Goal: Information Seeking & Learning: Learn about a topic

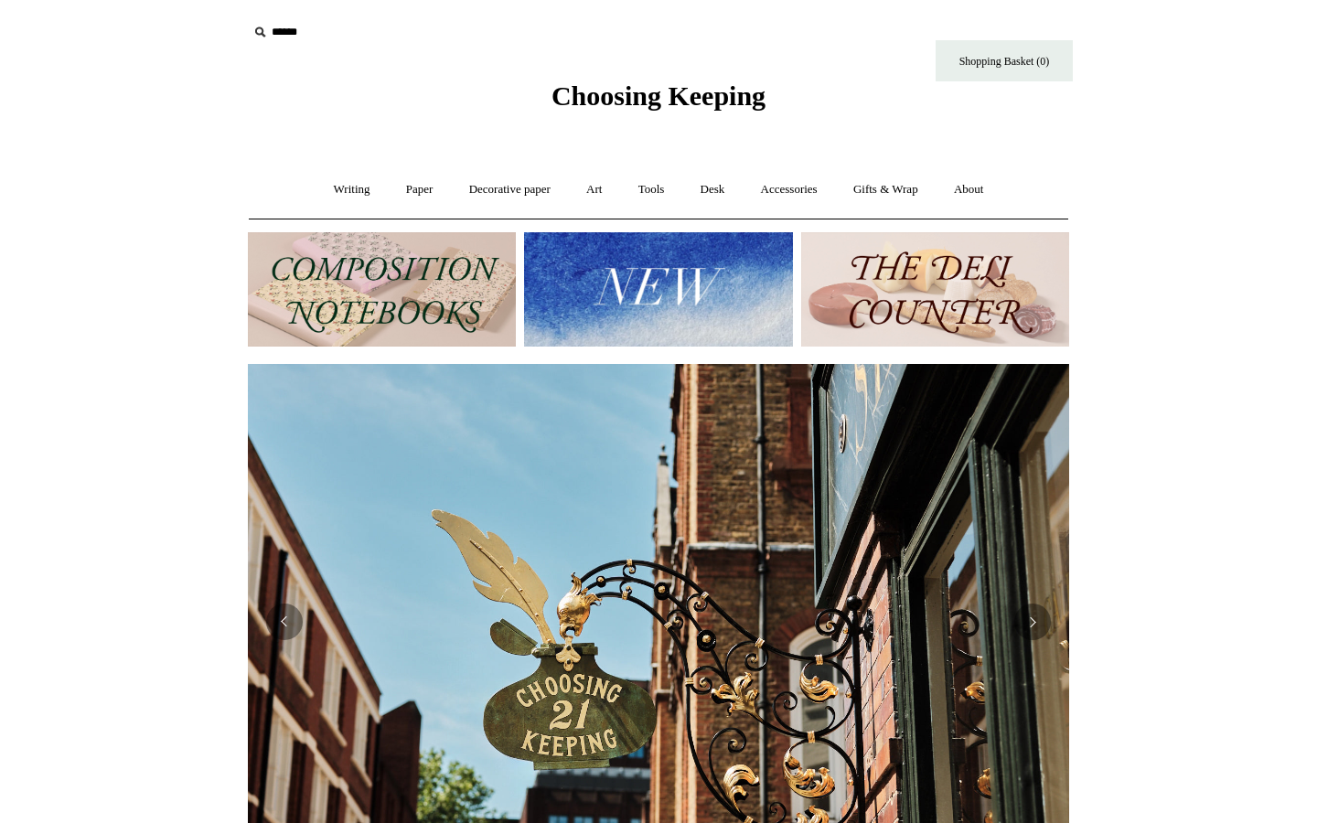
click at [722, 291] on img at bounding box center [658, 289] width 268 height 114
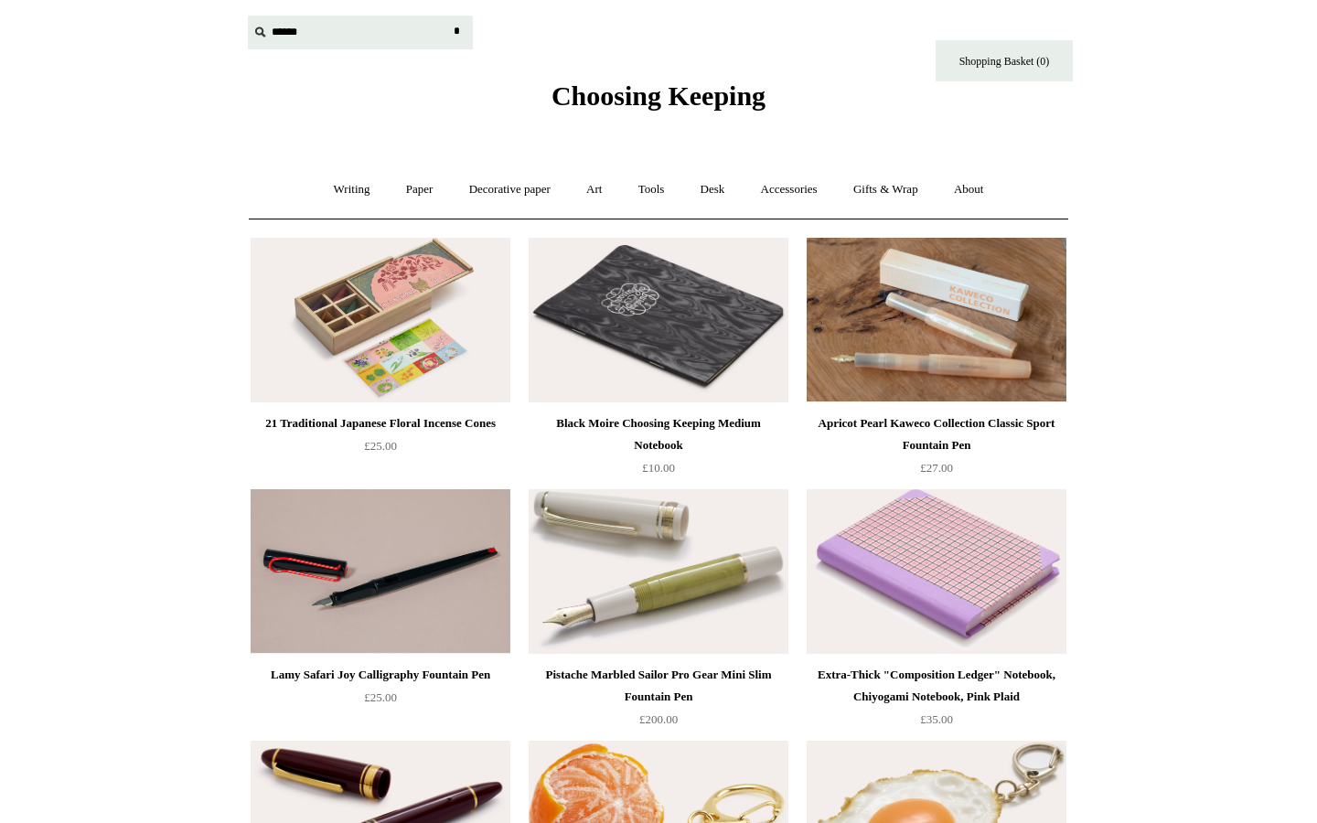
click at [272, 34] on input "text" at bounding box center [360, 33] width 225 height 34
click at [311, 37] on input "text" at bounding box center [360, 33] width 225 height 34
type input "**********"
click at [456, 31] on input "*" at bounding box center [456, 32] width 18 height 32
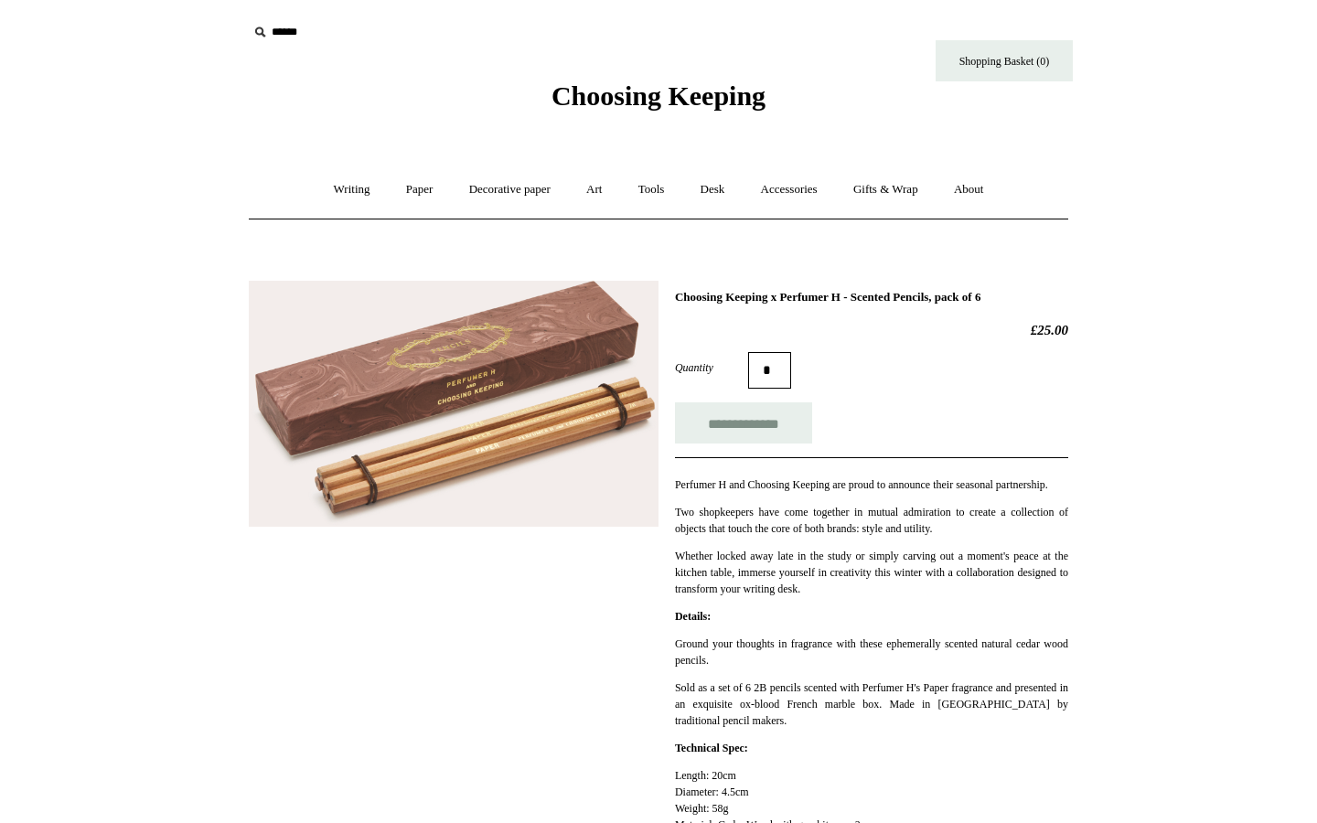
scroll to position [102, 0]
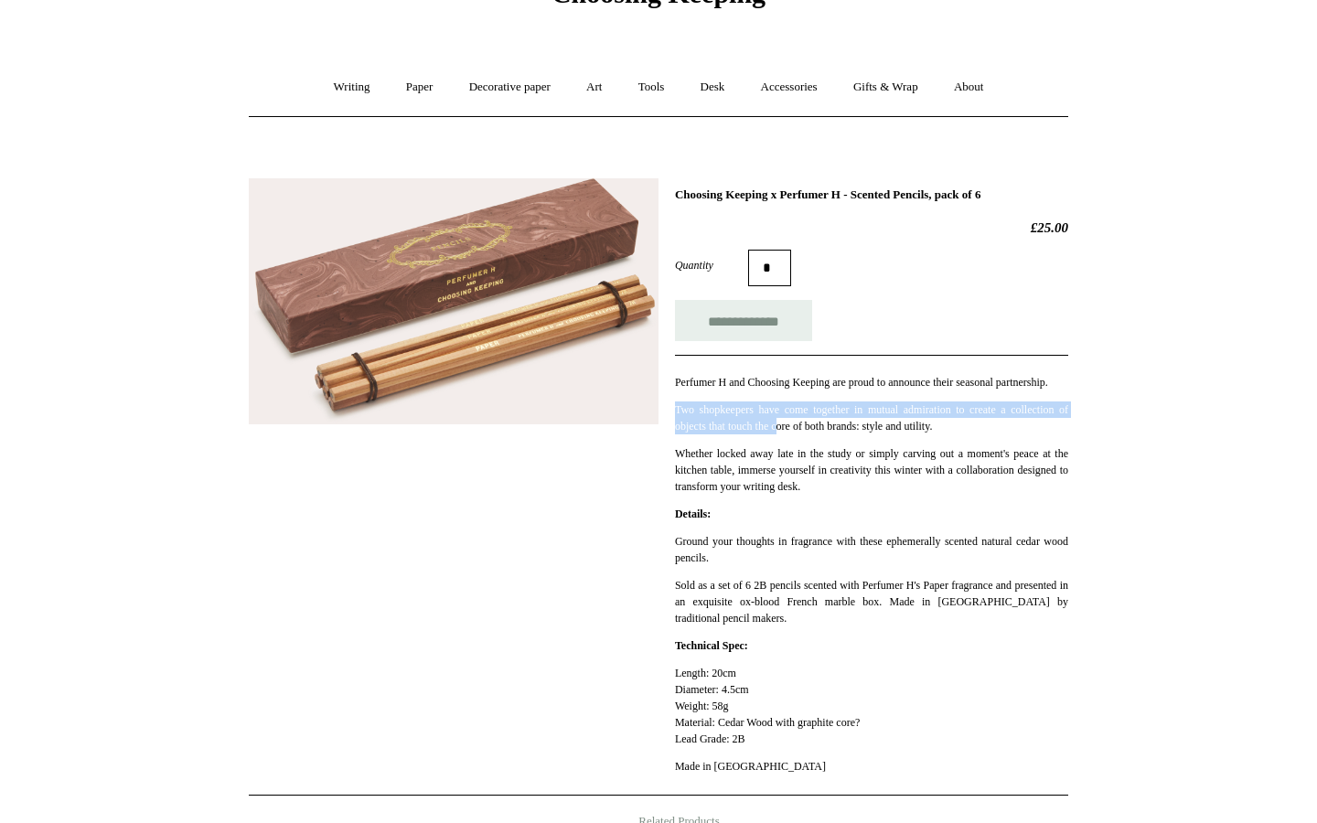
drag, startPoint x: 809, startPoint y: 400, endPoint x: 801, endPoint y: 447, distance: 48.3
click at [801, 447] on div "Perfumer H and Choosing Keeping are proud to announce their seasonal partnershi…" at bounding box center [871, 425] width 393 height 140
click at [801, 434] on p "Two shopkeepers have come together in mutual admiration to create a collection …" at bounding box center [871, 417] width 393 height 33
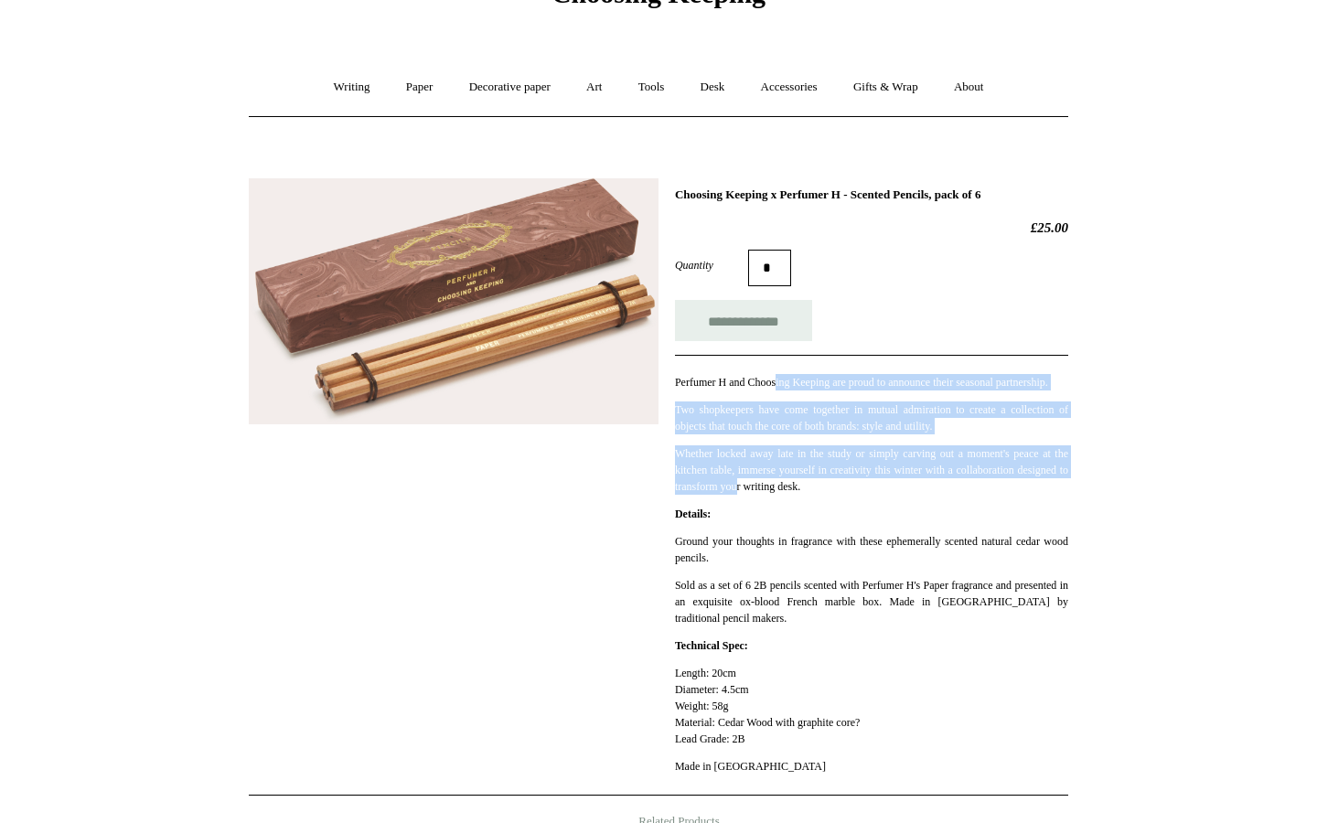
drag, startPoint x: 799, startPoint y: 380, endPoint x: 801, endPoint y: 502, distance: 121.6
click at [801, 495] on div "Perfumer H and Choosing Keeping are proud to announce their seasonal partnershi…" at bounding box center [871, 425] width 393 height 140
click at [801, 495] on p "Whether locked away late in the study or simply carving out a moment's peace at…" at bounding box center [871, 469] width 393 height 49
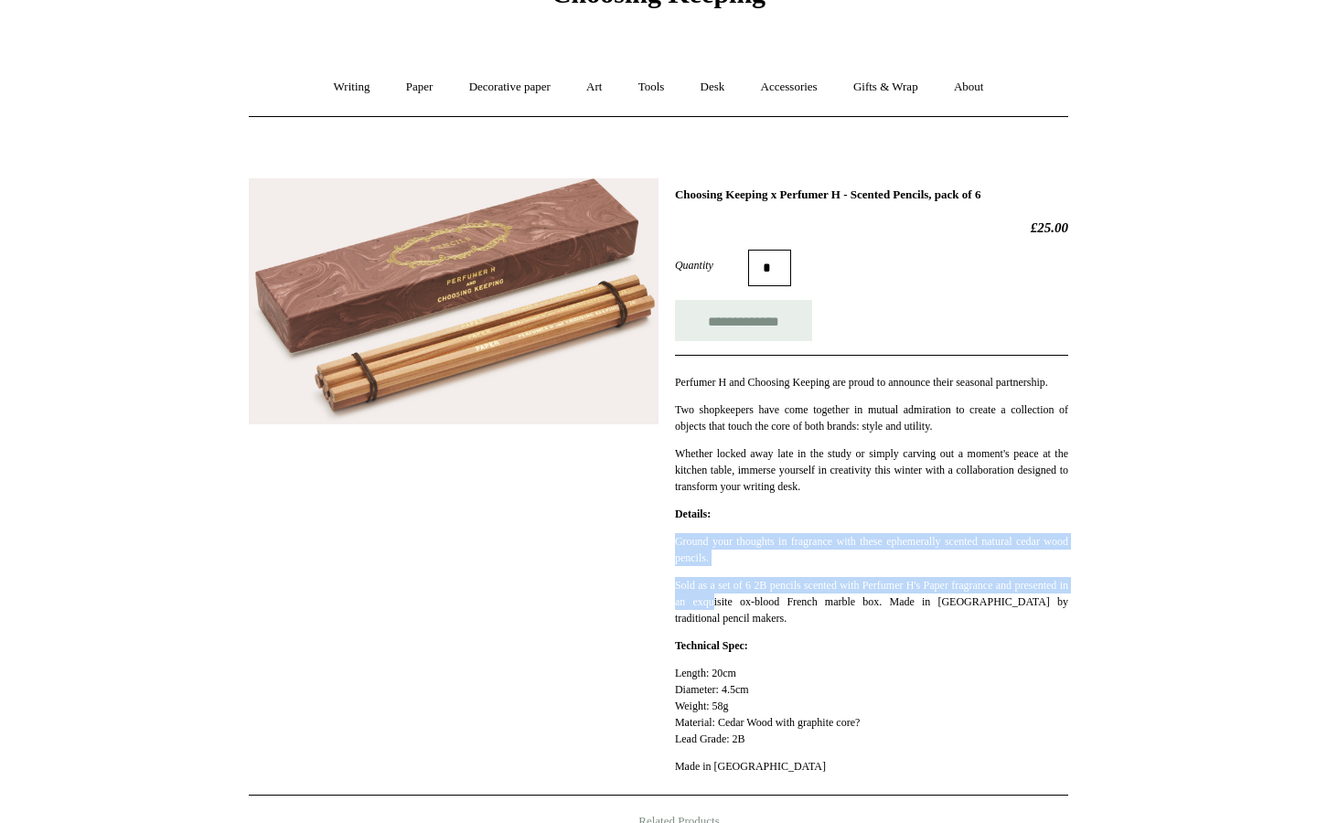
drag, startPoint x: 791, startPoint y: 544, endPoint x: 781, endPoint y: 616, distance: 72.9
click at [781, 616] on div "**********" at bounding box center [871, 486] width 393 height 599
click at [781, 616] on p "Sold as a set of 6 2B pencils scented with Perfumer H's Paper fragrance and pre…" at bounding box center [871, 601] width 393 height 49
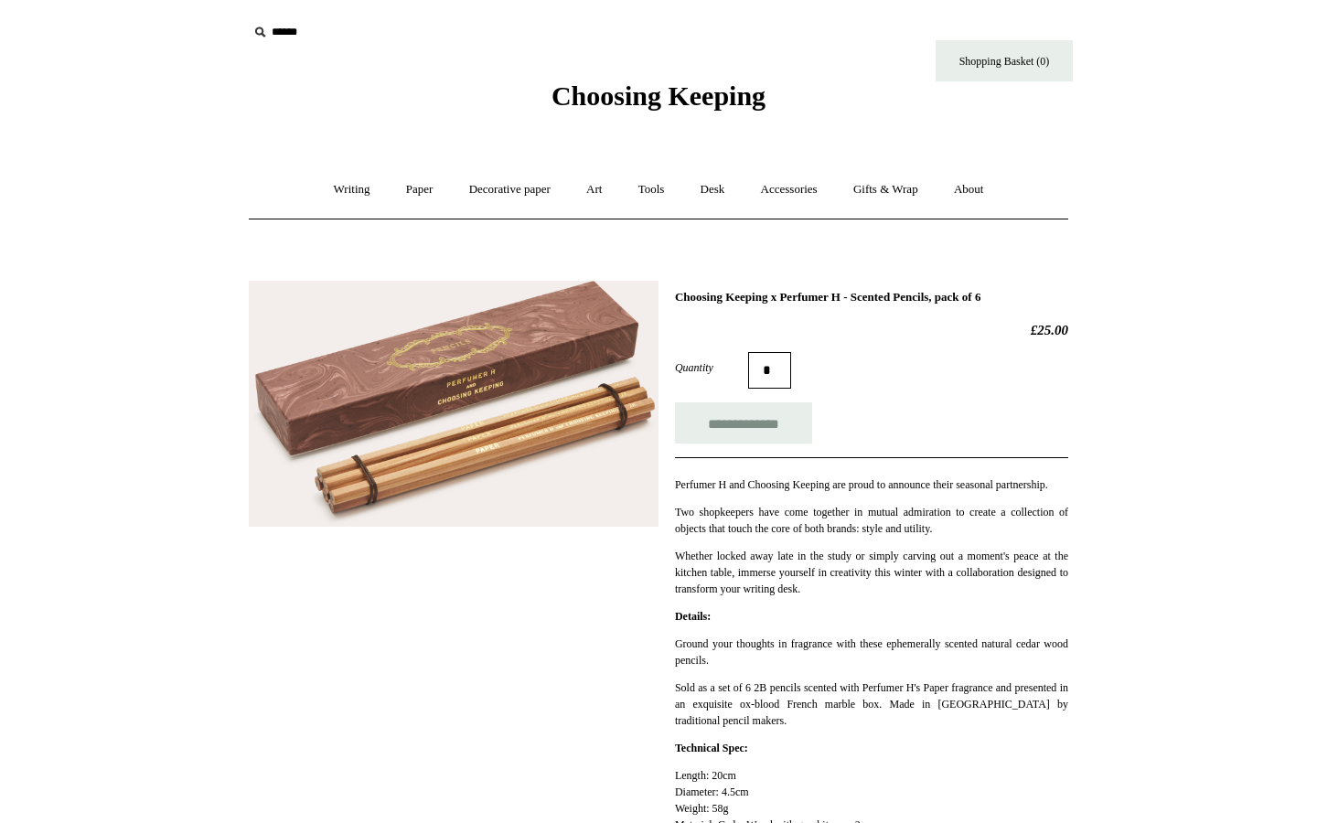
scroll to position [0, 0]
click at [302, 34] on input "text" at bounding box center [360, 33] width 225 height 34
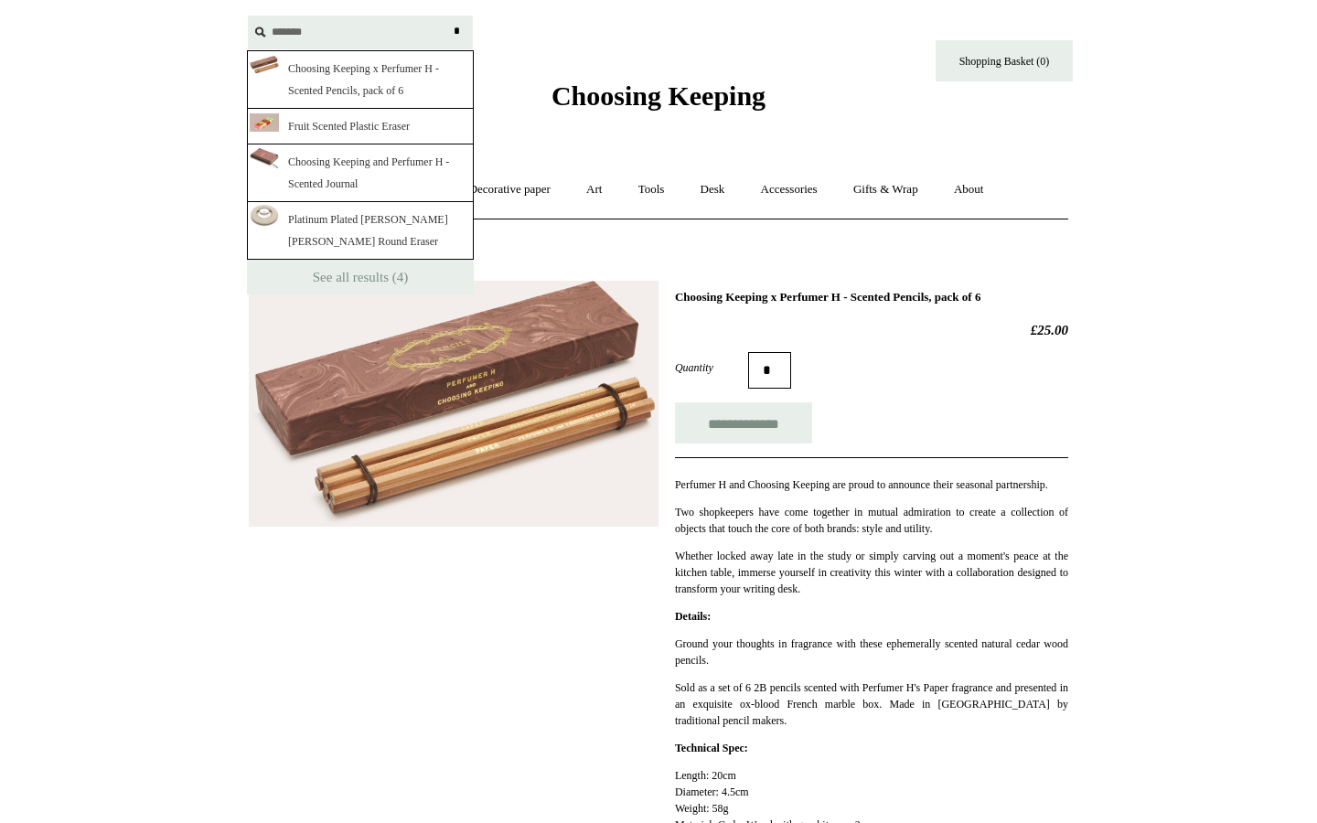
type input "*******"
click at [456, 31] on input "*" at bounding box center [456, 32] width 18 height 32
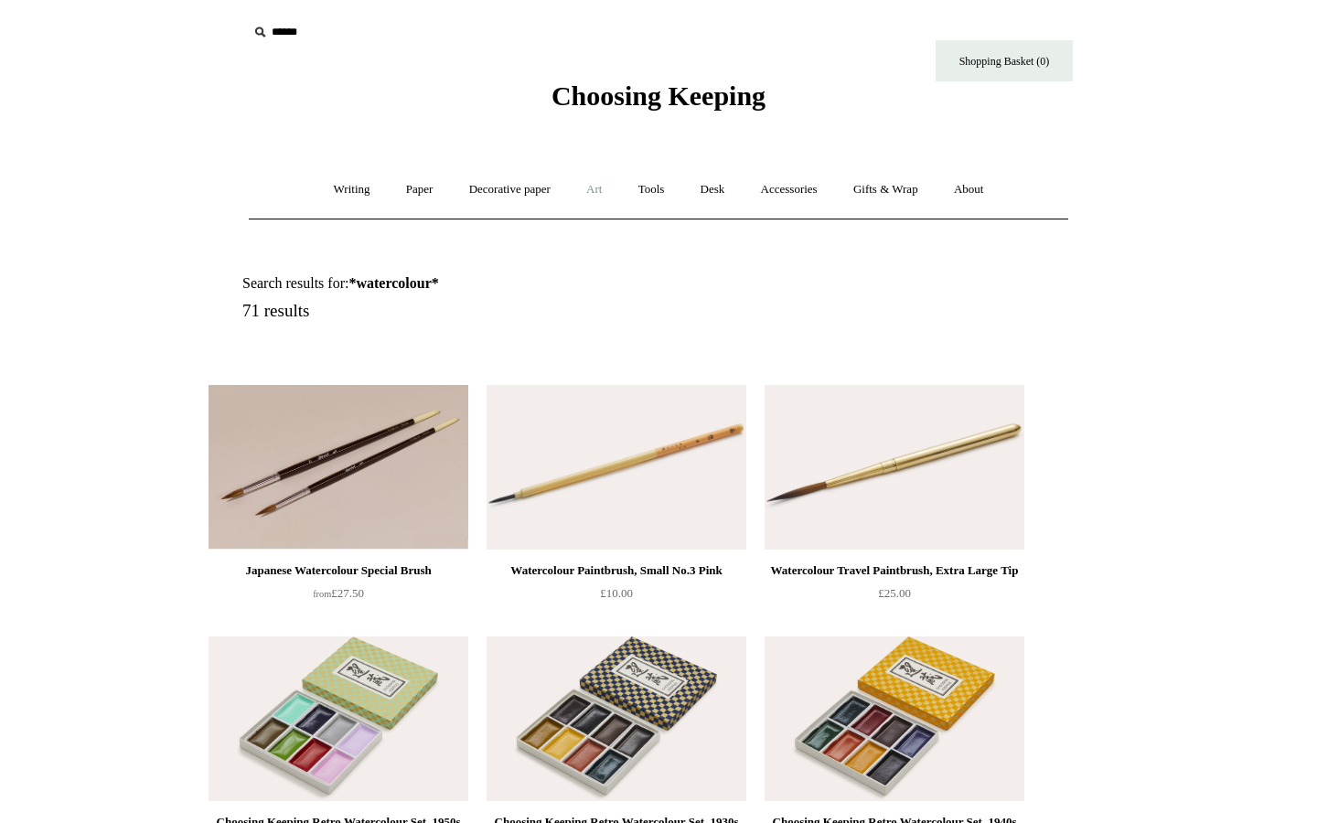
click at [587, 188] on link "Art +" at bounding box center [594, 189] width 48 height 48
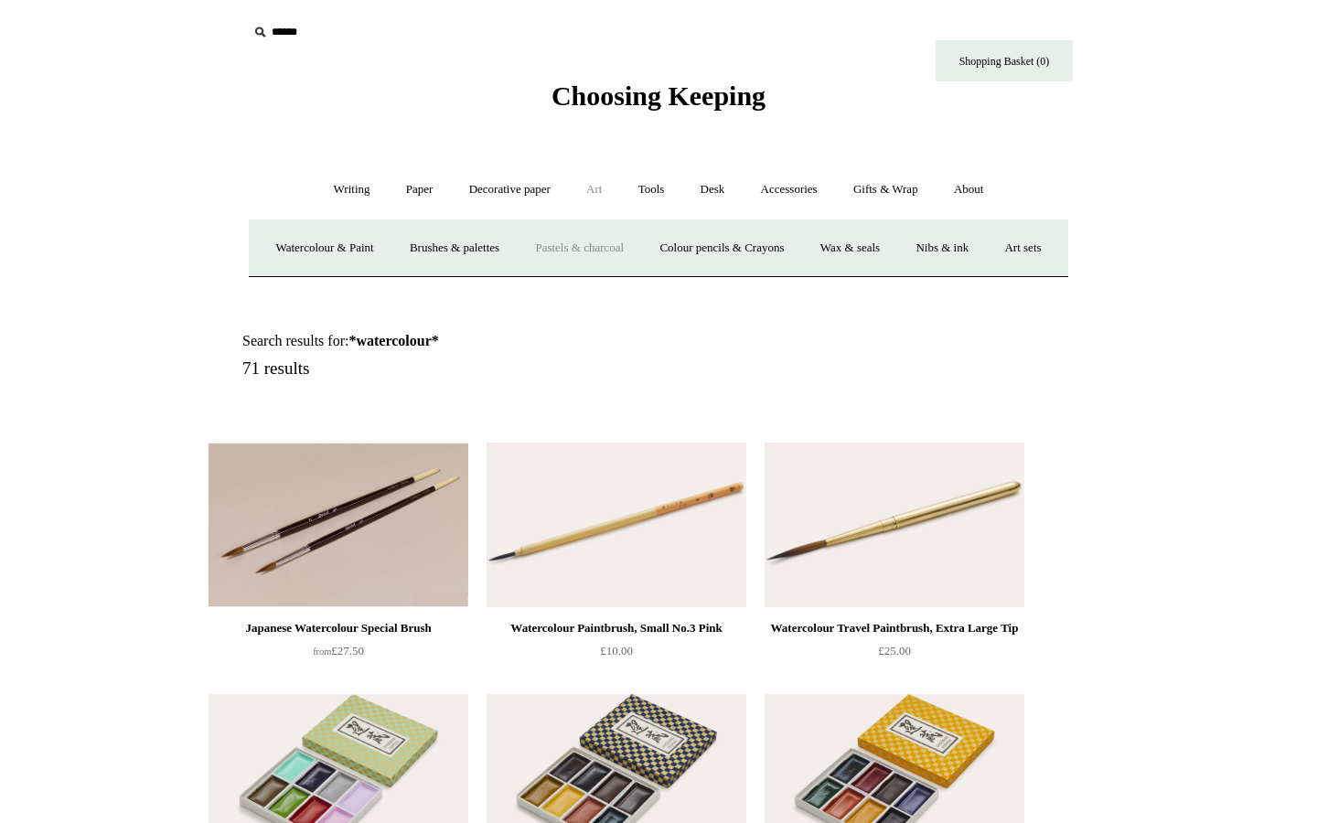
click at [617, 247] on link "Pastels & charcoal" at bounding box center [579, 248] width 122 height 48
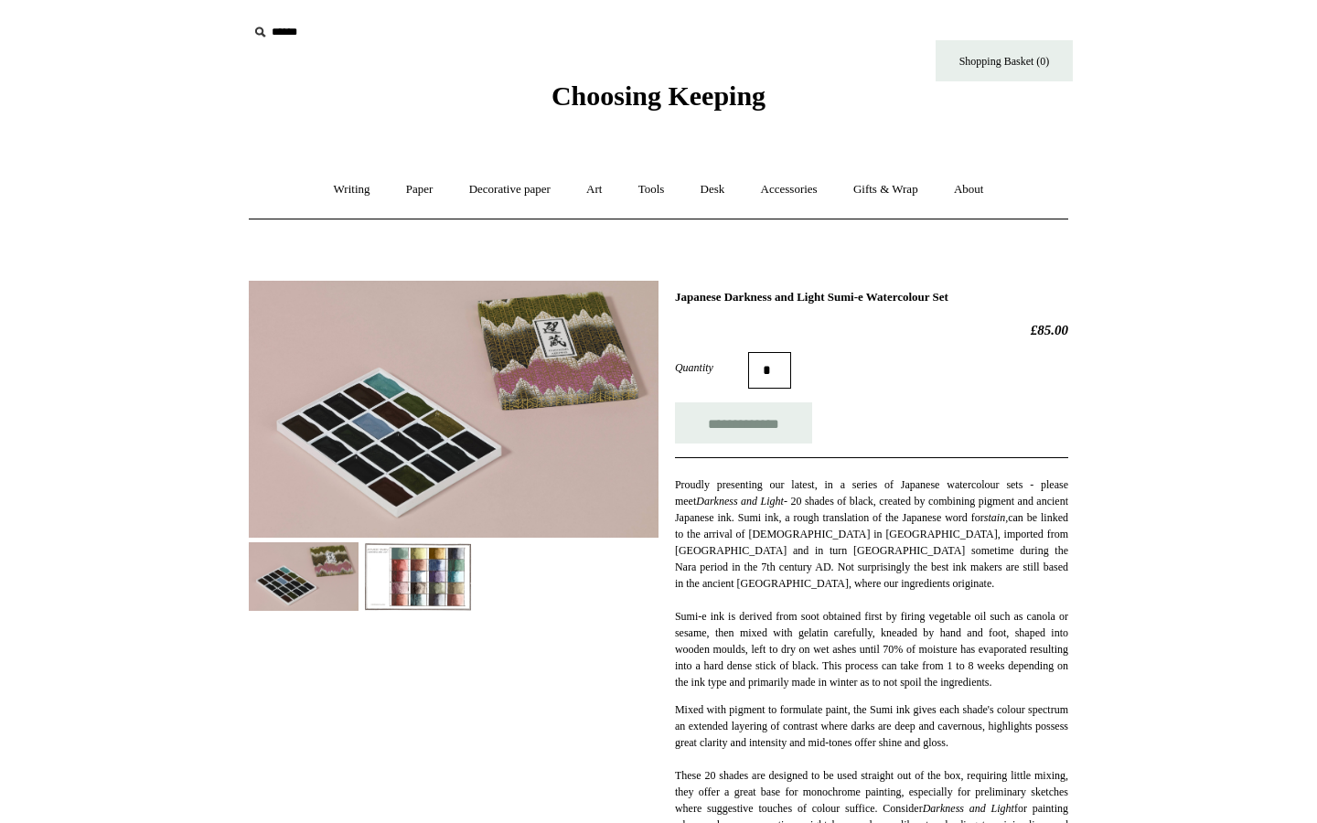
click at [393, 560] on img at bounding box center [418, 576] width 110 height 69
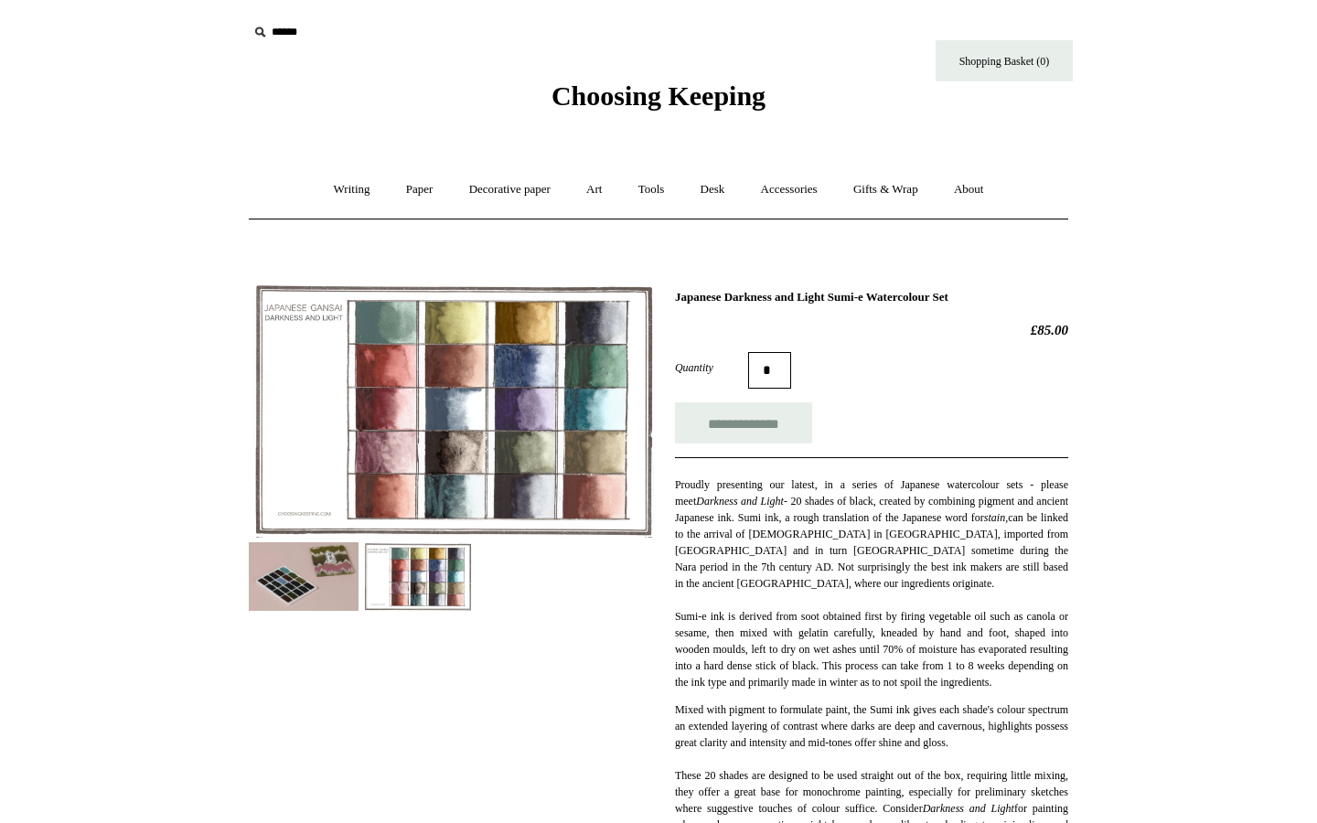
click at [387, 360] on img at bounding box center [454, 409] width 410 height 257
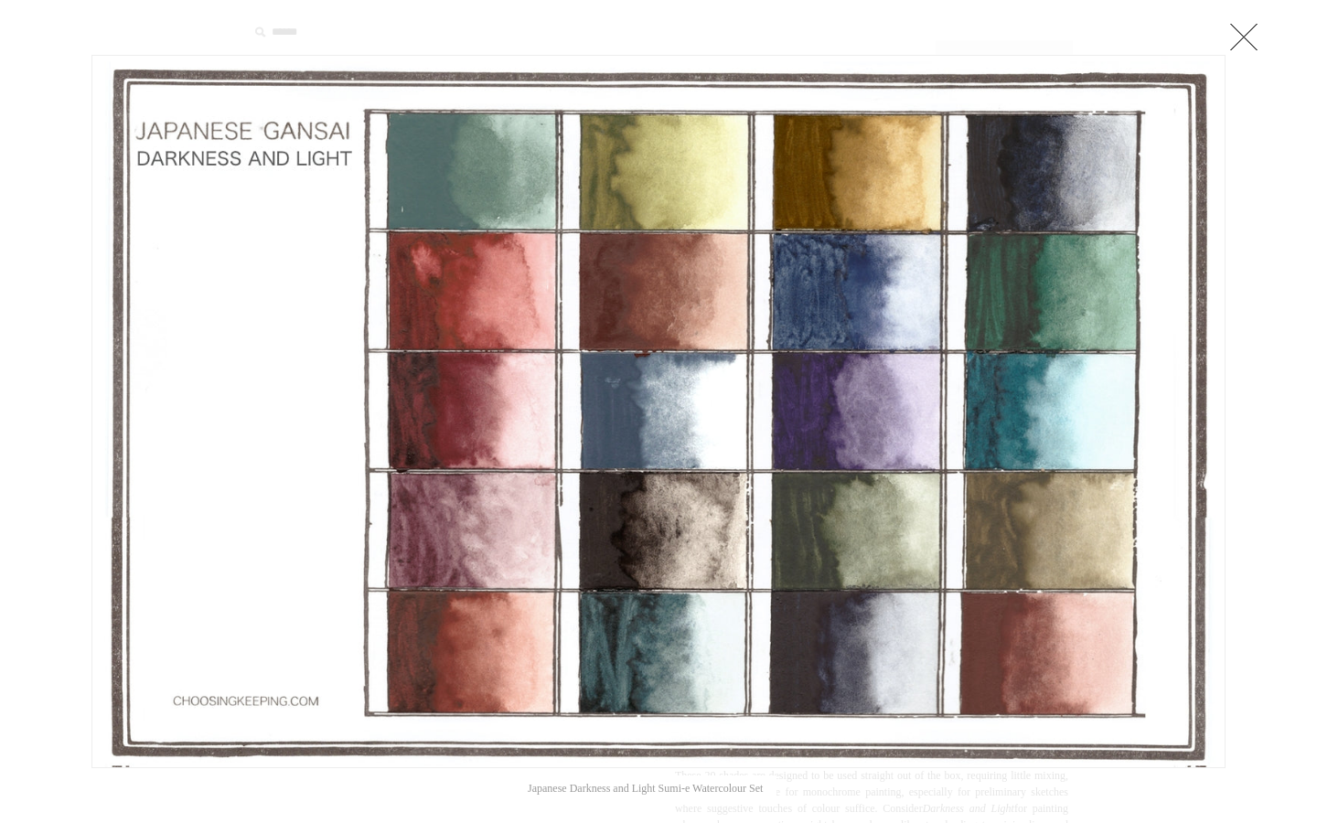
click at [1244, 37] on link at bounding box center [1243, 36] width 37 height 37
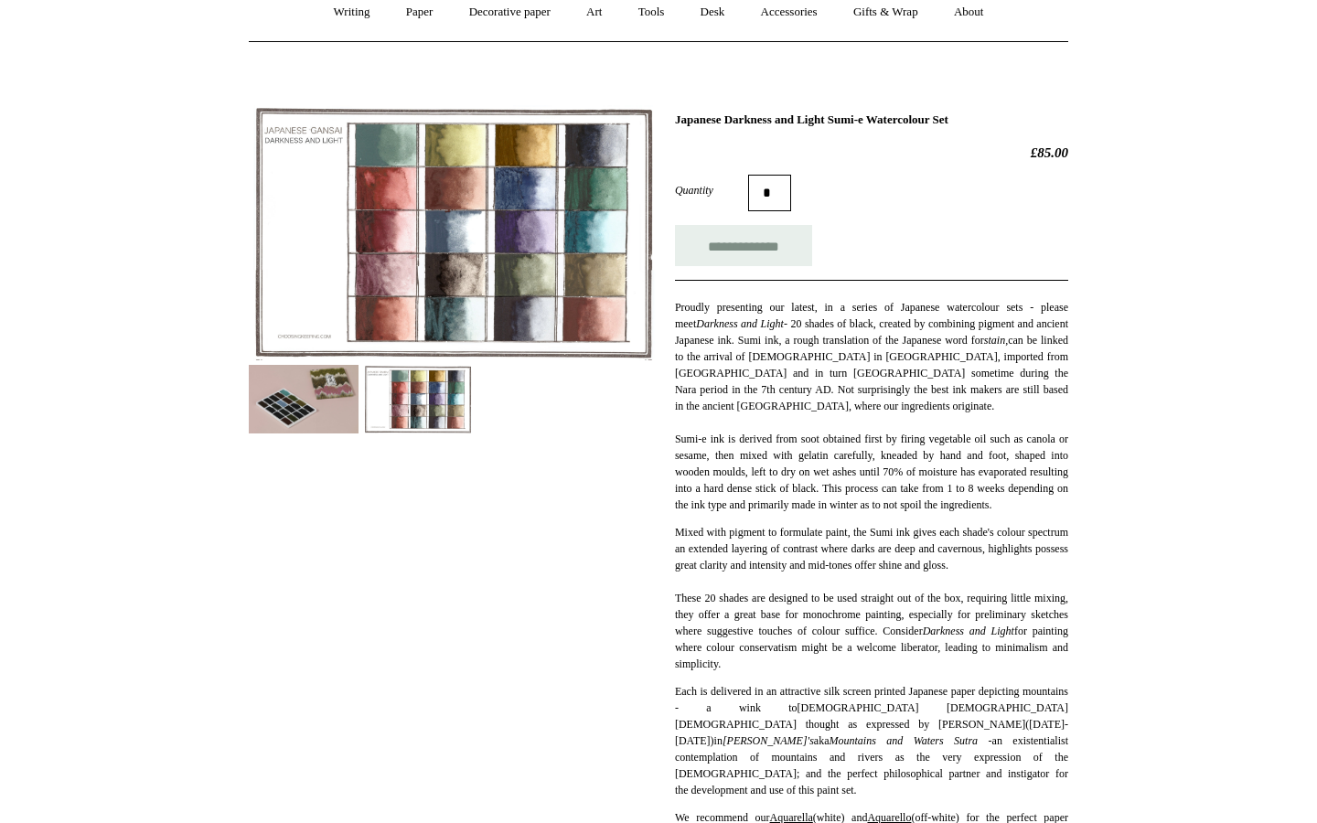
scroll to position [177, 0]
click at [454, 411] on img at bounding box center [418, 399] width 110 height 69
click at [348, 410] on img at bounding box center [304, 399] width 110 height 69
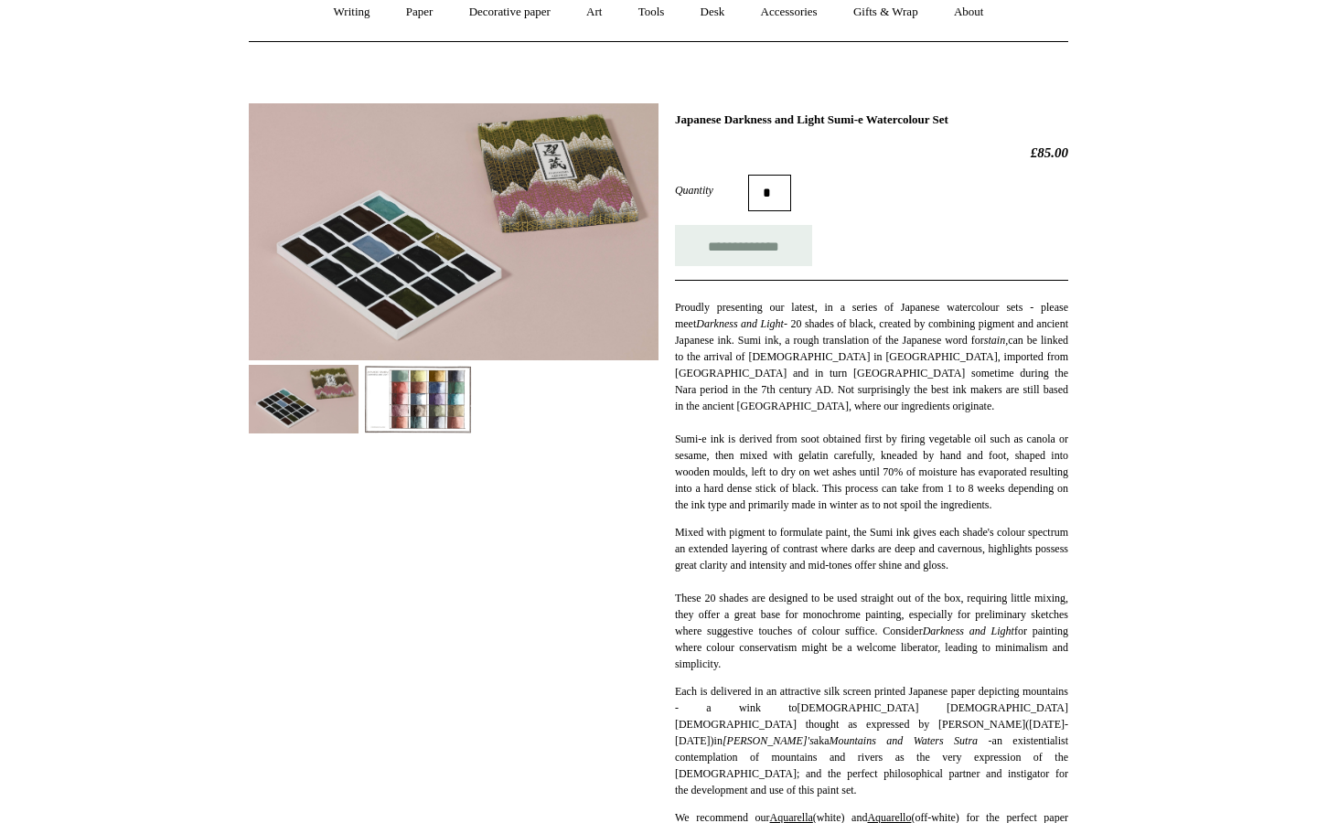
click at [411, 409] on img at bounding box center [418, 399] width 110 height 69
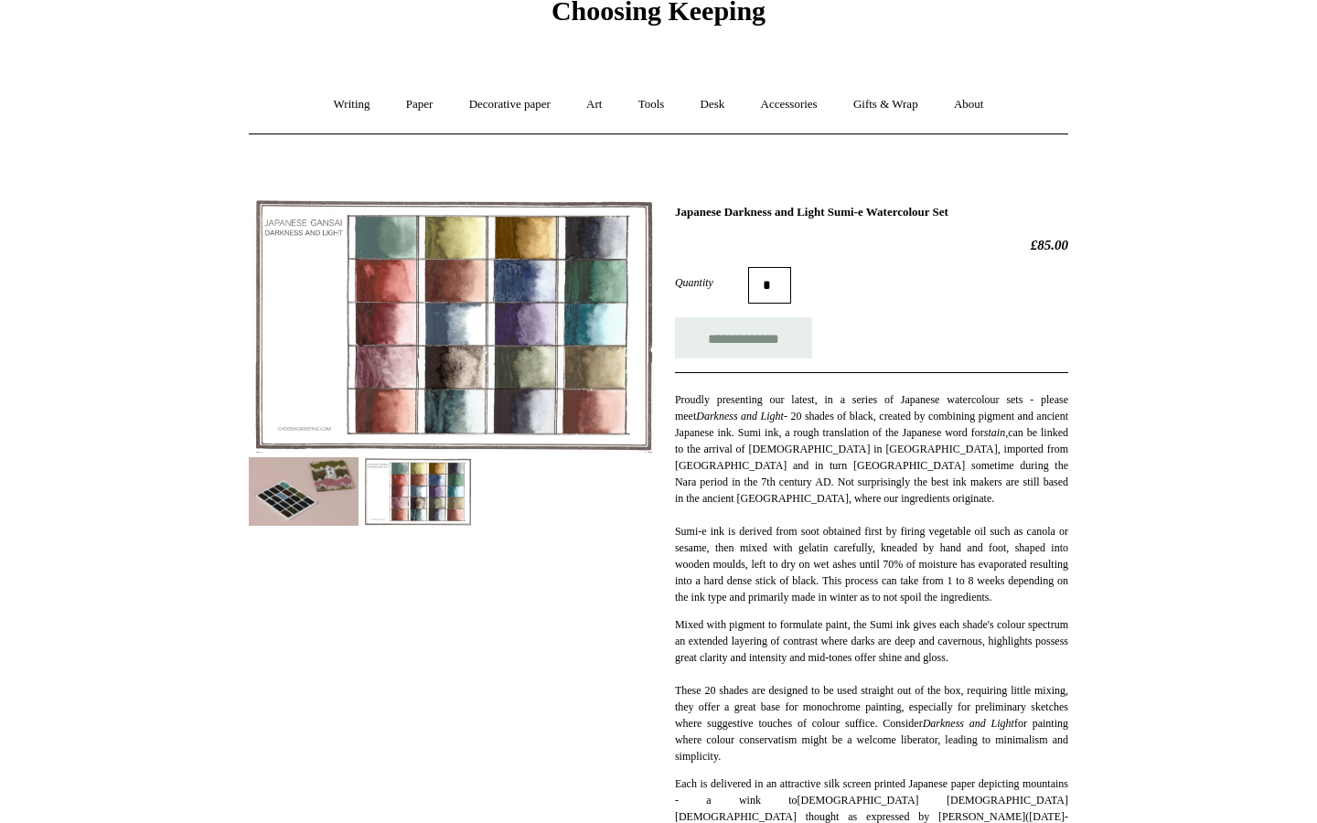
scroll to position [283, 0]
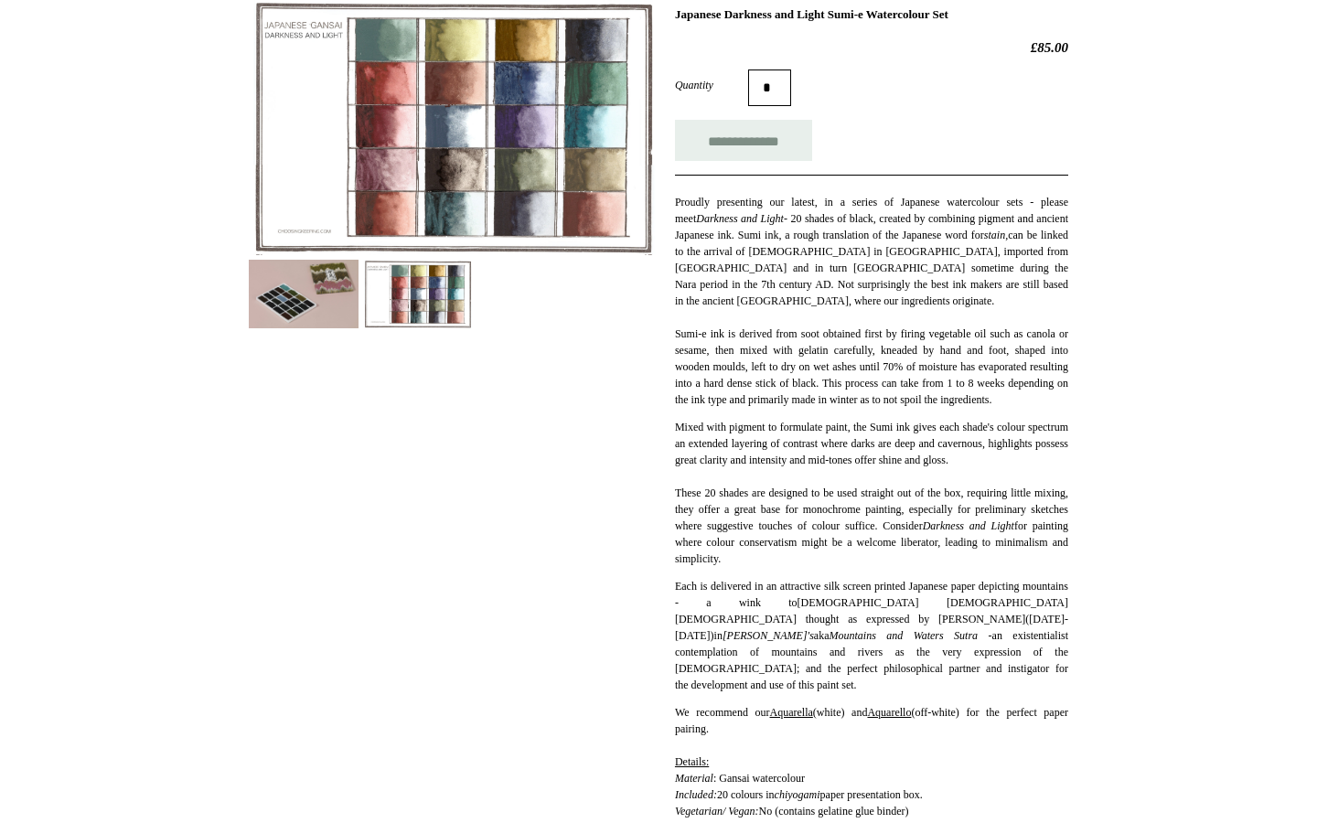
click at [901, 717] on link "Aquarello" at bounding box center [889, 712] width 44 height 13
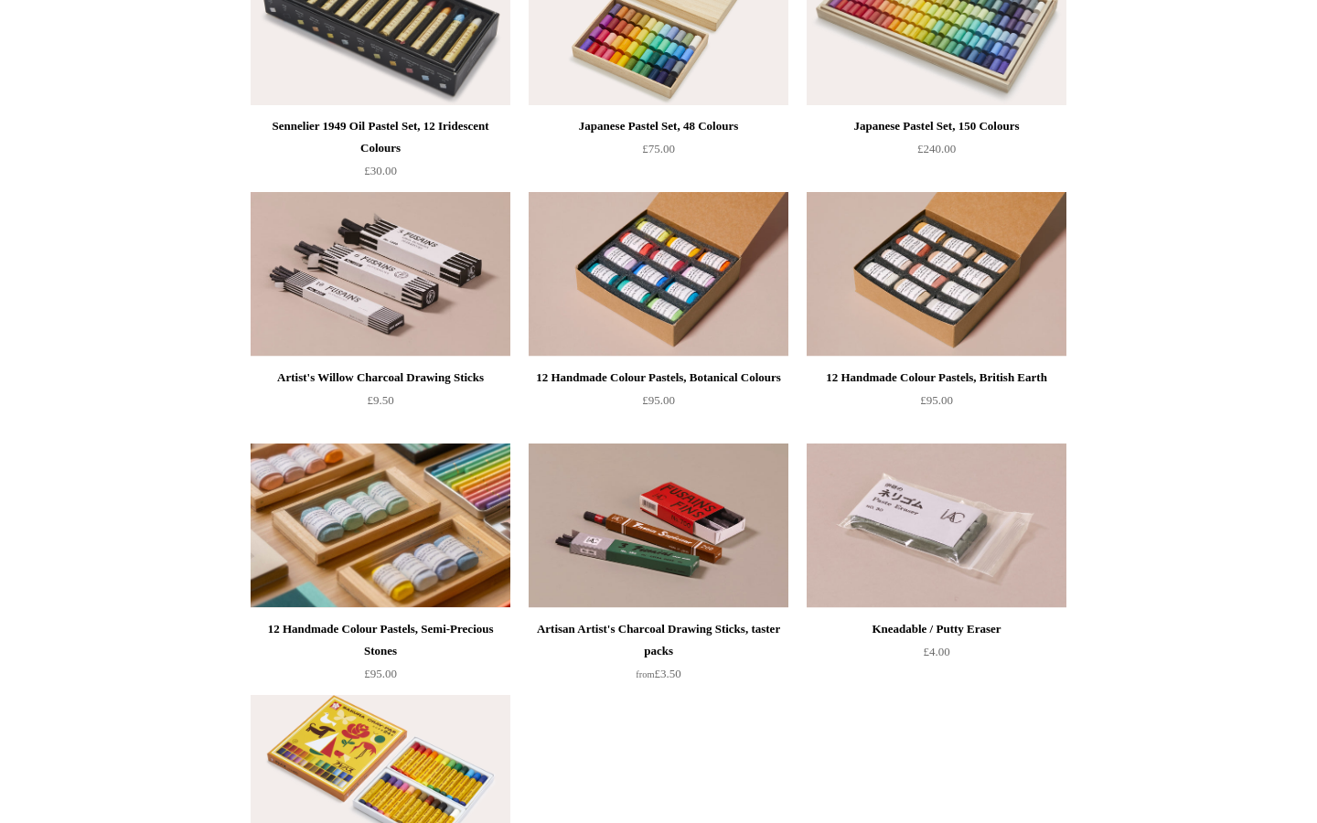
scroll to position [737, 0]
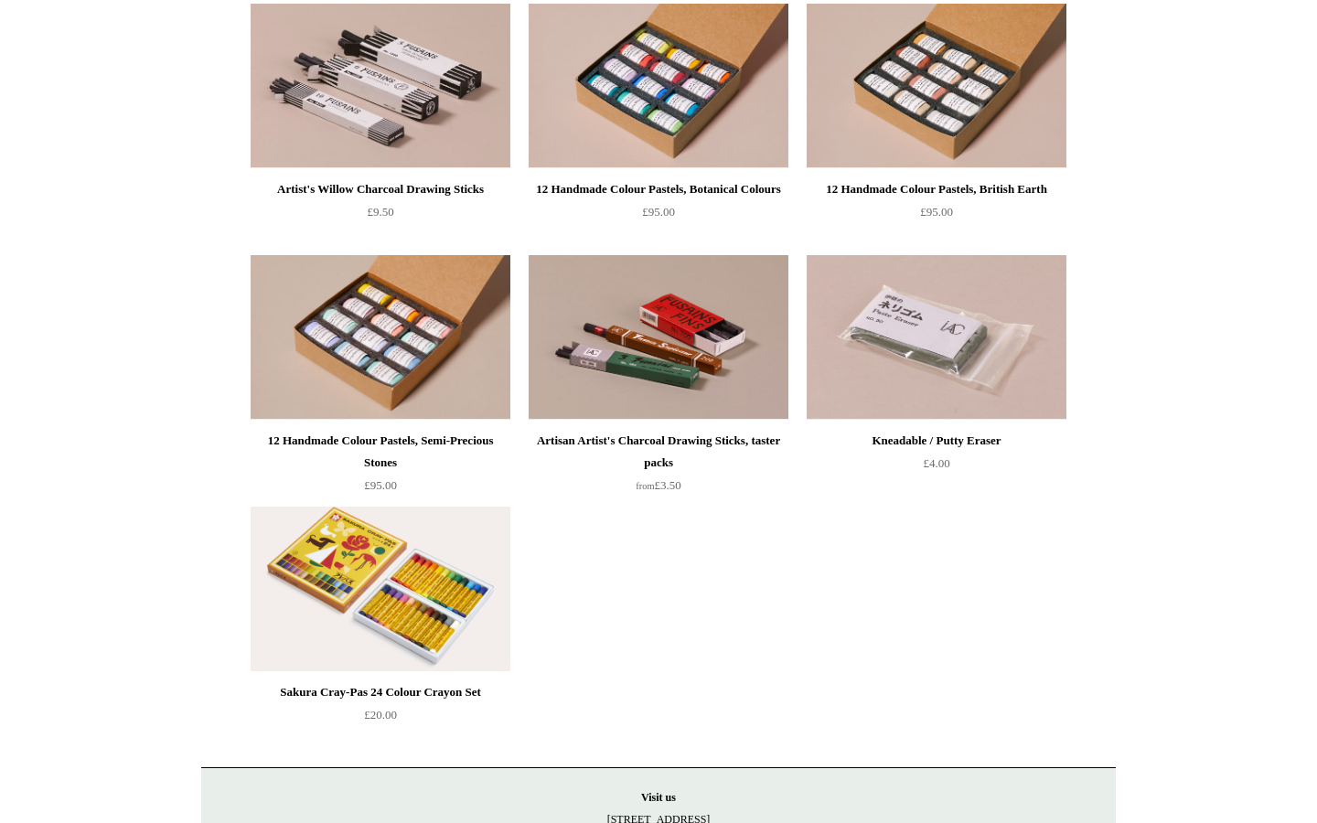
click at [752, 349] on img at bounding box center [658, 337] width 260 height 165
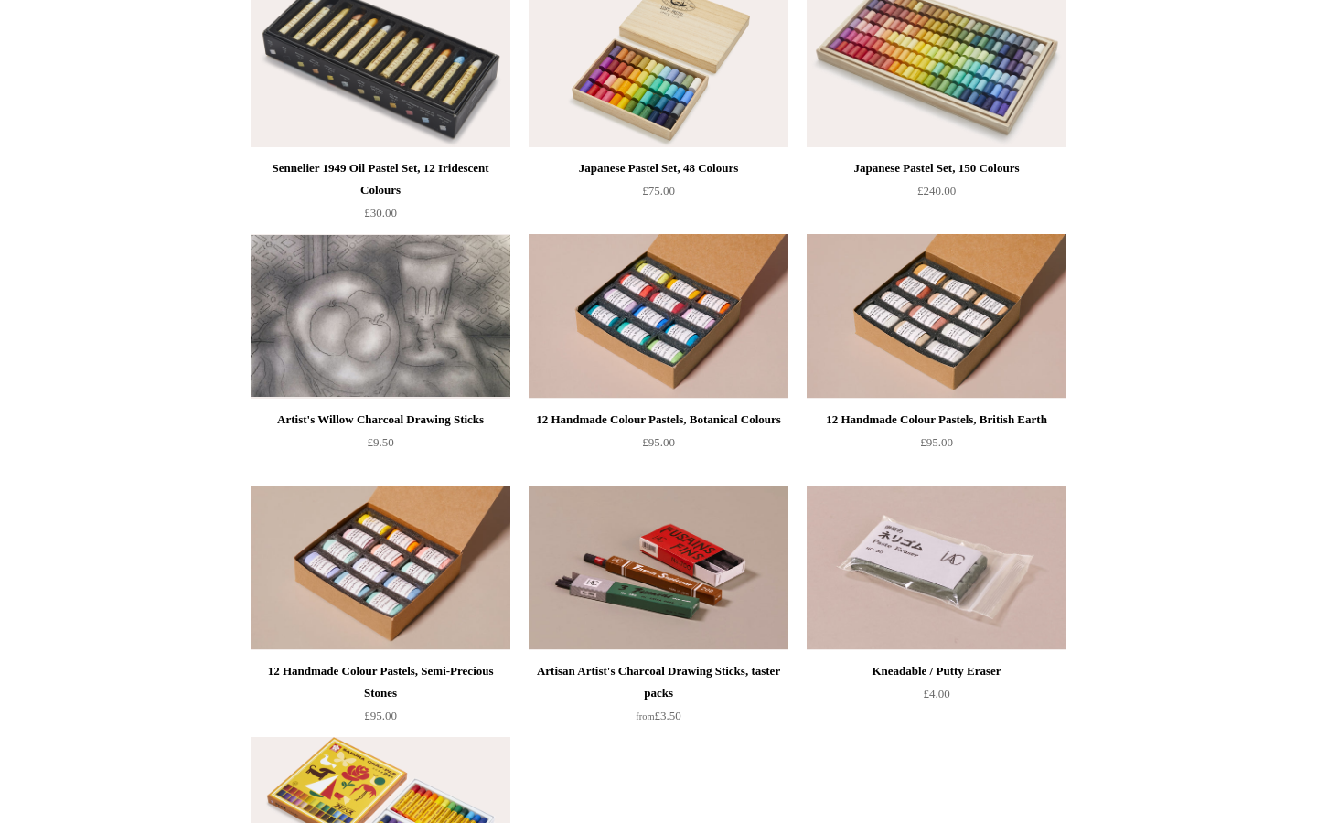
click at [304, 345] on img at bounding box center [381, 316] width 260 height 165
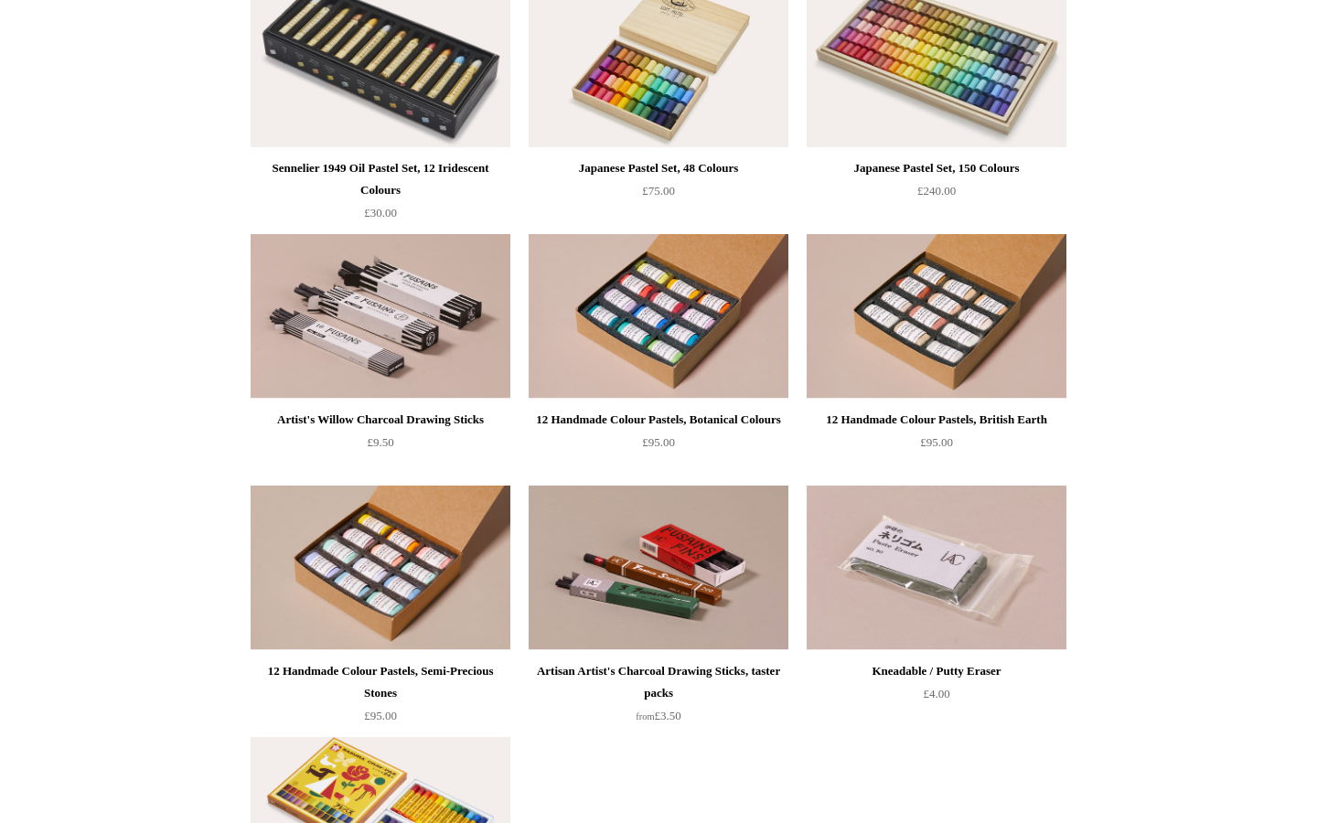
click at [901, 580] on img at bounding box center [936, 567] width 260 height 165
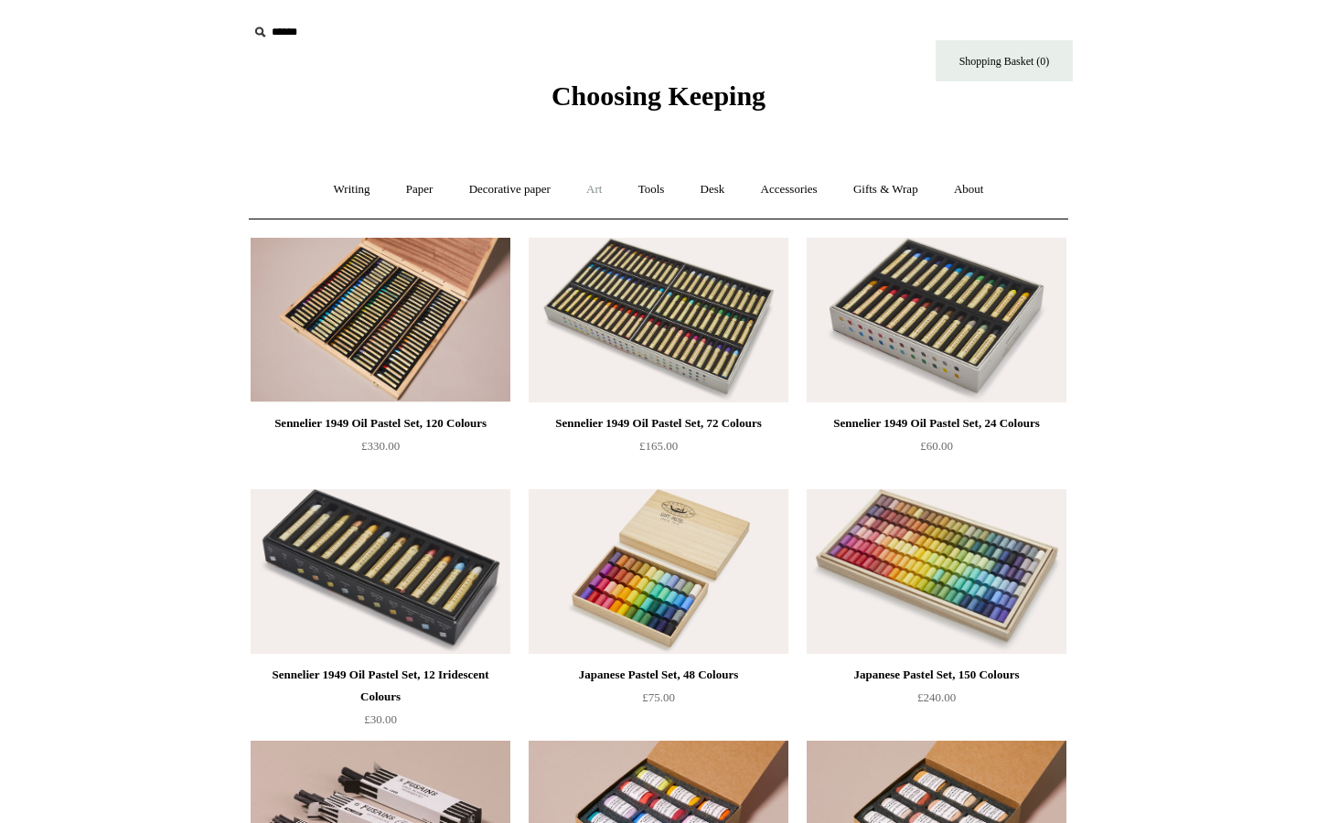
scroll to position [0, 0]
click at [595, 186] on link "Art +" at bounding box center [594, 189] width 48 height 48
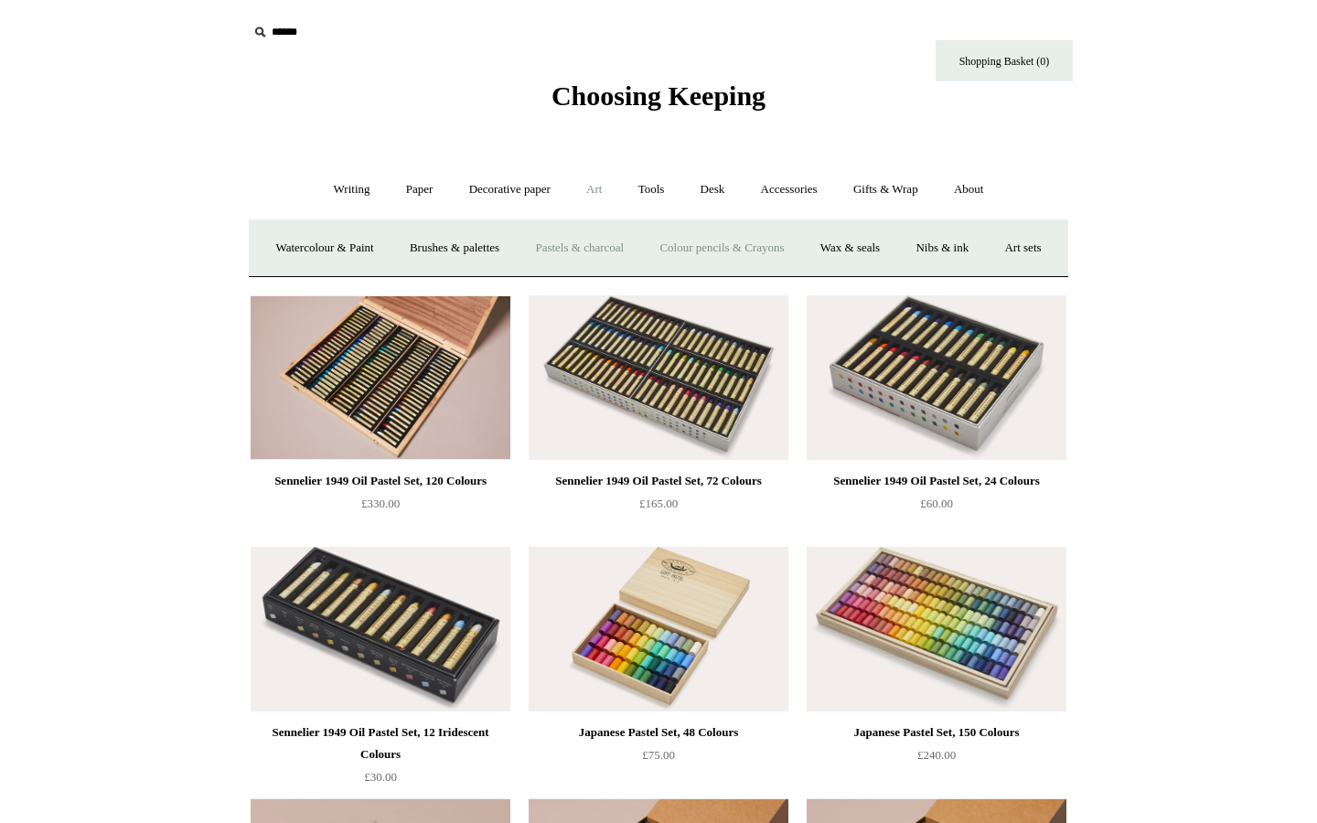
click at [732, 242] on link "Colour pencils & Crayons" at bounding box center [721, 248] width 157 height 48
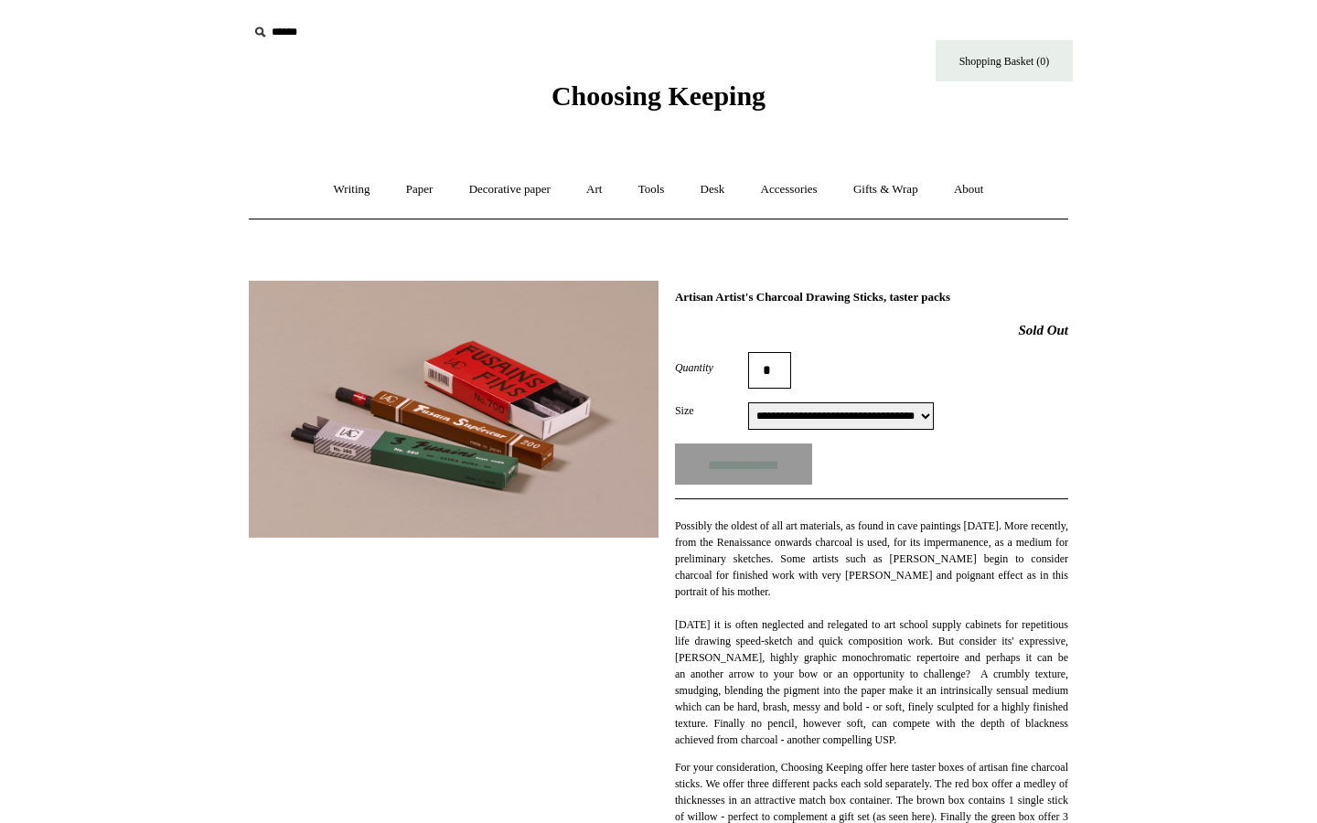
select select "**********"
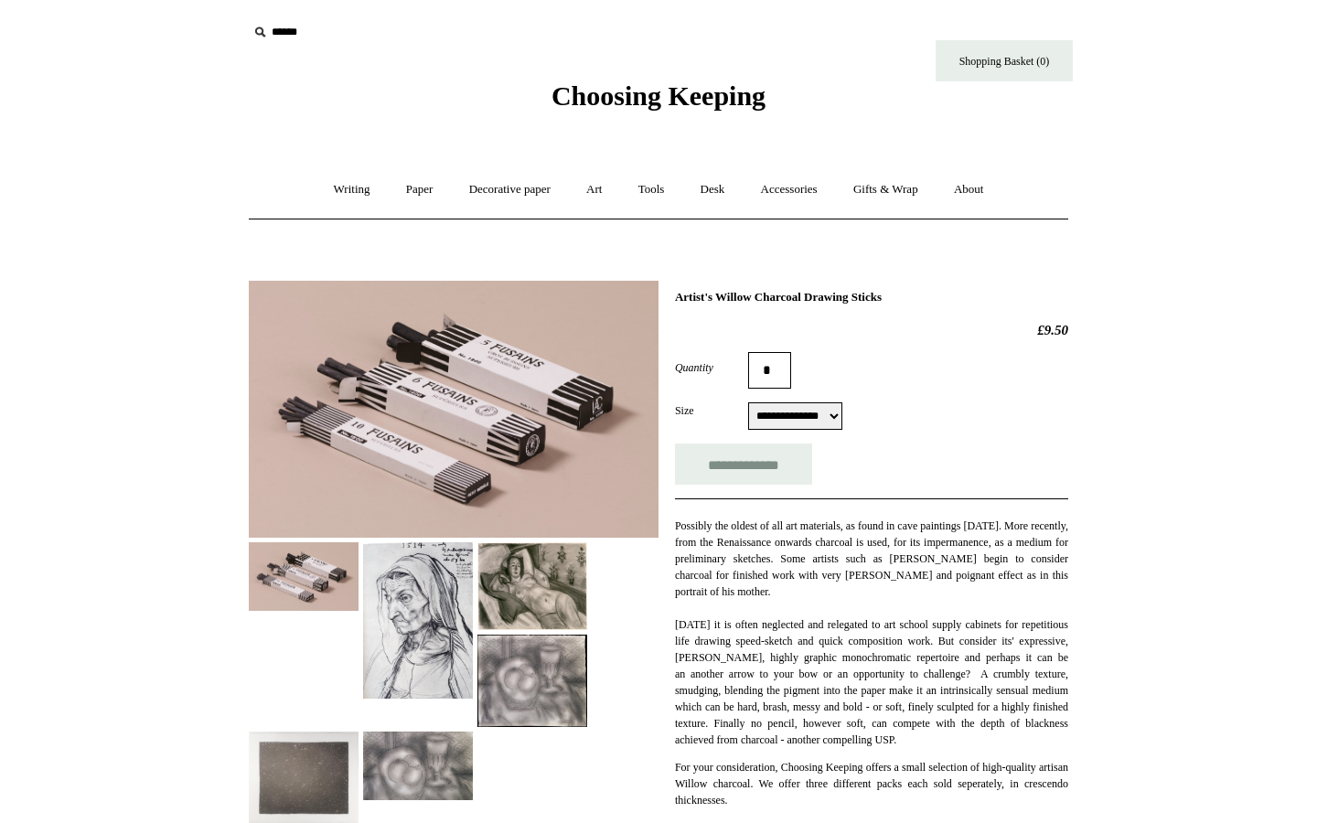
select select "**********"
click at [402, 588] on img at bounding box center [418, 620] width 110 height 156
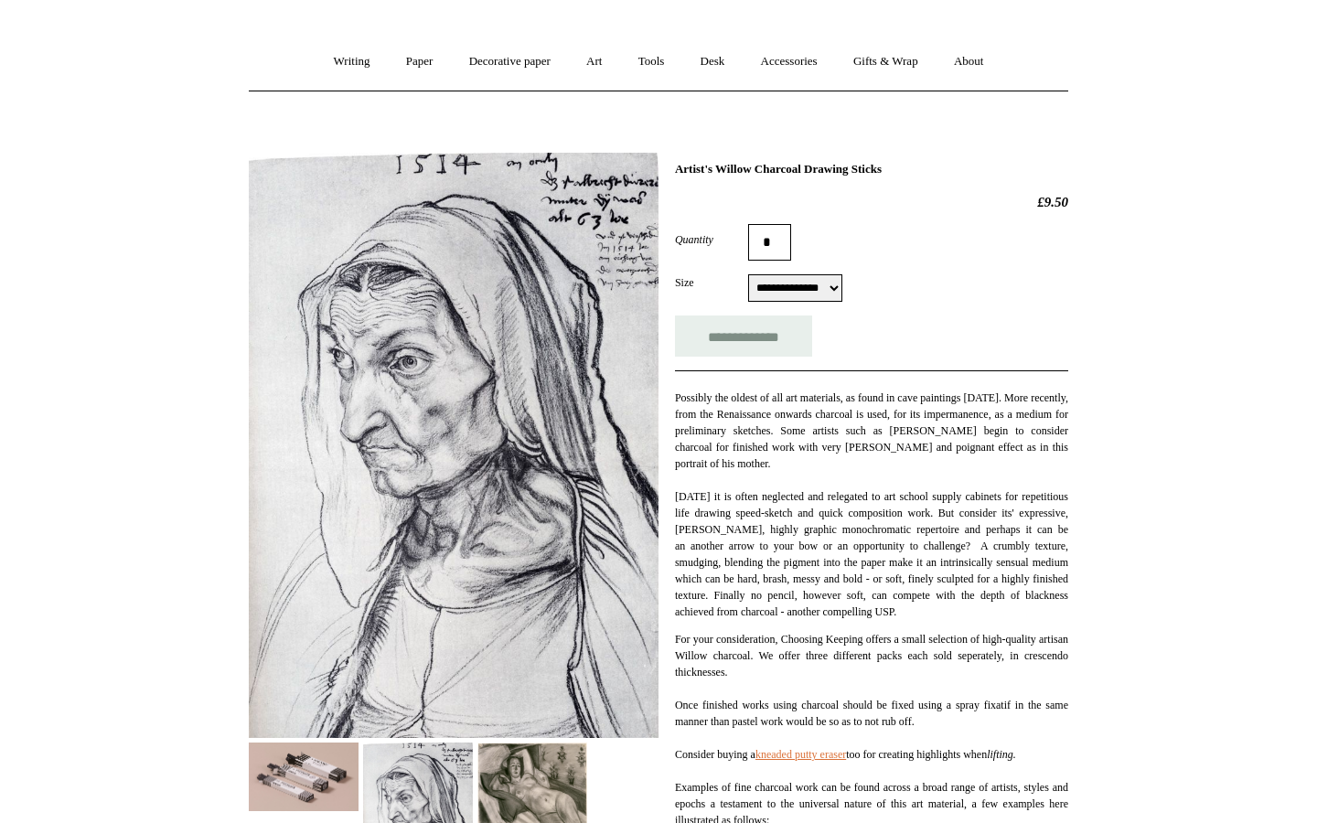
scroll to position [346, 0]
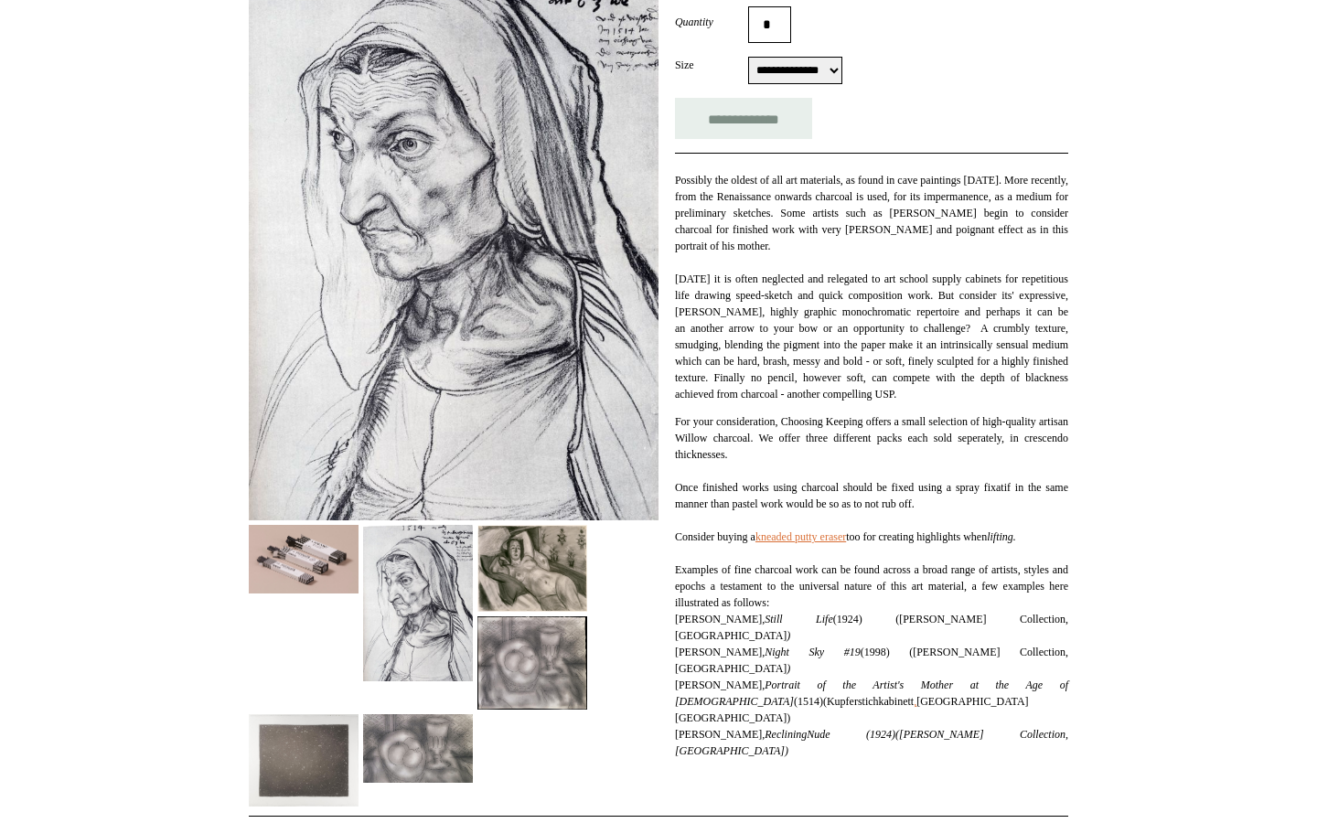
click at [534, 556] on img at bounding box center [532, 569] width 110 height 88
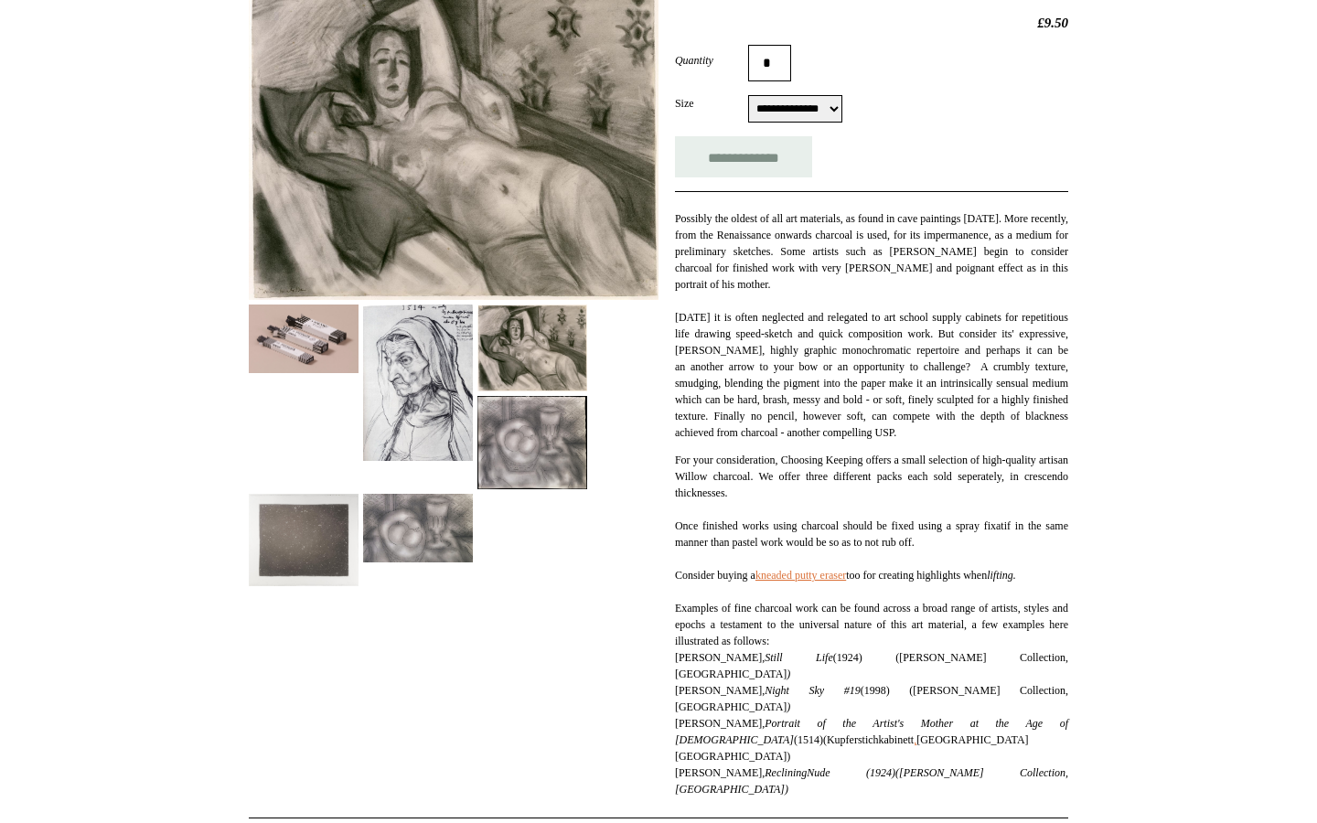
scroll to position [308, 0]
click at [557, 445] on img at bounding box center [532, 441] width 110 height 92
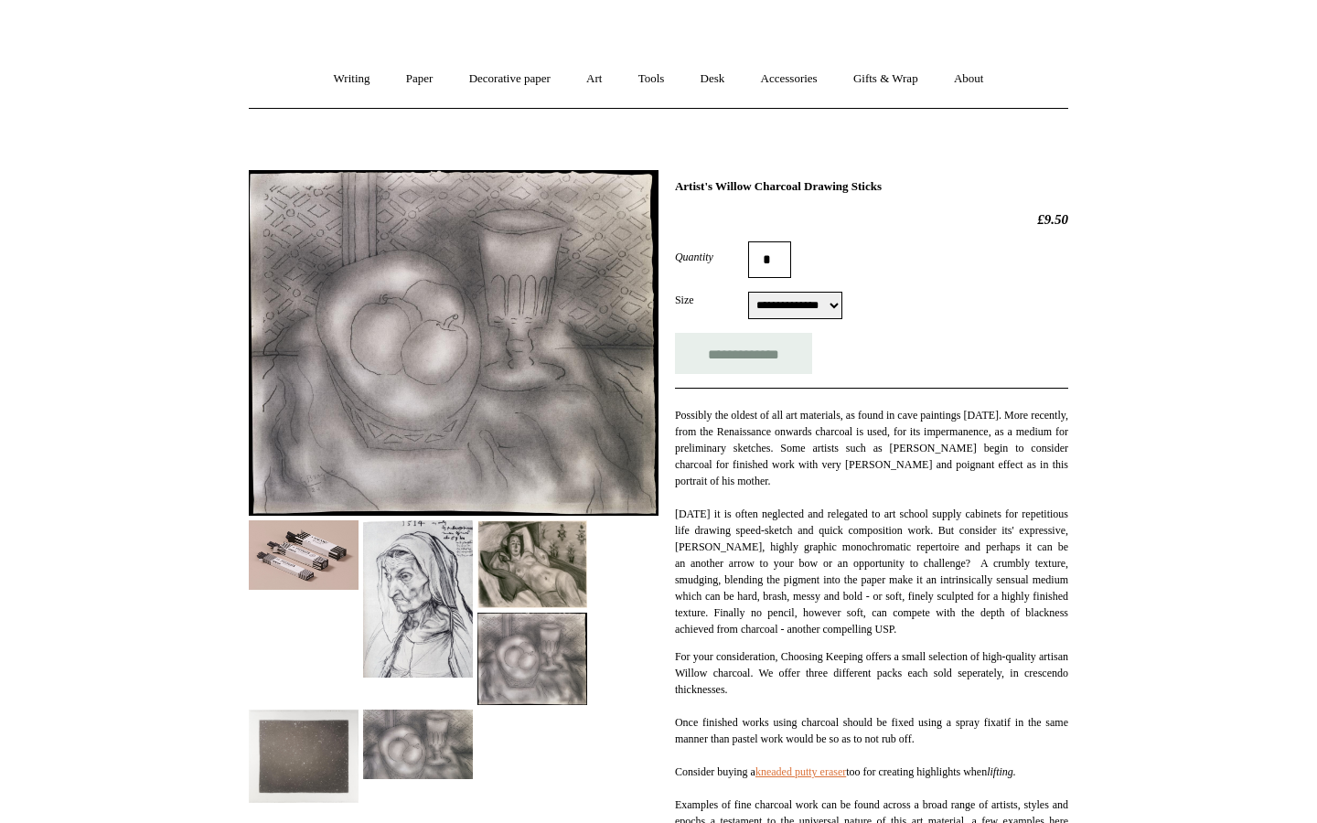
scroll to position [69, 0]
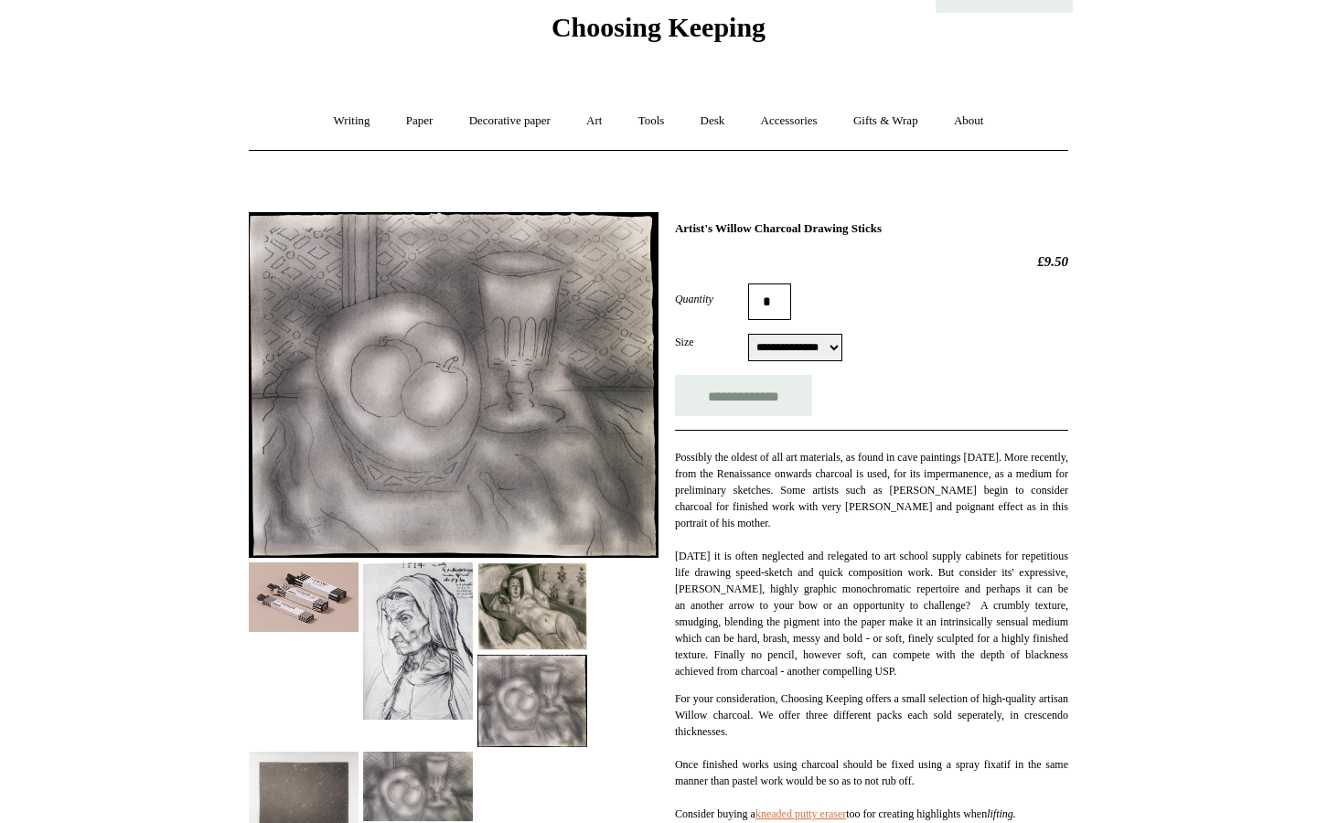
click at [261, 603] on img at bounding box center [304, 596] width 110 height 69
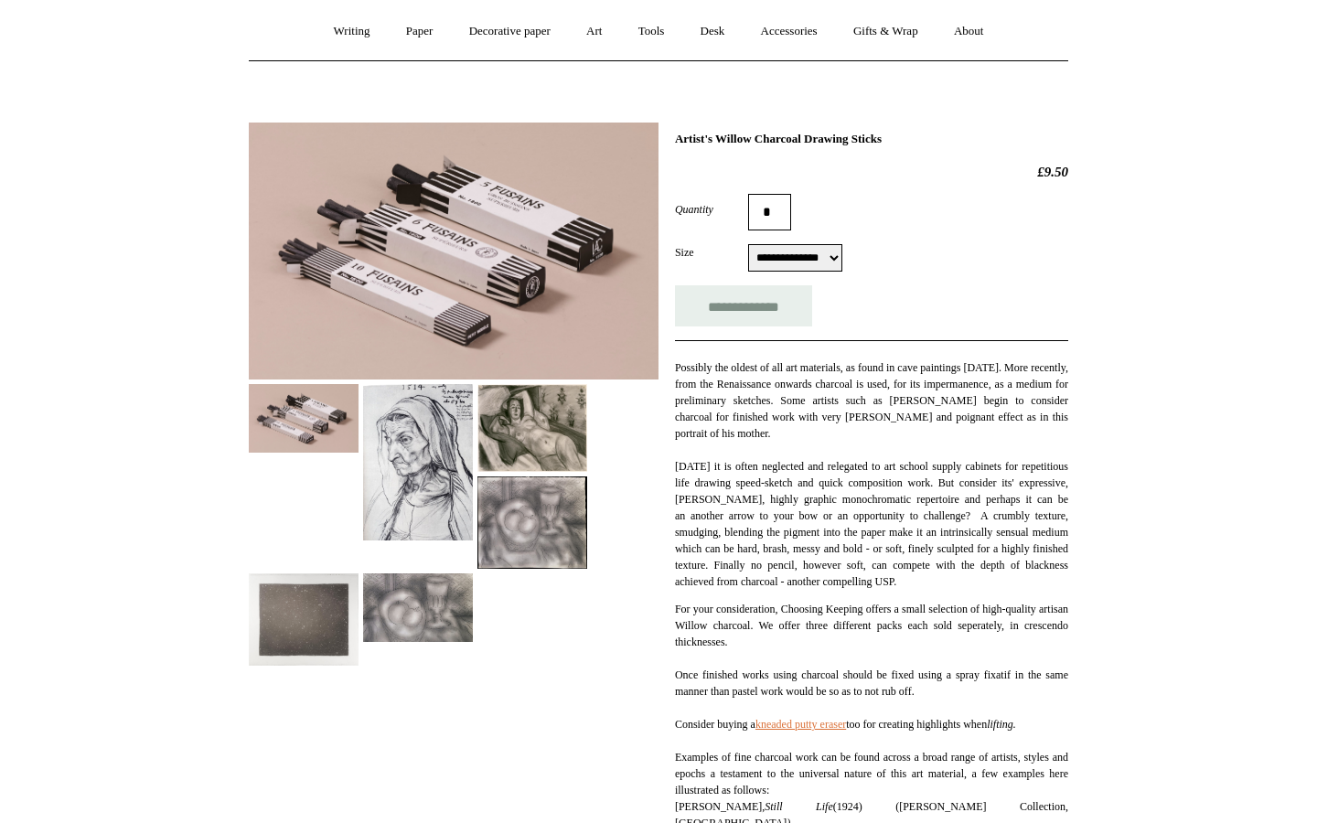
scroll to position [159, 0]
click at [270, 657] on img at bounding box center [304, 618] width 110 height 92
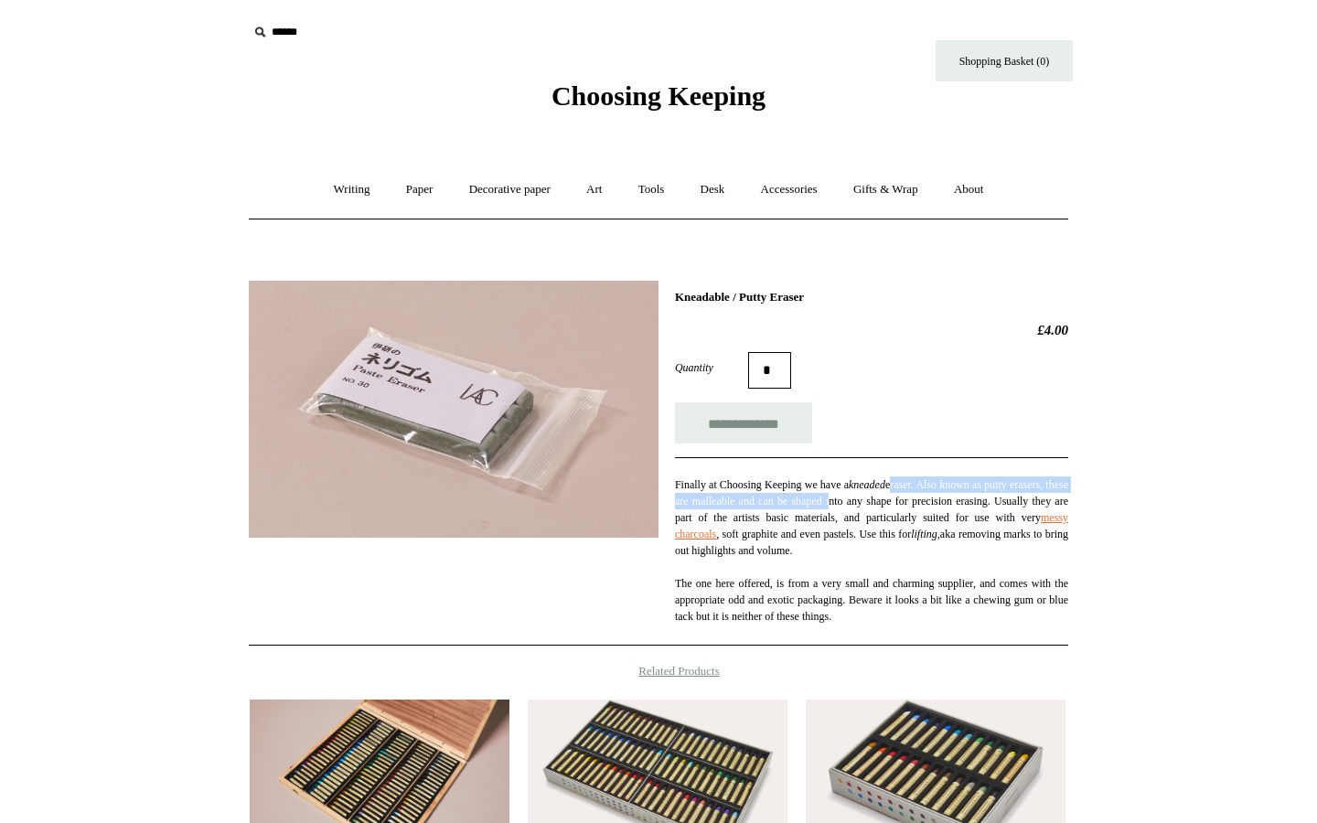
drag, startPoint x: 930, startPoint y: 489, endPoint x: 927, endPoint y: 507, distance: 17.6
click at [927, 507] on p "Finally at Choosing Keeping we have a kneaded eraser. Also known as putty erase…" at bounding box center [871, 550] width 393 height 148
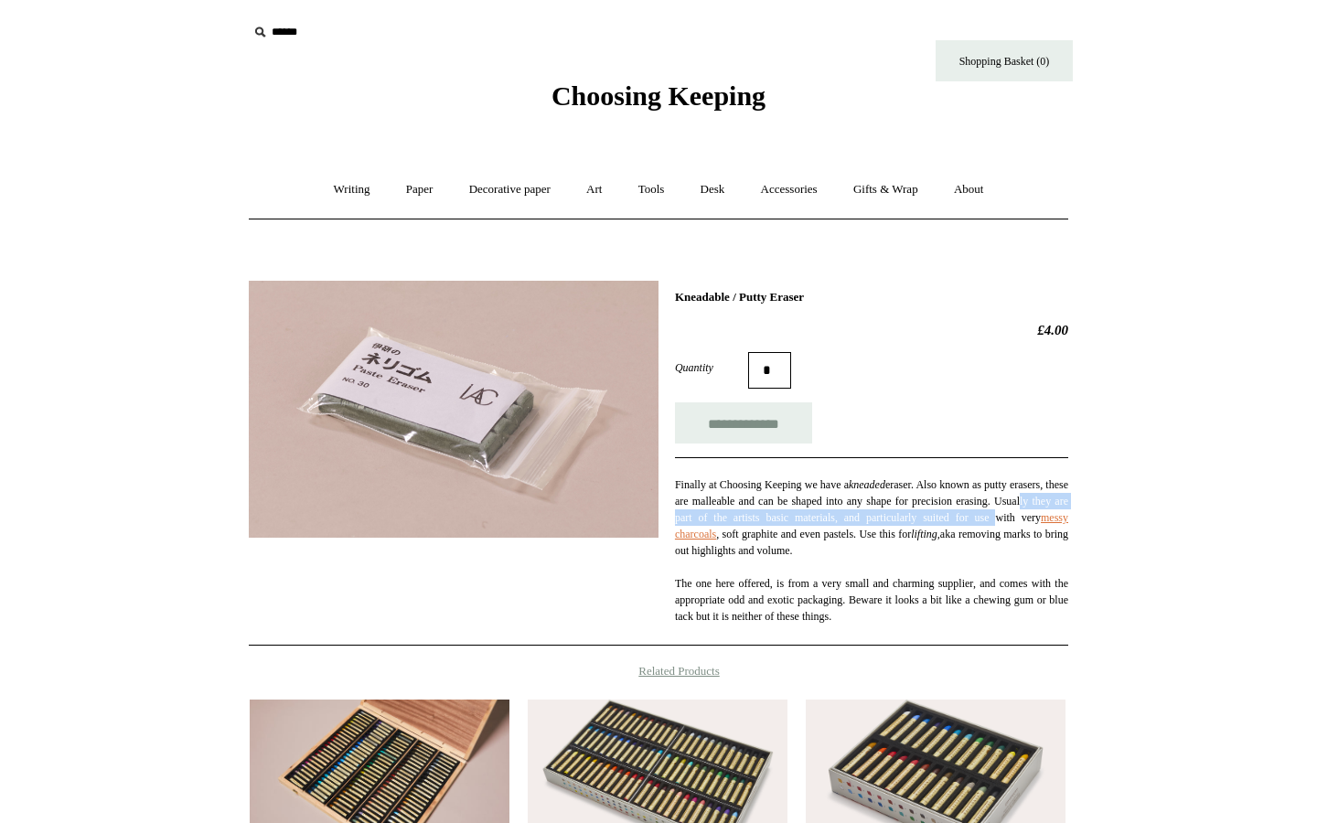
drag, startPoint x: 747, startPoint y: 514, endPoint x: 745, endPoint y: 539, distance: 25.7
click at [745, 539] on p "Finally at Choosing Keeping we have a kneaded eraser. Also known as putty erase…" at bounding box center [871, 550] width 393 height 148
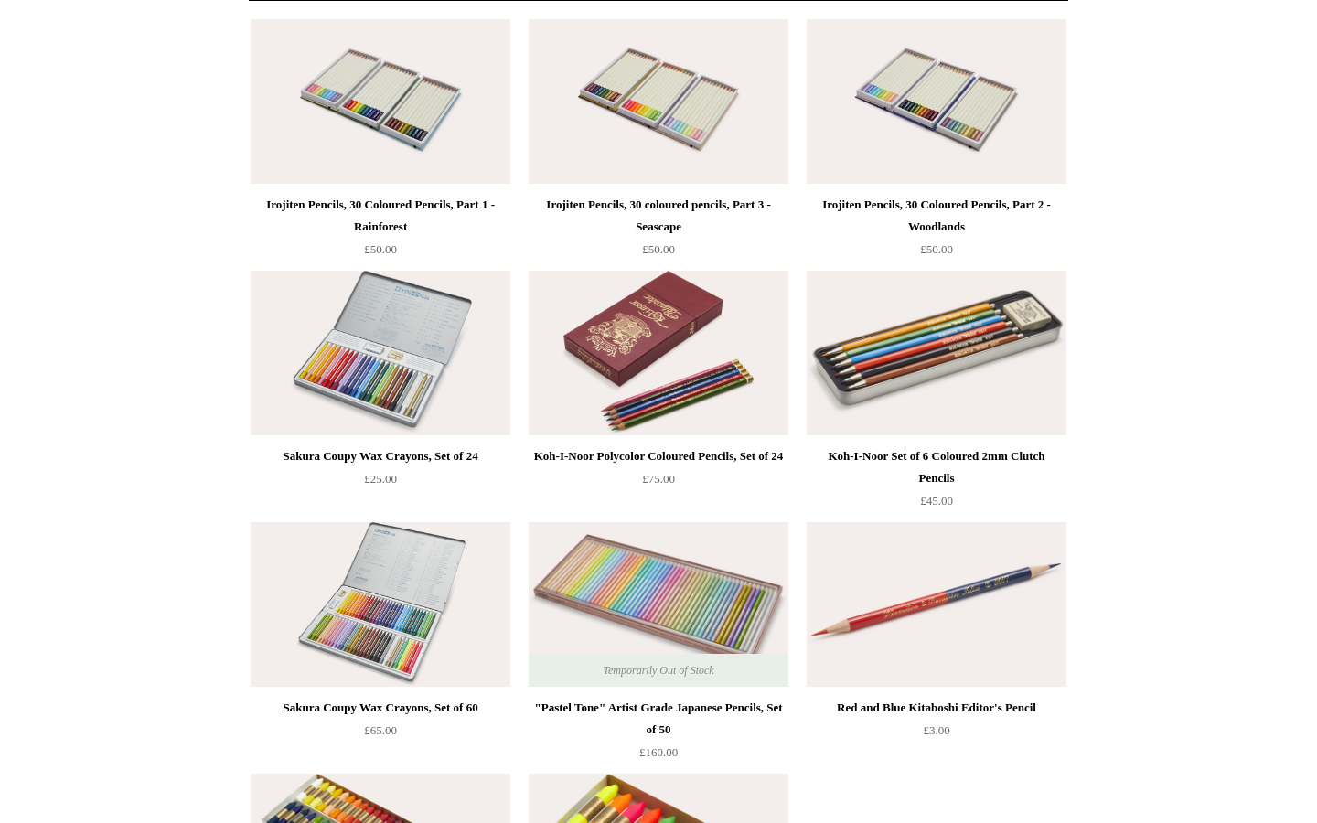
scroll to position [96, 0]
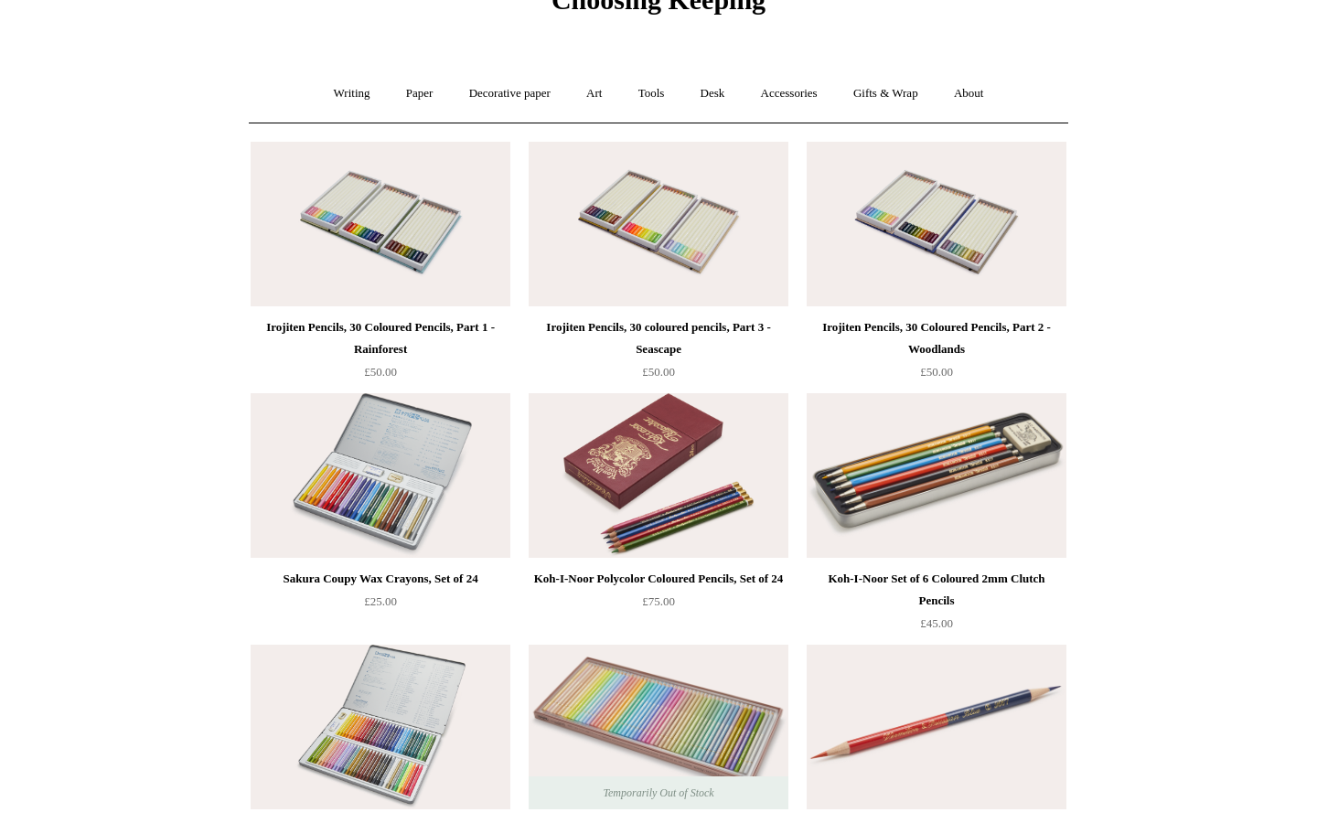
click at [653, 451] on img at bounding box center [658, 475] width 260 height 165
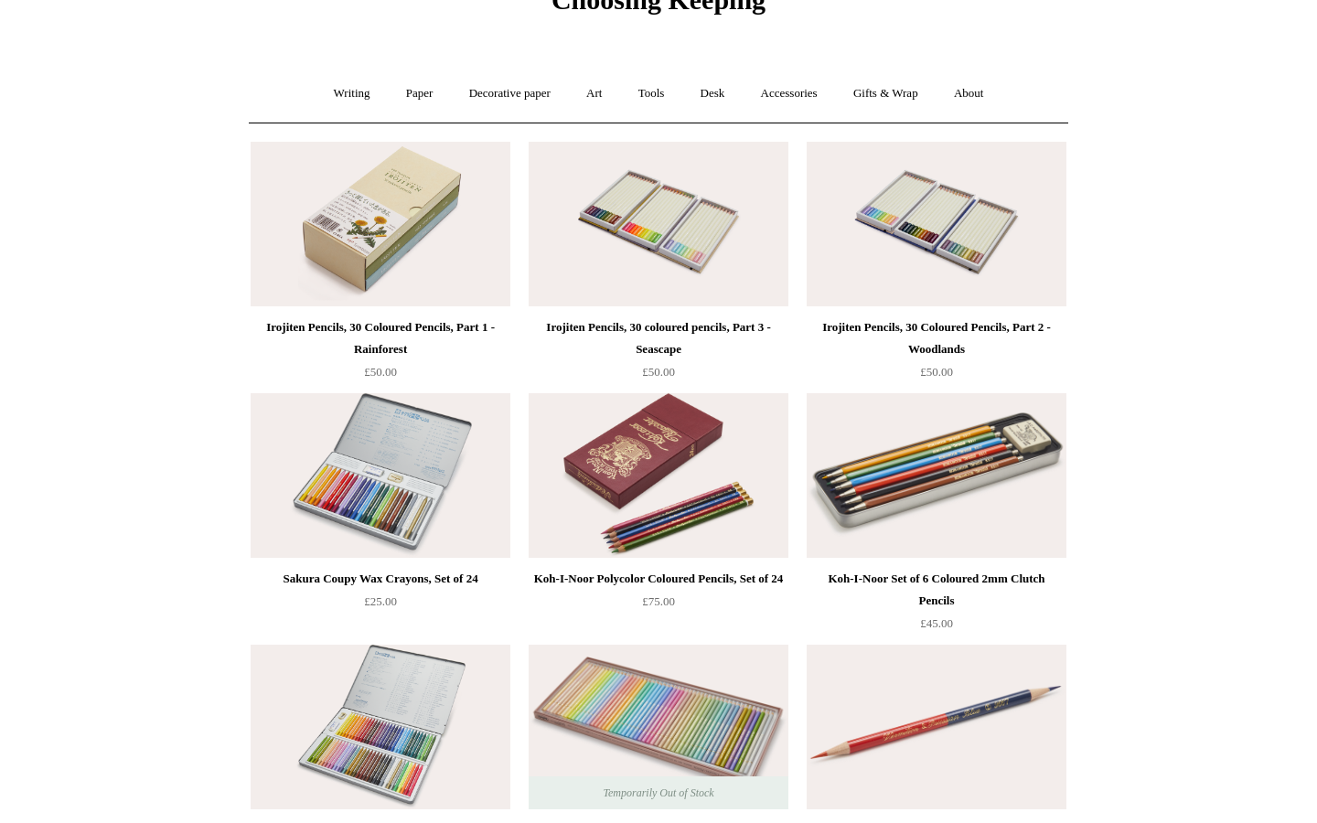
click at [444, 247] on img at bounding box center [381, 224] width 260 height 165
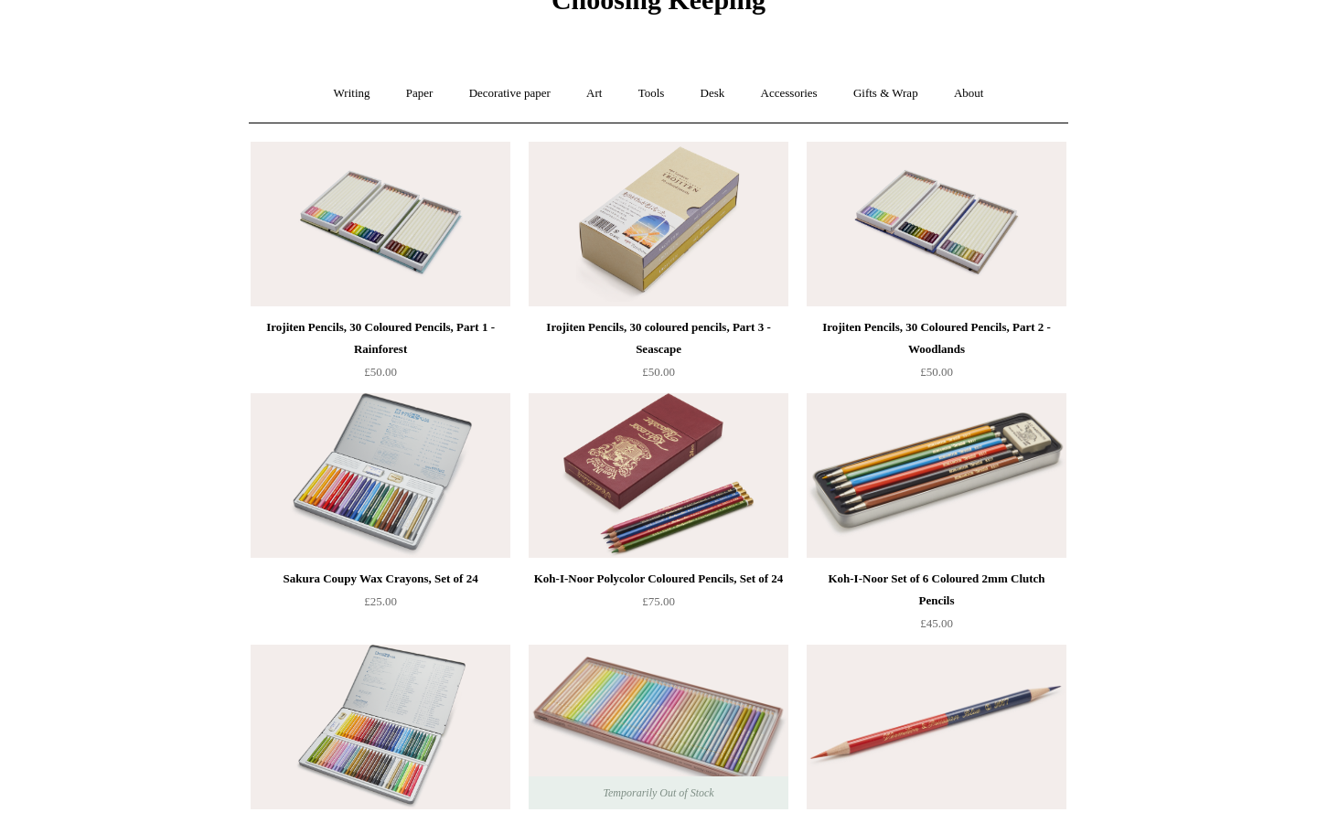
click at [635, 244] on img at bounding box center [658, 224] width 260 height 165
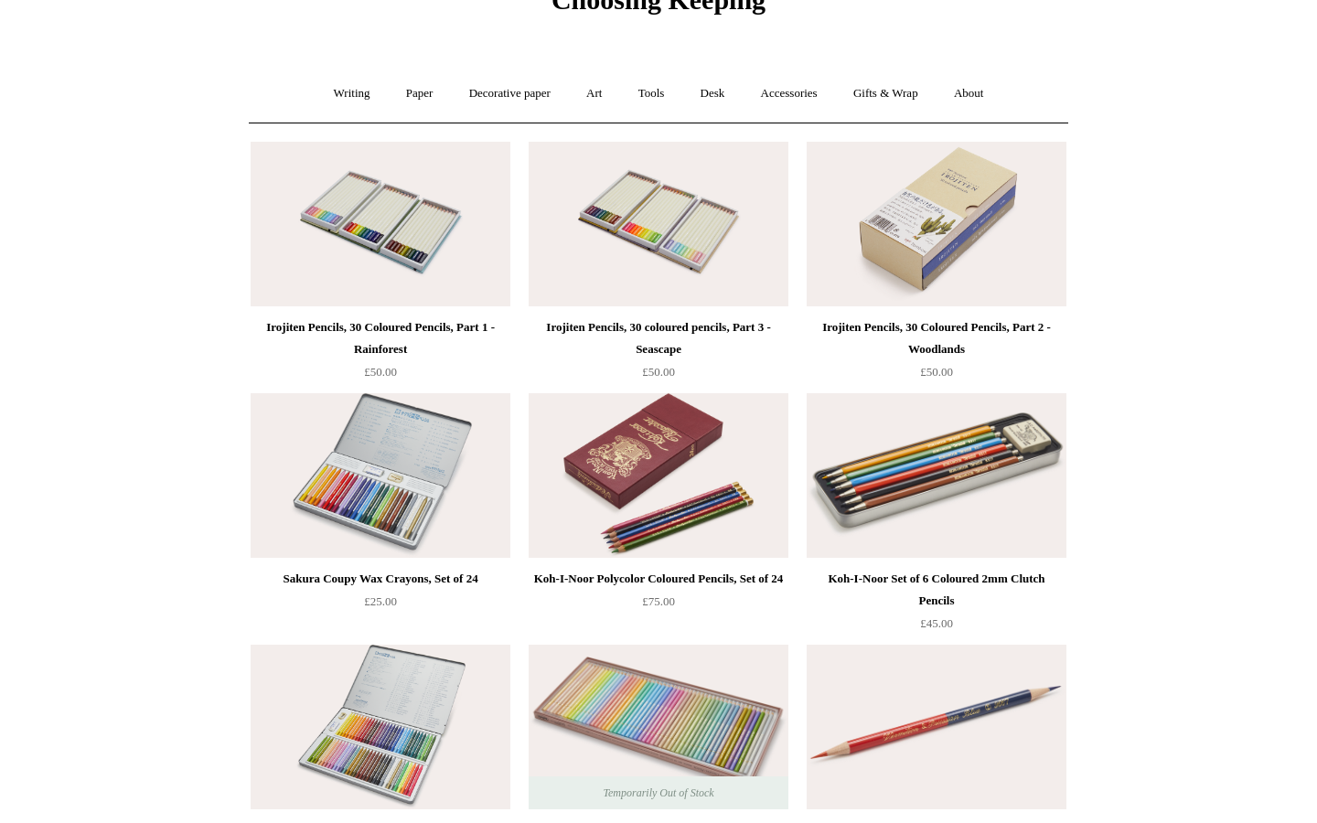
click at [943, 217] on img at bounding box center [936, 224] width 260 height 165
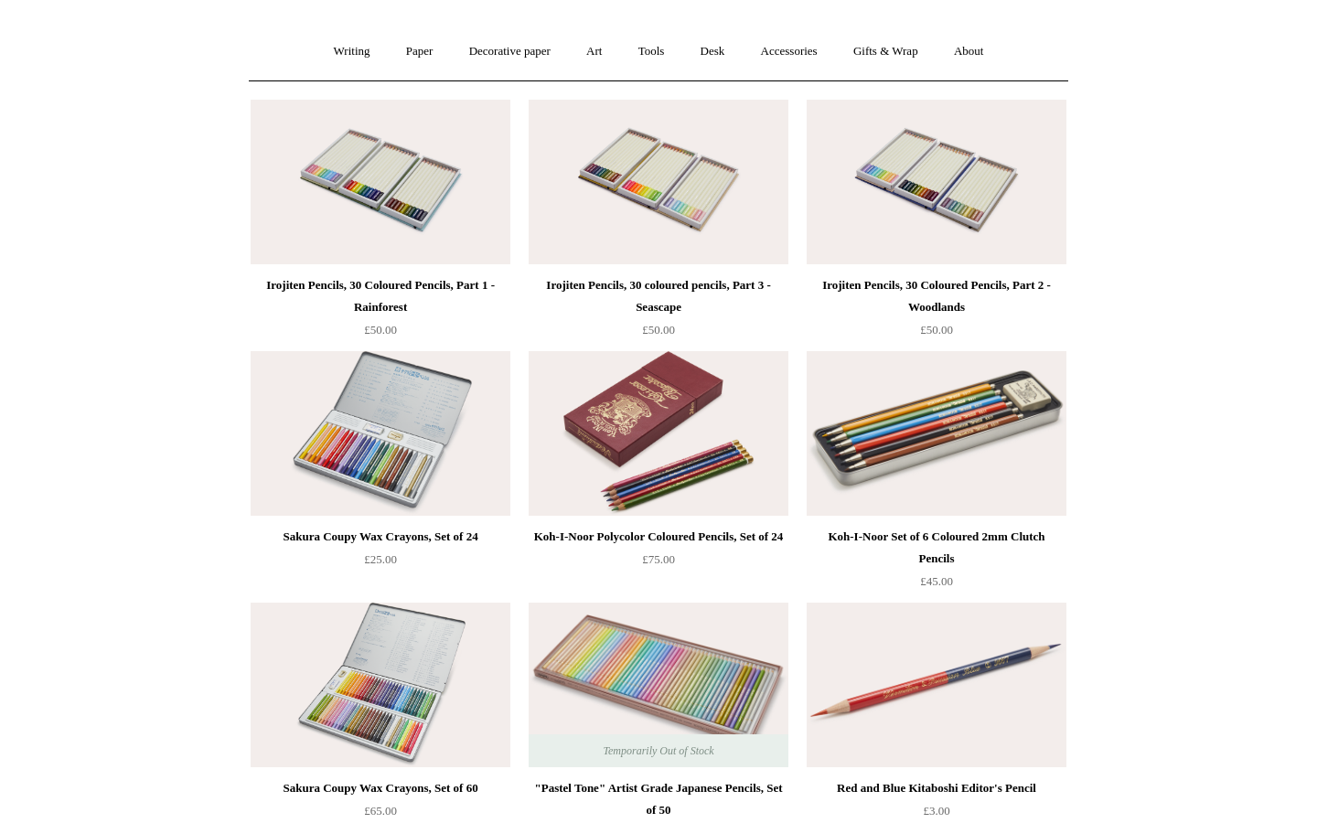
scroll to position [142, 0]
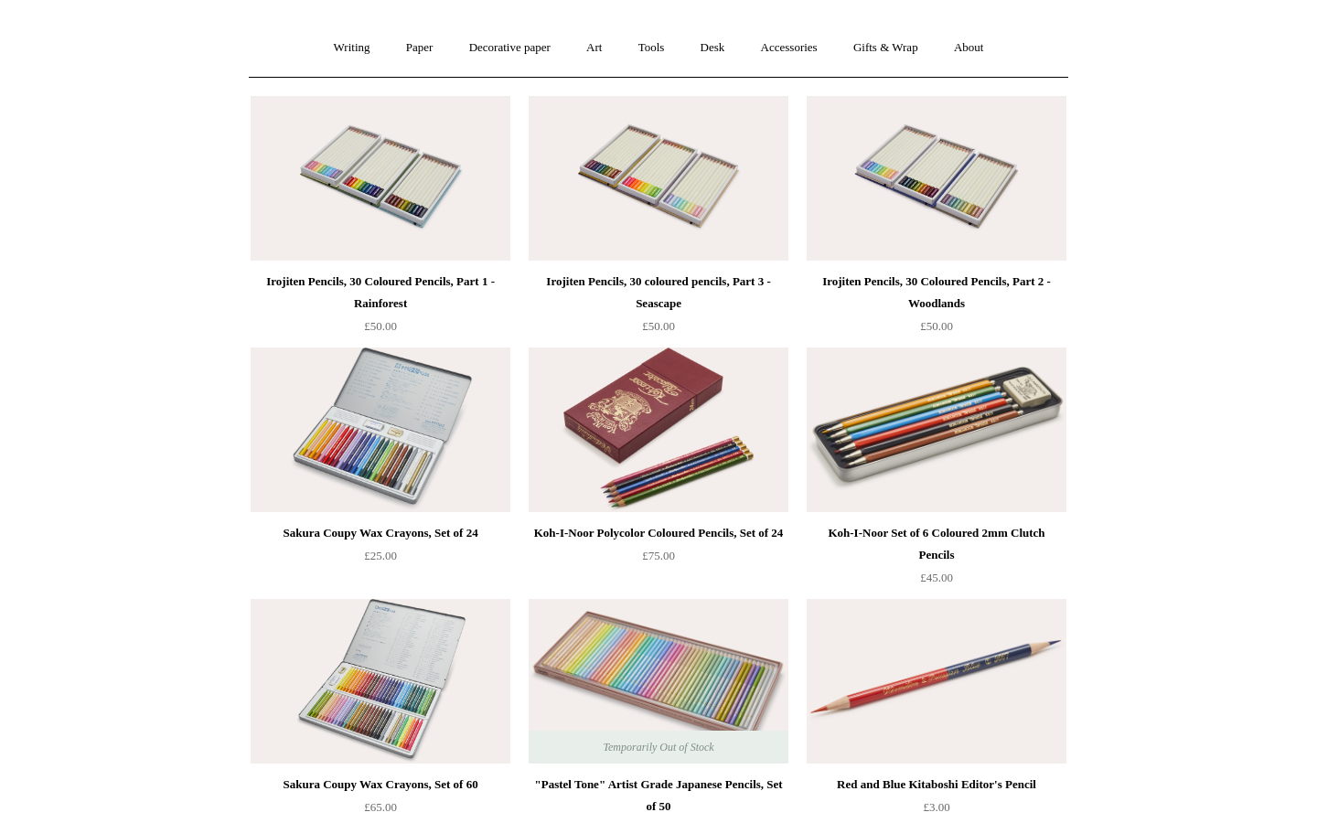
click at [286, 433] on img at bounding box center [381, 429] width 260 height 165
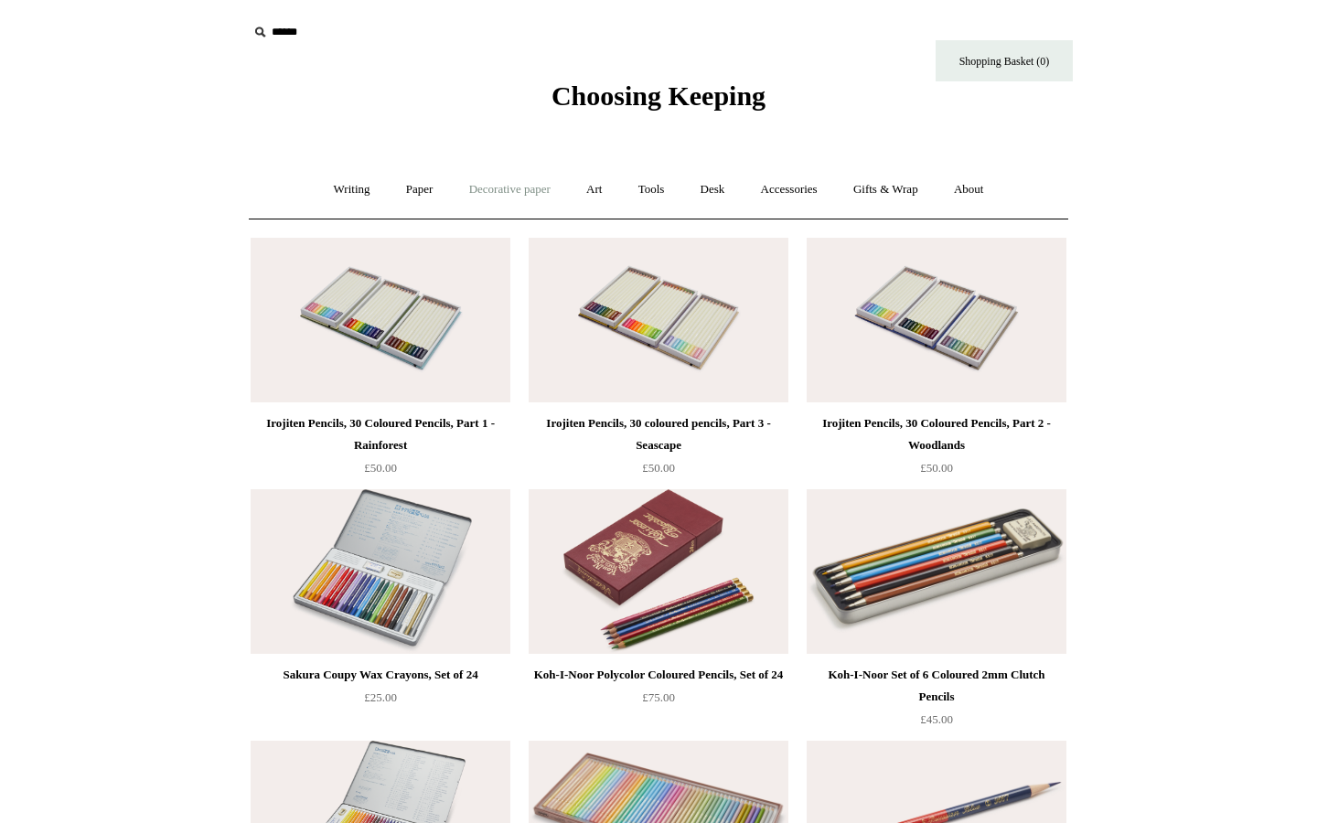
scroll to position [0, 0]
click at [592, 193] on link "Art +" at bounding box center [594, 189] width 48 height 48
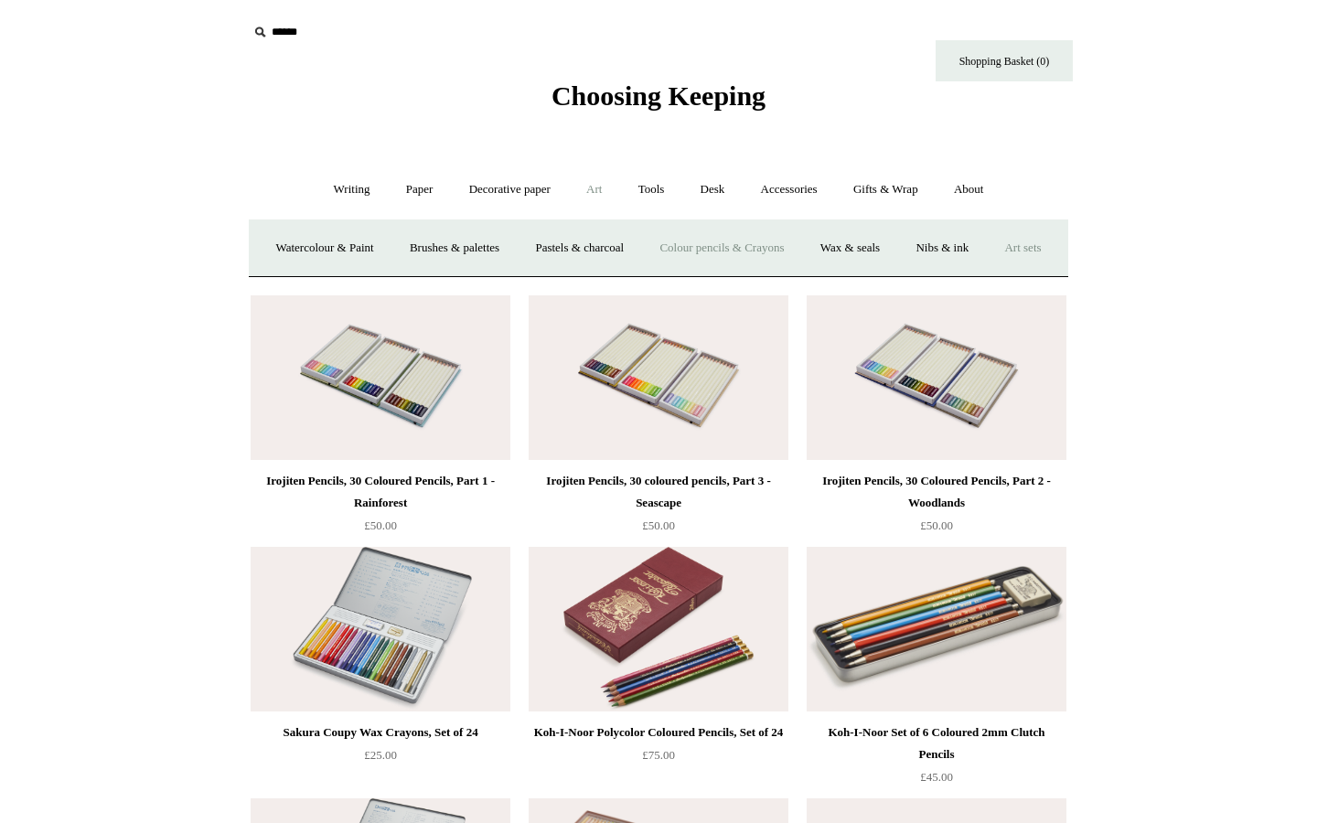
click at [987, 272] on link "Art sets" at bounding box center [1021, 248] width 69 height 48
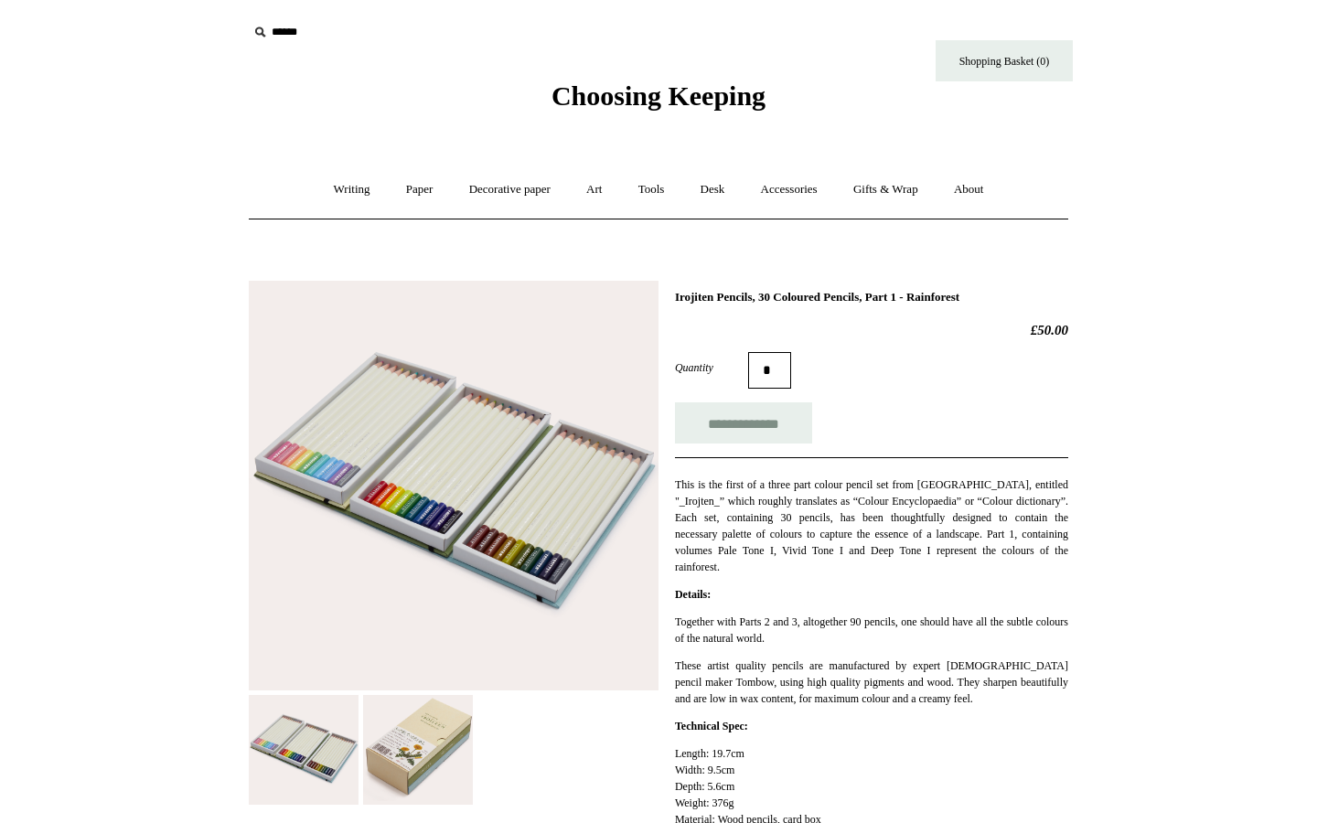
scroll to position [128, 0]
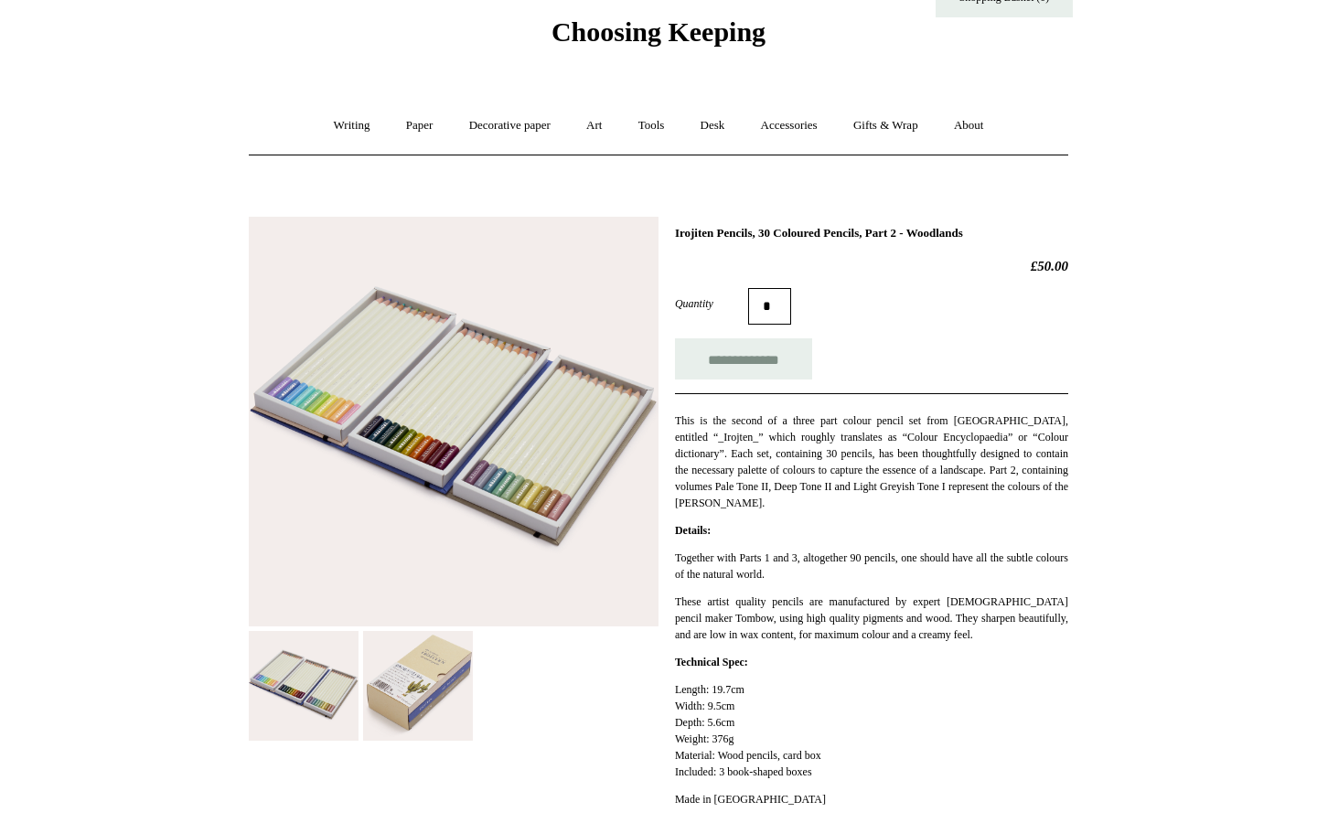
scroll to position [67, 0]
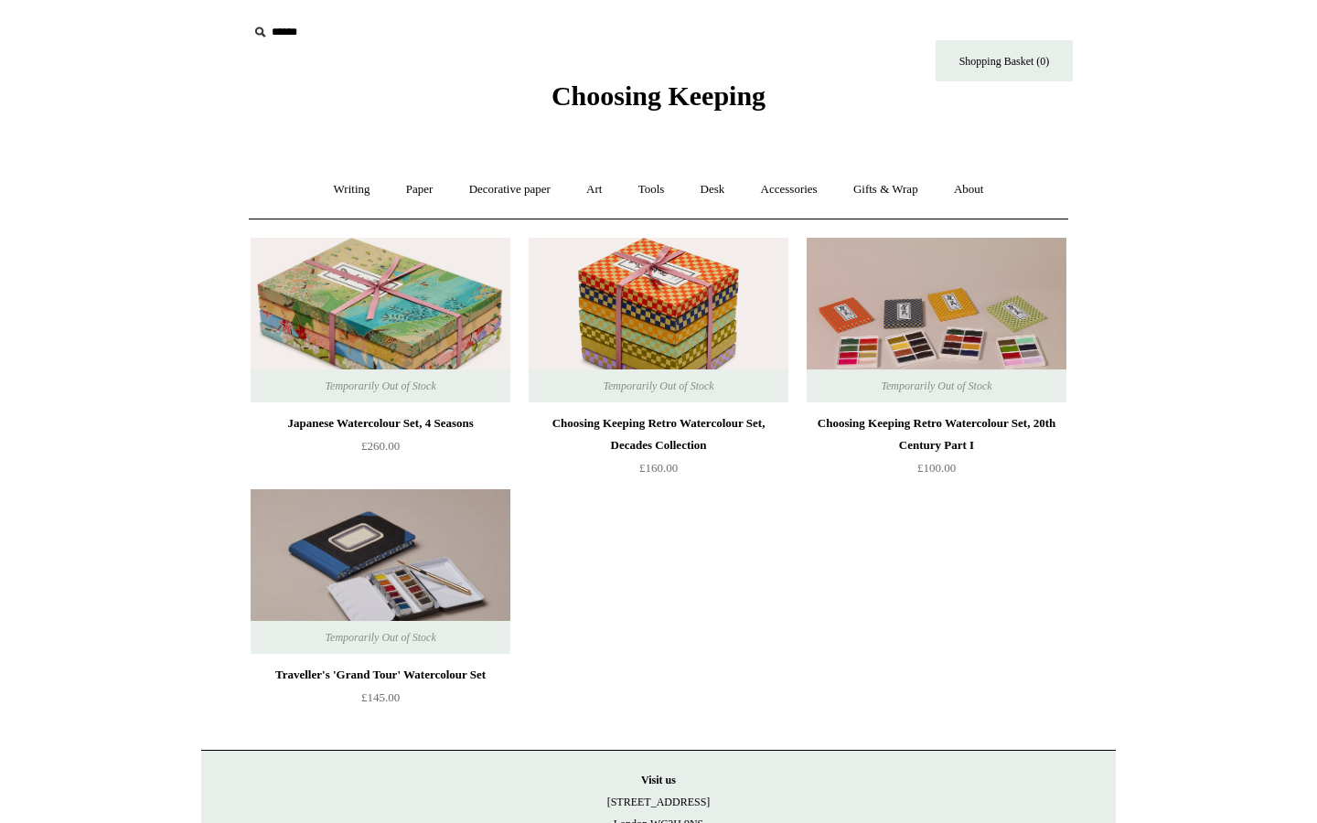
click at [443, 539] on img at bounding box center [381, 571] width 260 height 165
click at [646, 191] on link "Tools +" at bounding box center [651, 189] width 59 height 48
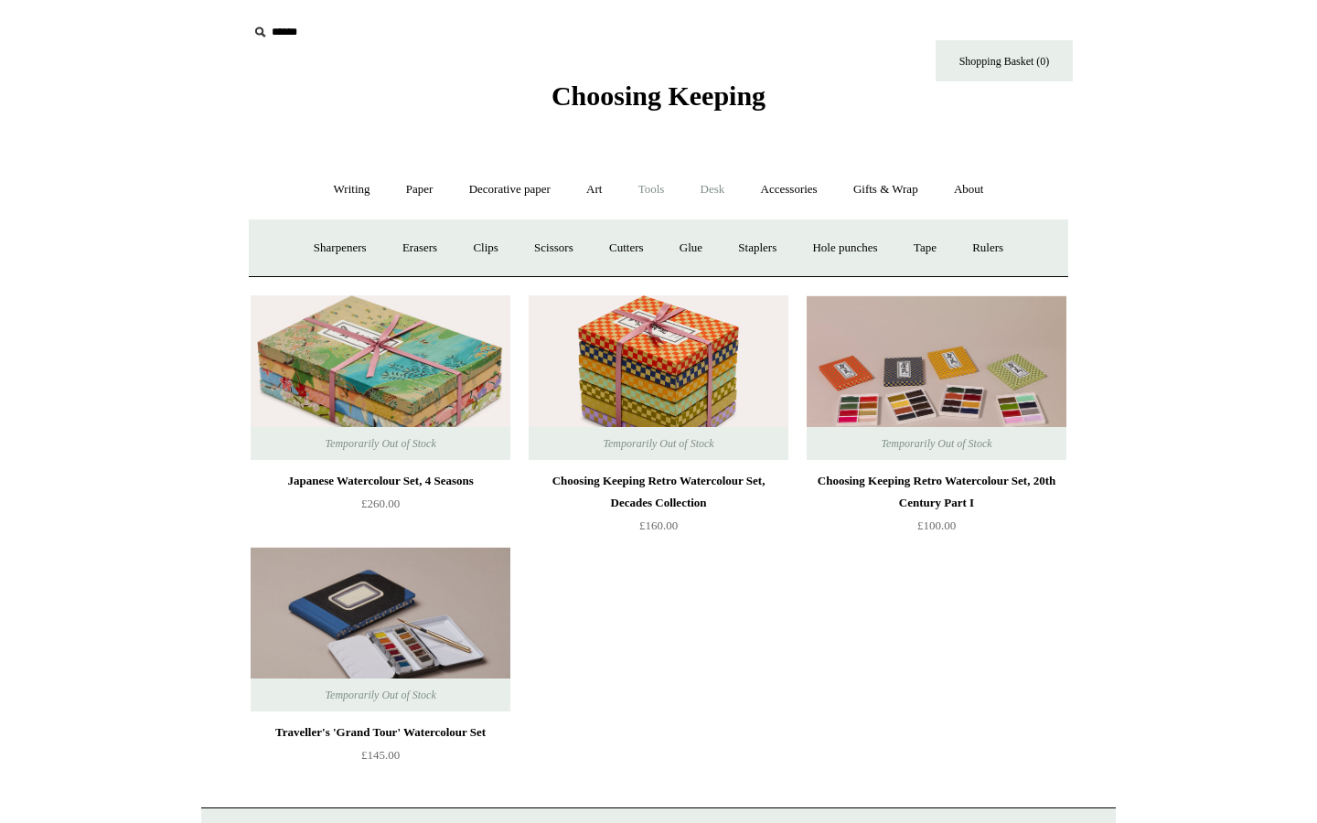
click at [723, 186] on link "Desk +" at bounding box center [713, 189] width 58 height 48
click at [759, 253] on link "Desk Accessories" at bounding box center [735, 248] width 116 height 48
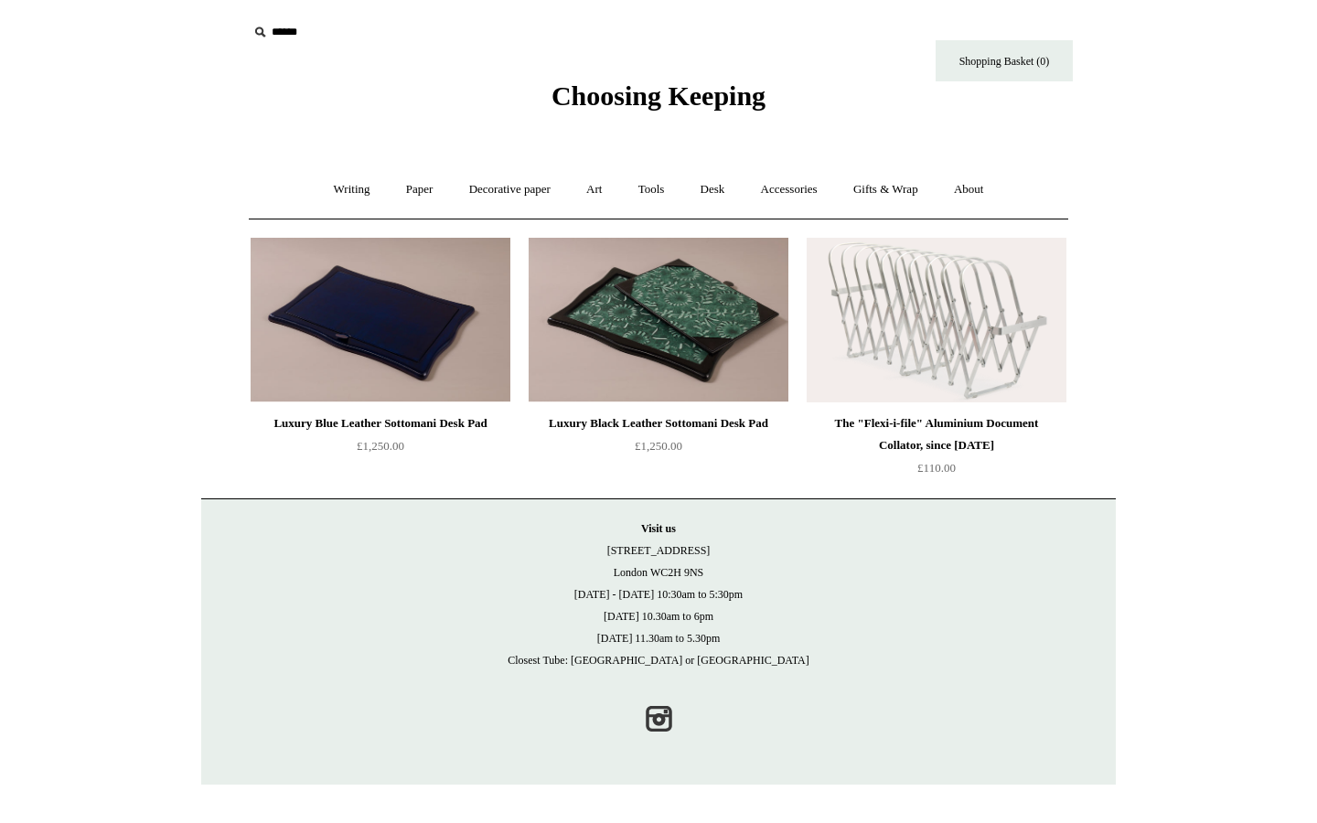
click at [403, 319] on img at bounding box center [381, 320] width 260 height 165
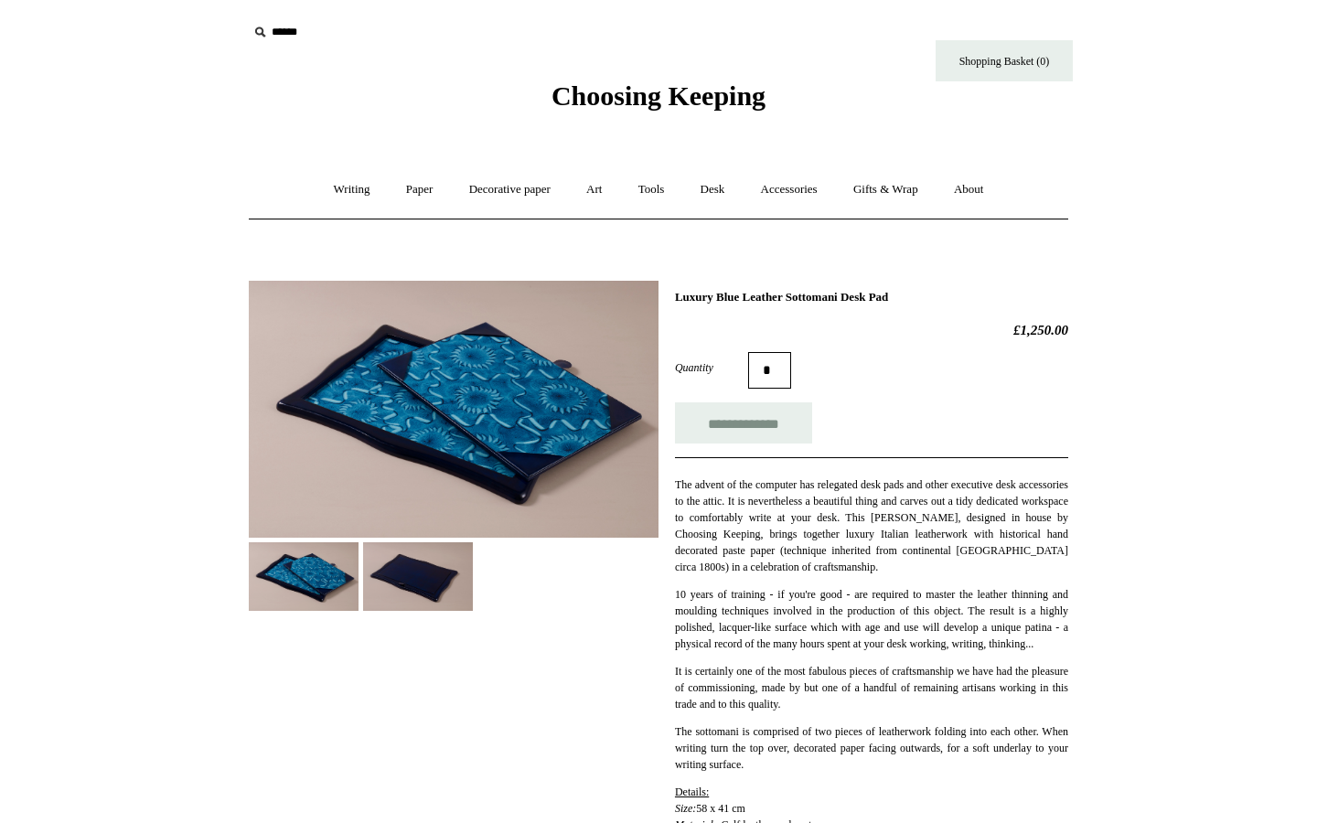
scroll to position [100, 0]
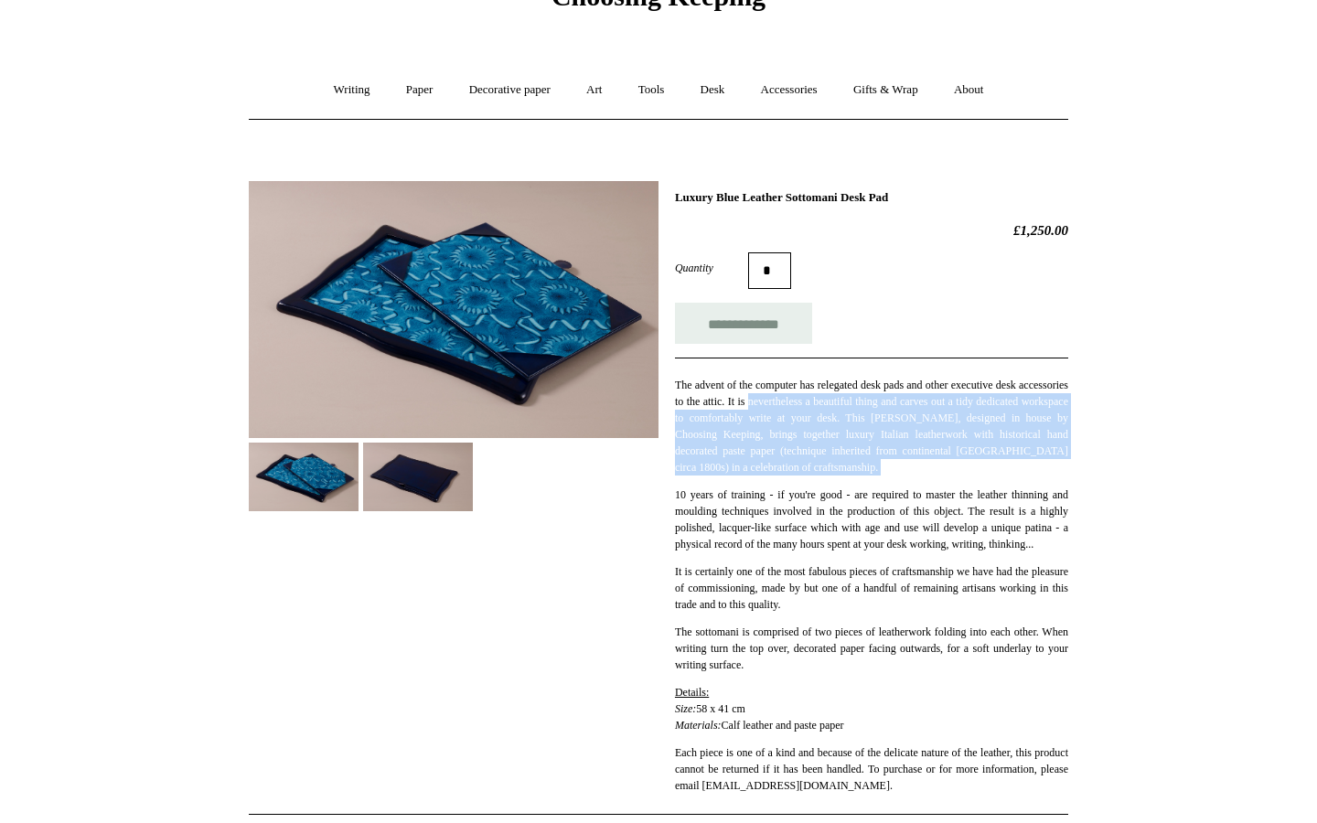
drag, startPoint x: 815, startPoint y: 397, endPoint x: 780, endPoint y: 483, distance: 92.7
click at [780, 483] on div "The advent of the computer has relegated desk pads and other executive desk acc…" at bounding box center [871, 575] width 393 height 436
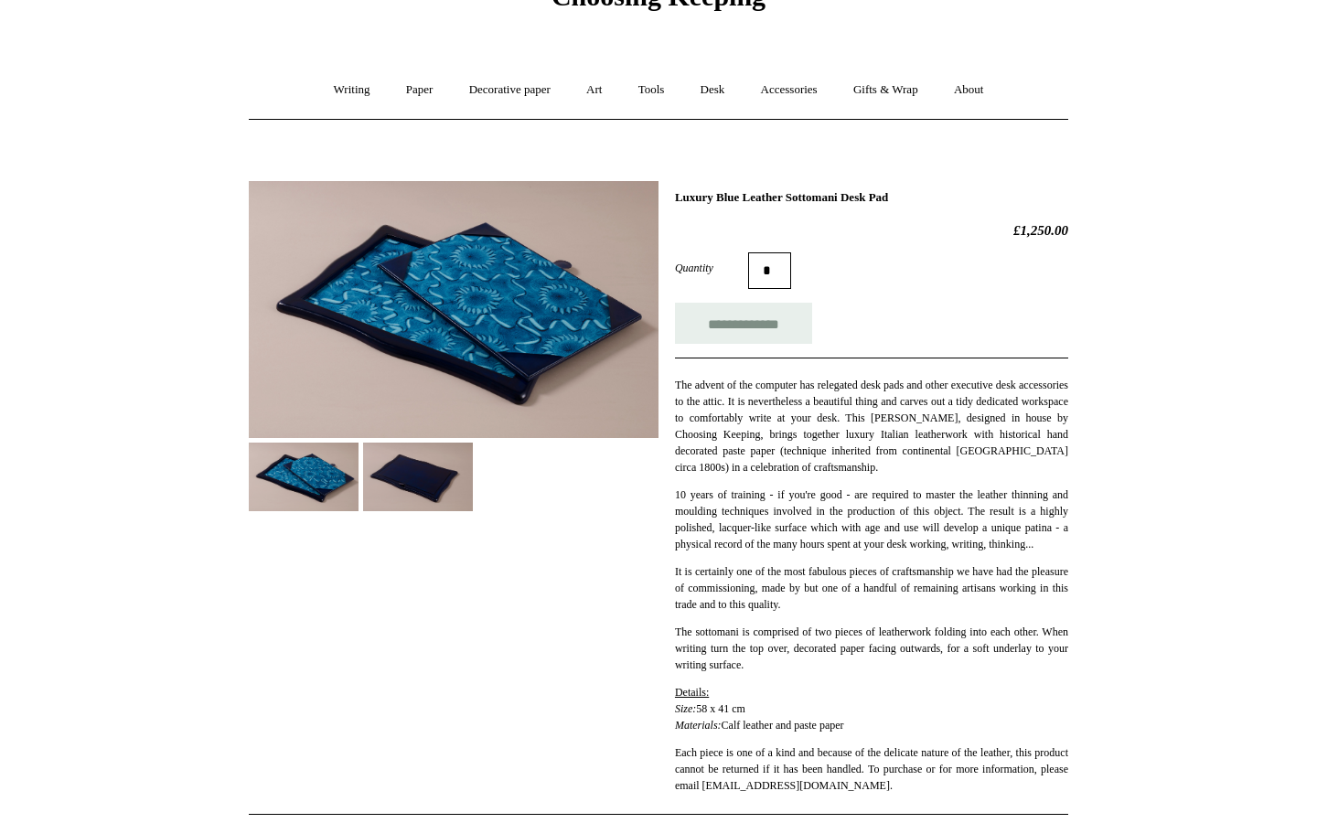
click at [779, 483] on div "The advent of the computer has relegated desk pads and other executive desk acc…" at bounding box center [871, 575] width 393 height 436
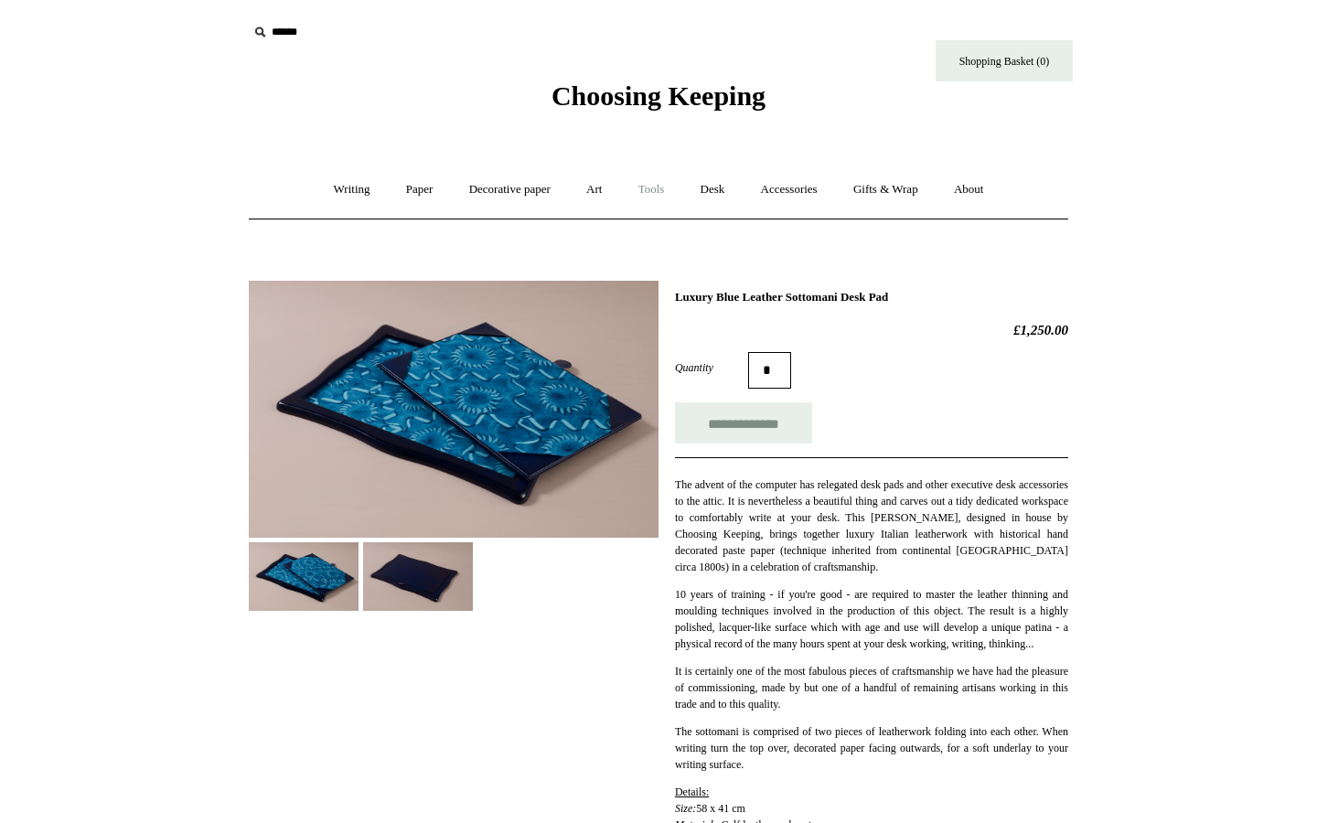
scroll to position [0, 0]
click at [751, 187] on link "Accessories +" at bounding box center [789, 189] width 90 height 48
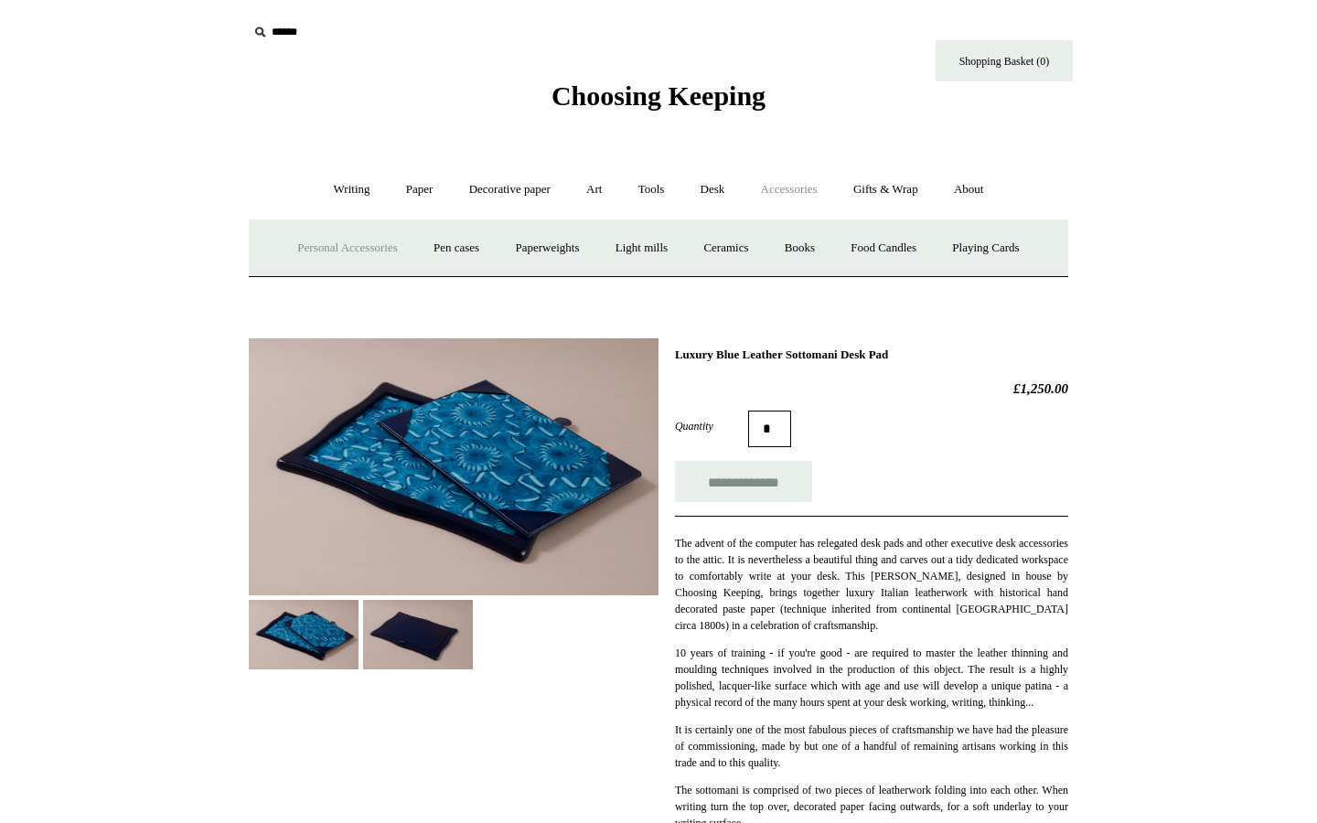
click at [315, 238] on link "Personal Accessories +" at bounding box center [347, 248] width 133 height 48
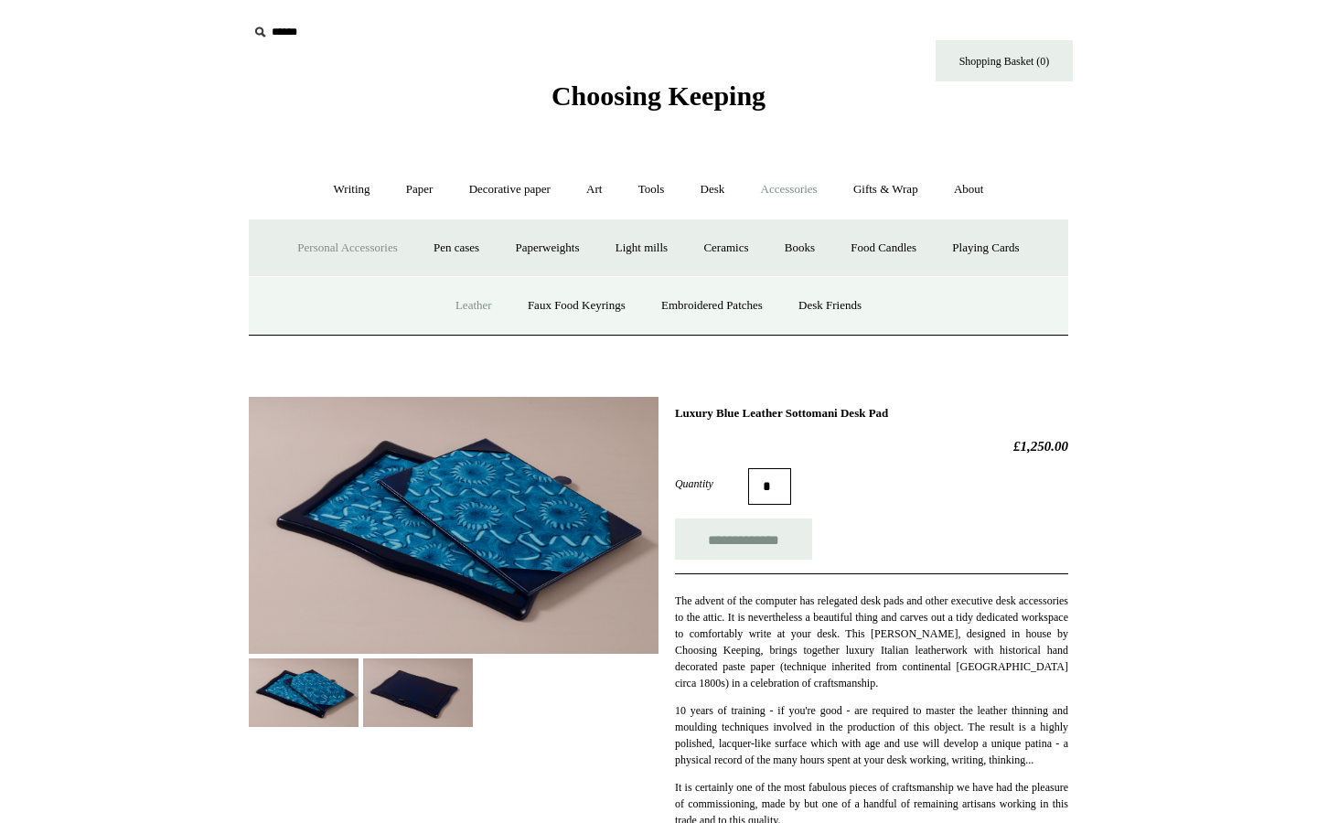
click at [453, 300] on link "Leather" at bounding box center [473, 306] width 69 height 48
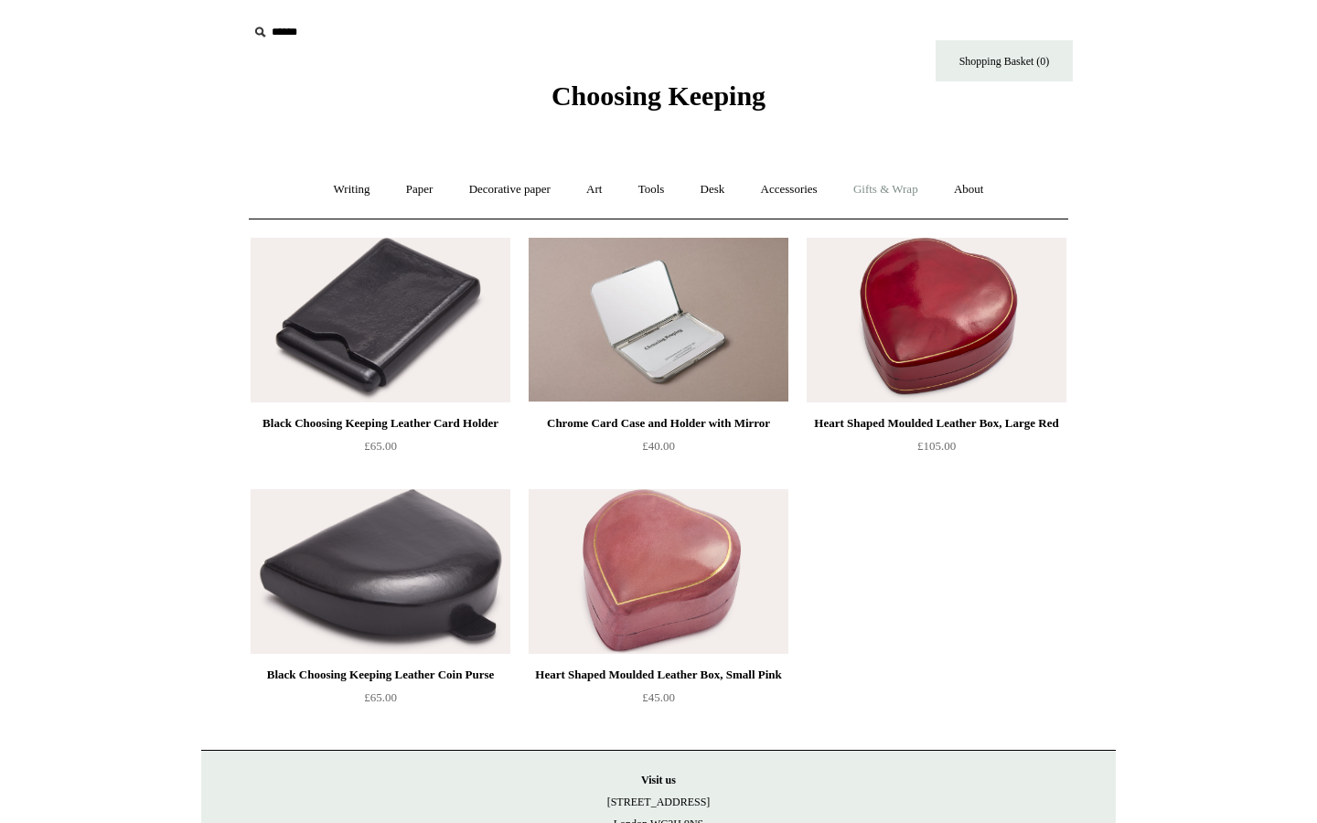
click at [904, 184] on link "Gifts & Wrap +" at bounding box center [886, 189] width 98 height 48
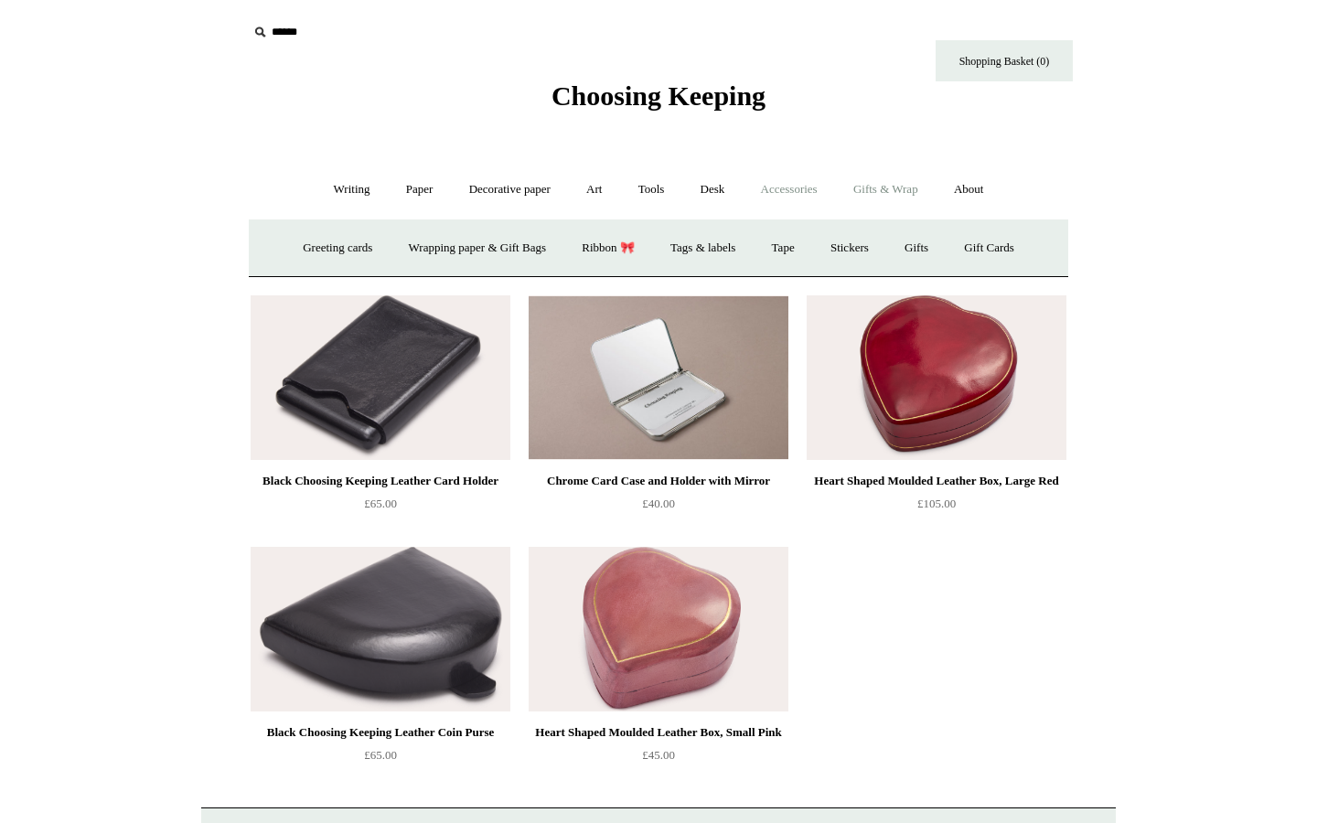
click at [796, 181] on link "Accessories +" at bounding box center [789, 189] width 90 height 48
click at [335, 246] on link "Personal Accessories +" at bounding box center [347, 248] width 133 height 48
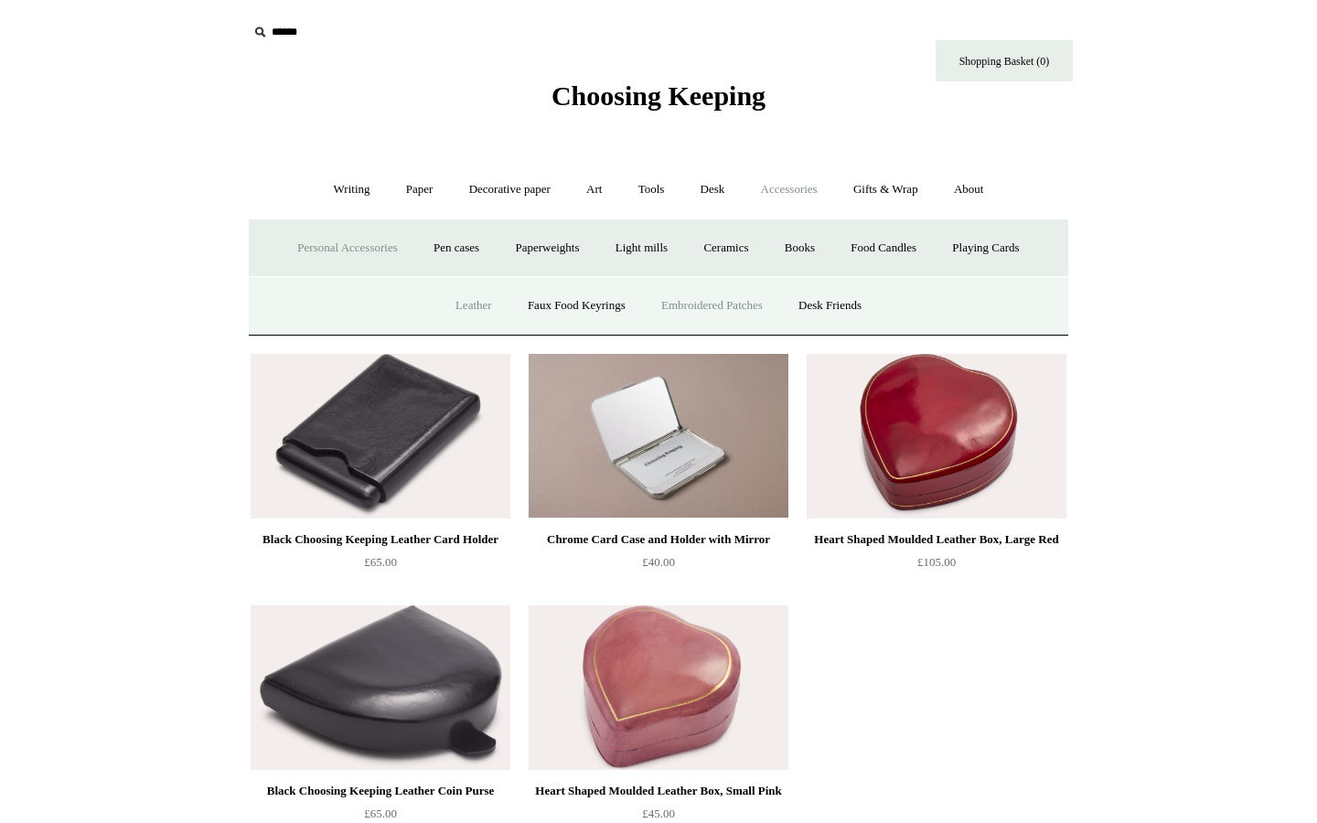
click at [738, 307] on link "Embroidered Patches" at bounding box center [712, 306] width 134 height 48
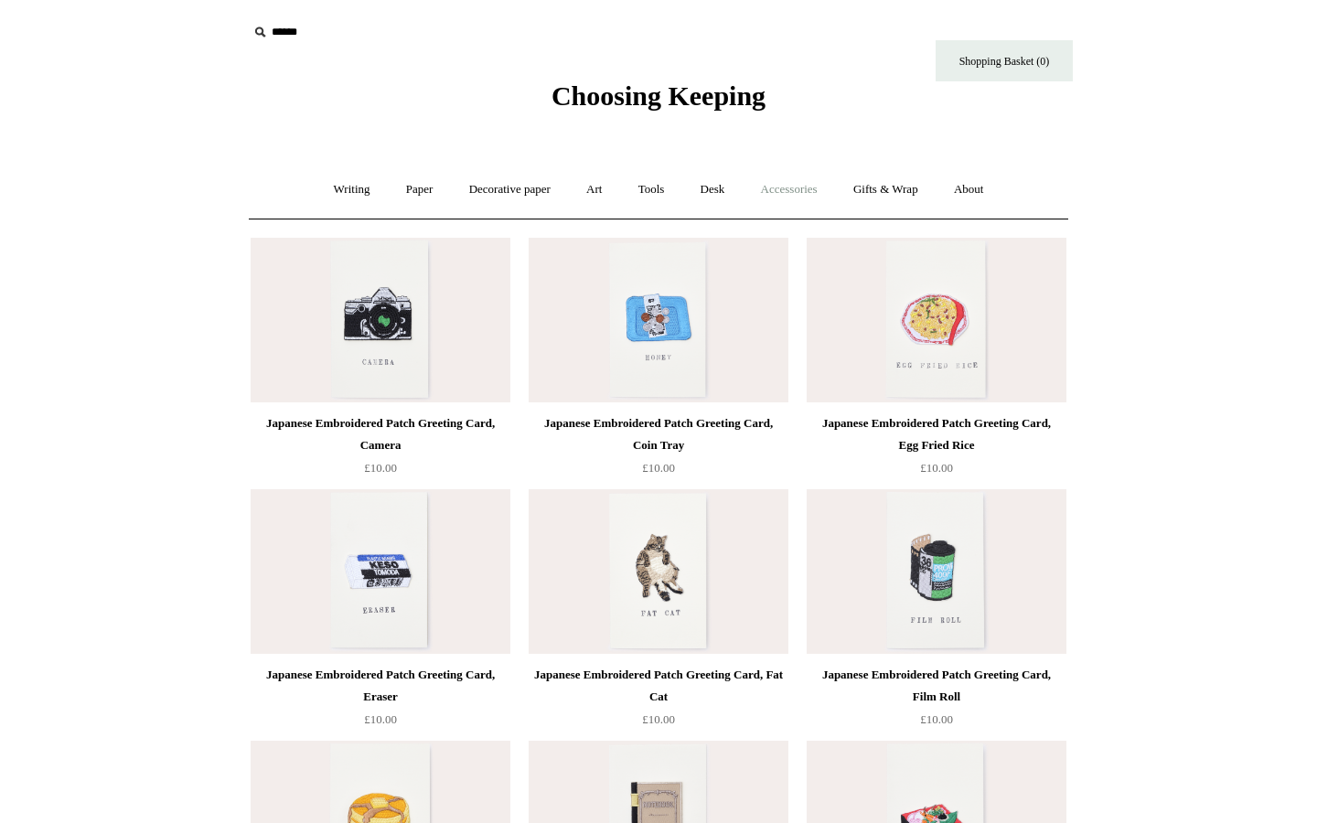
click at [818, 194] on link "Accessories +" at bounding box center [789, 189] width 90 height 48
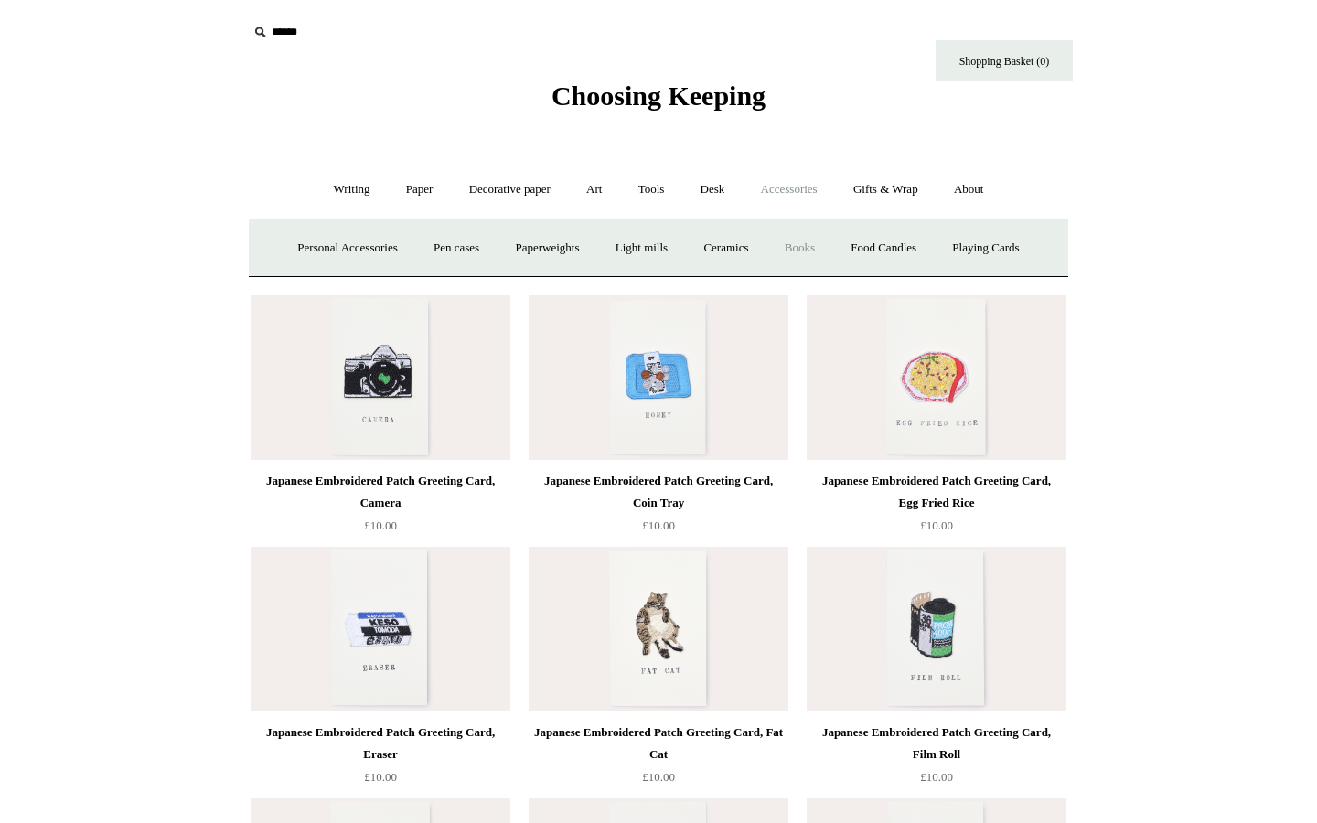
click at [795, 255] on link "Books" at bounding box center [799, 248] width 63 height 48
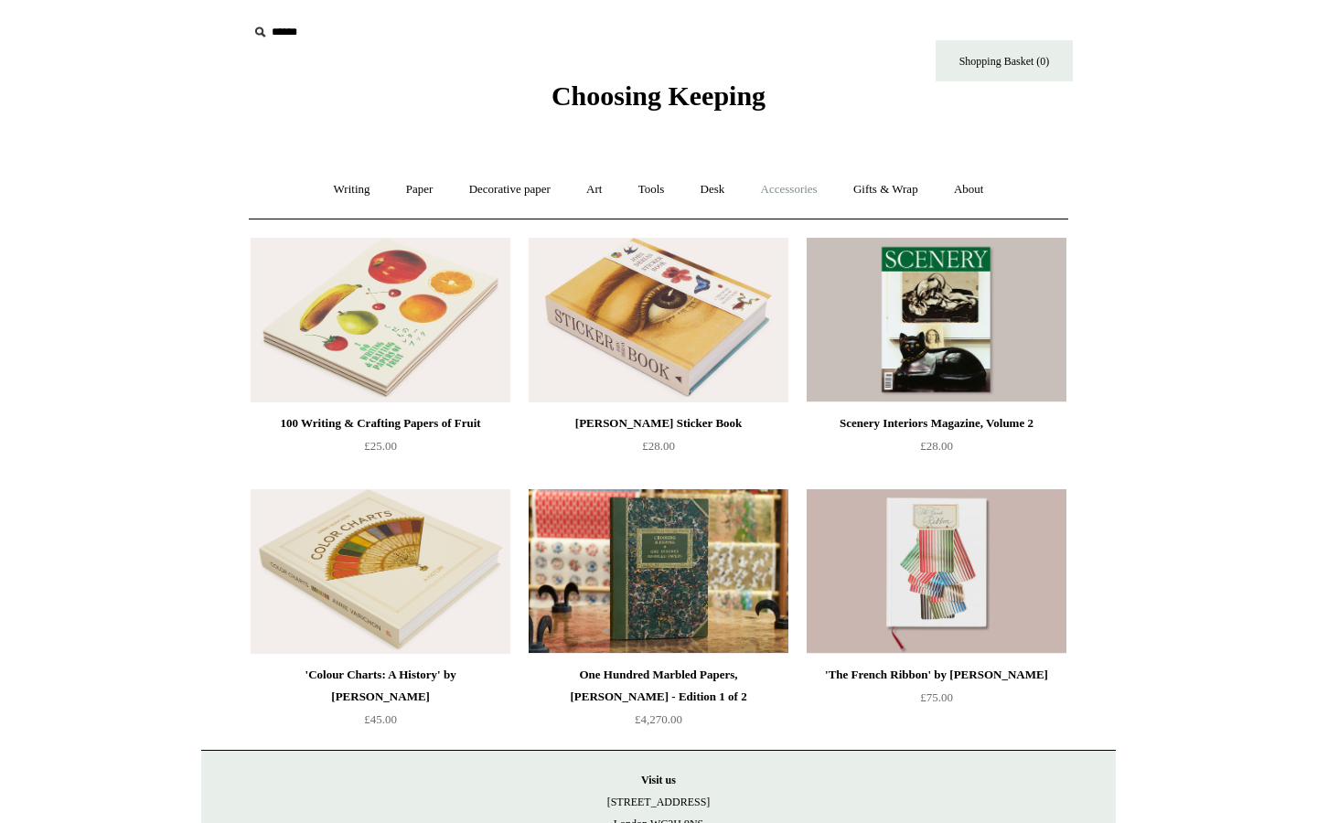
click at [789, 191] on link "Accessories +" at bounding box center [789, 189] width 90 height 48
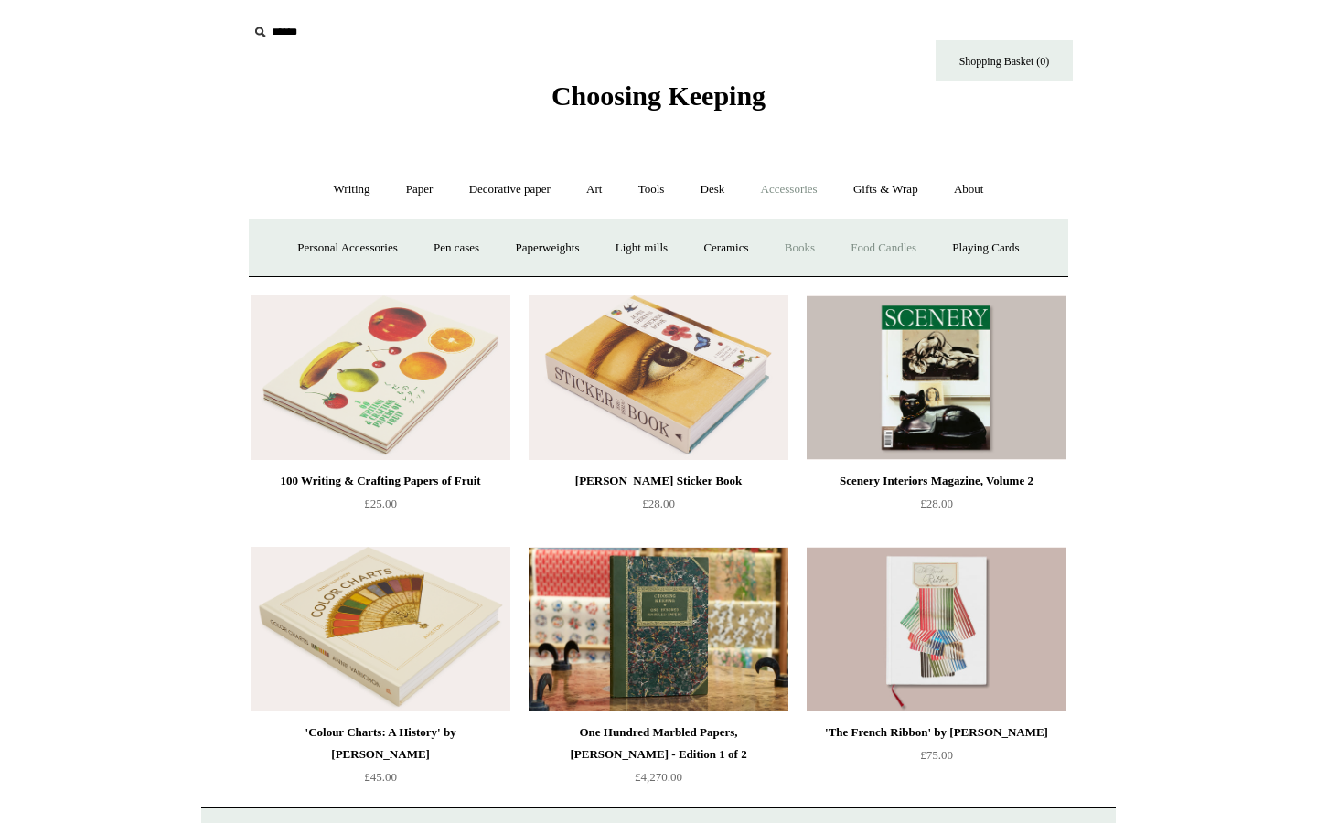
click at [879, 246] on link "Food Candles" at bounding box center [883, 248] width 99 height 48
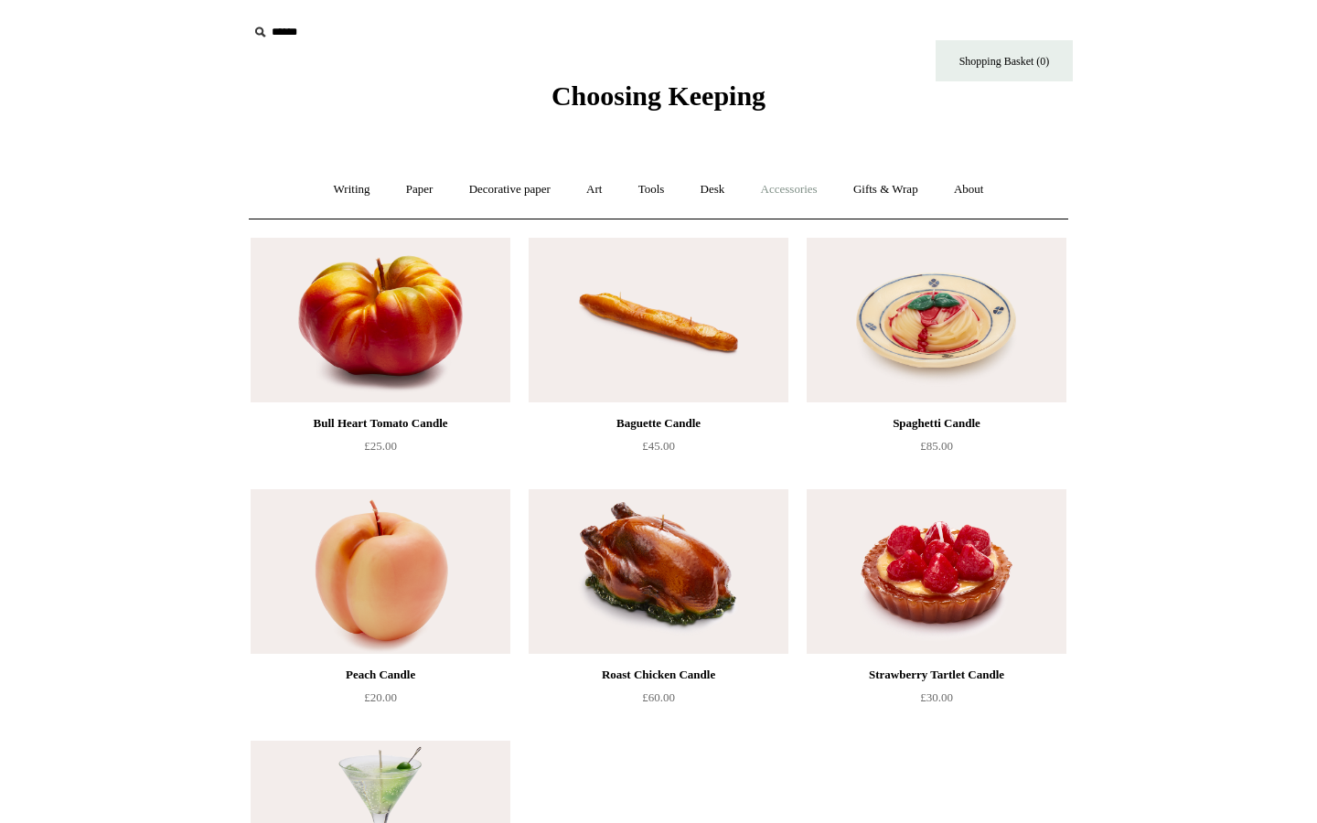
click at [810, 194] on link "Accessories +" at bounding box center [789, 189] width 90 height 48
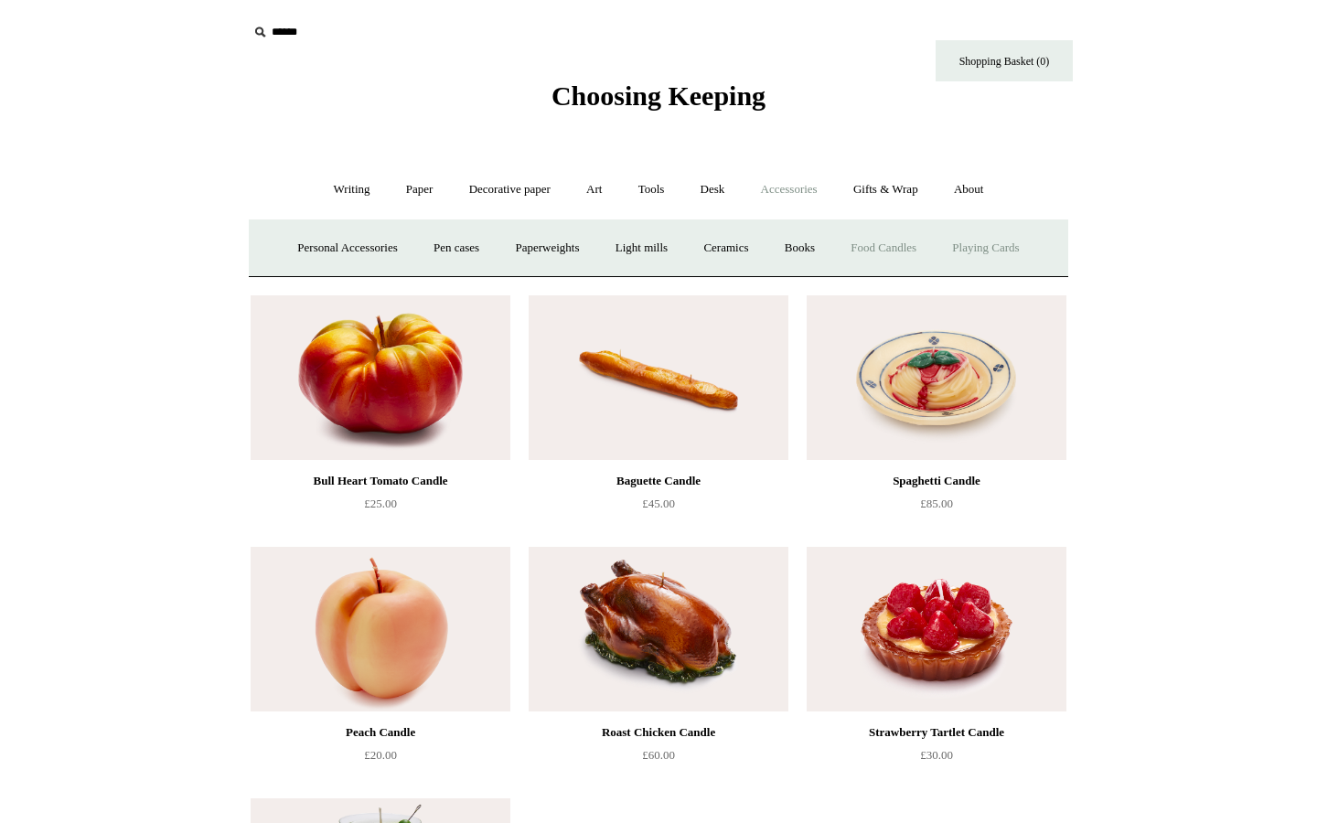
click at [997, 248] on link "Playing Cards" at bounding box center [985, 248] width 100 height 48
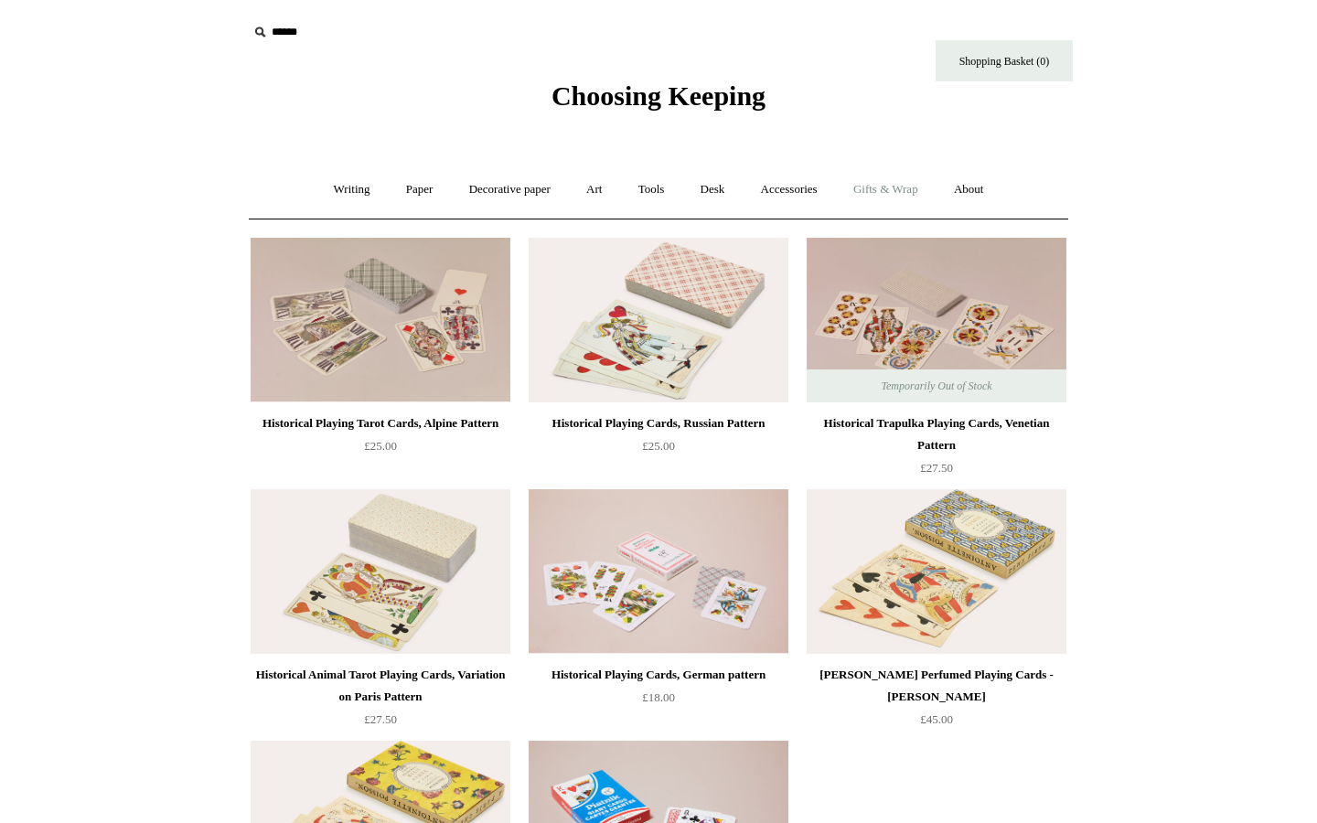
click at [914, 192] on link "Gifts & Wrap +" at bounding box center [886, 189] width 98 height 48
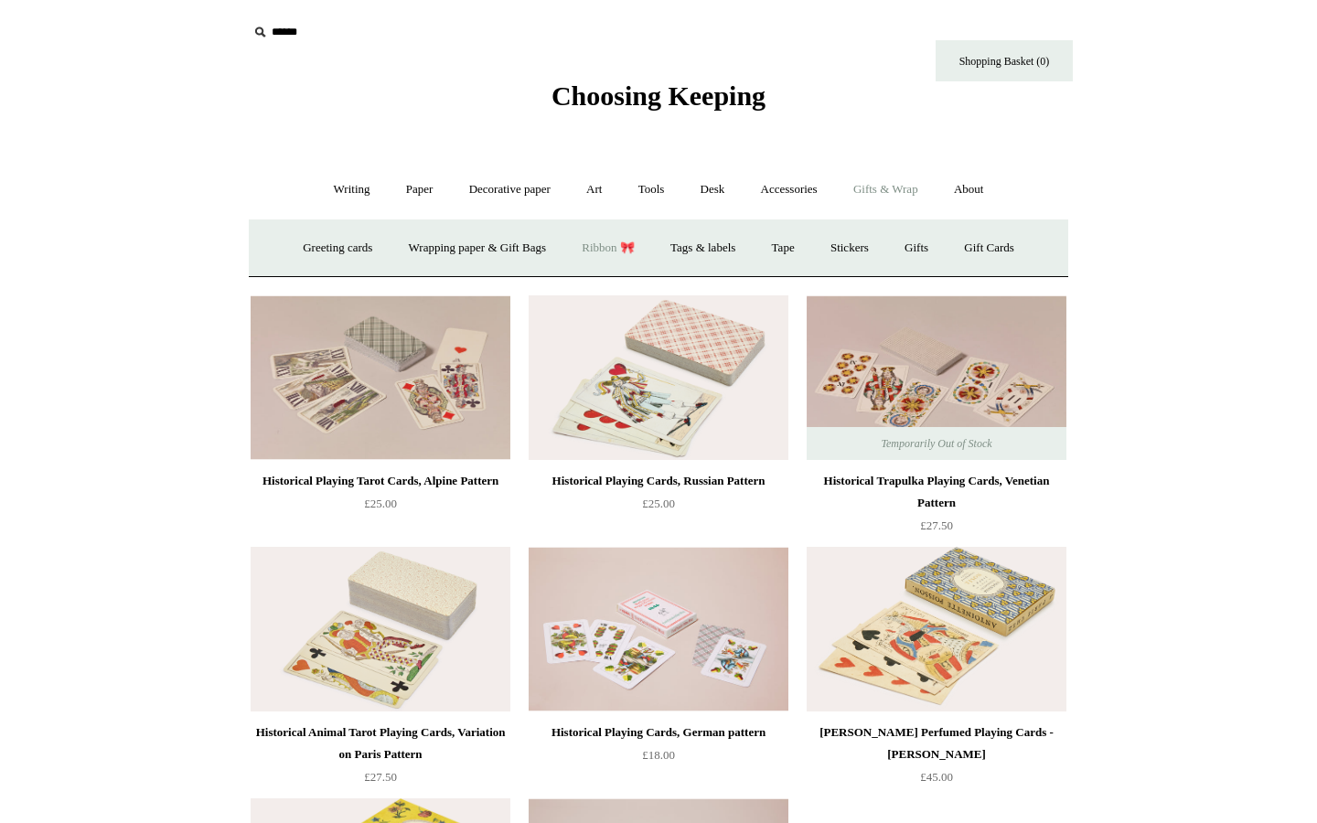
click at [611, 251] on link "Ribbon 🎀" at bounding box center [608, 248] width 86 height 48
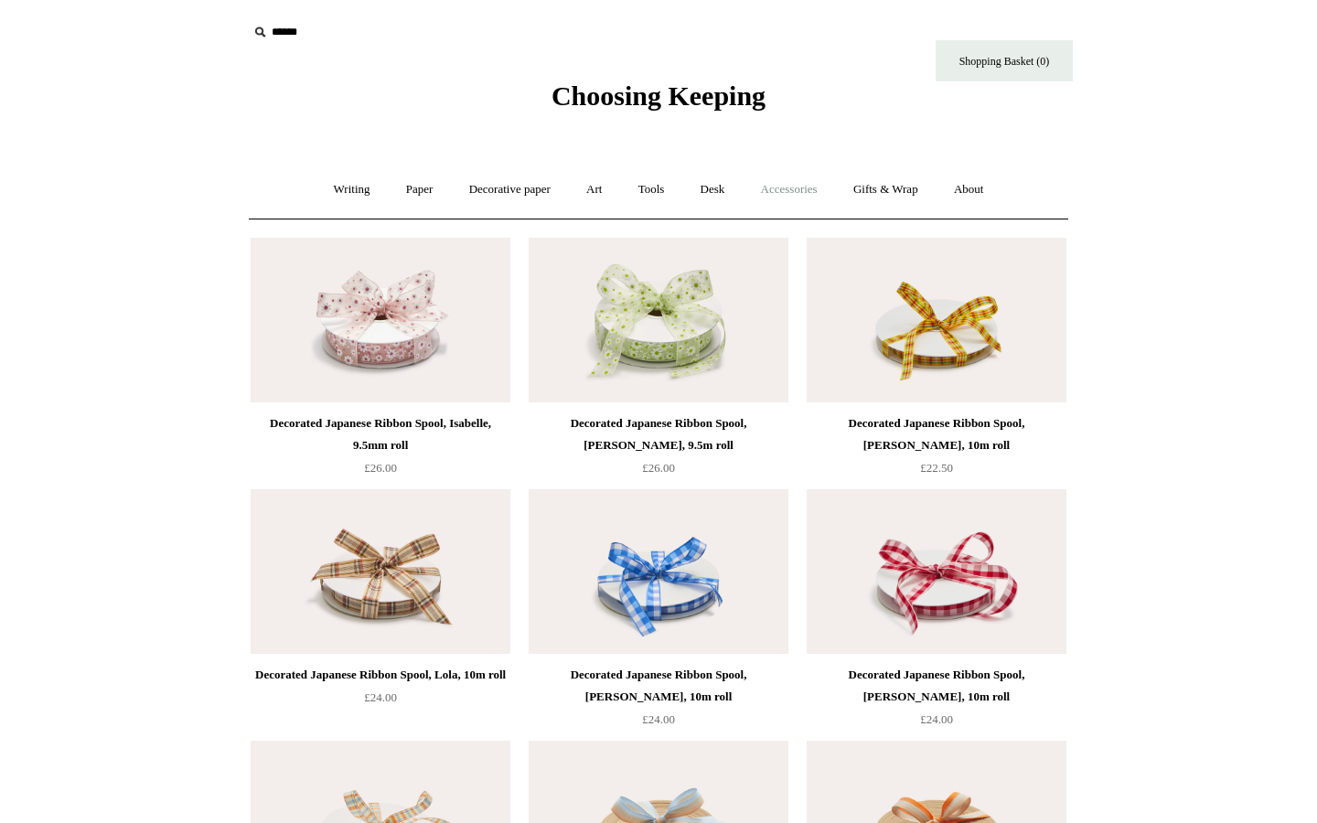
click at [830, 194] on link "Accessories +" at bounding box center [789, 189] width 90 height 48
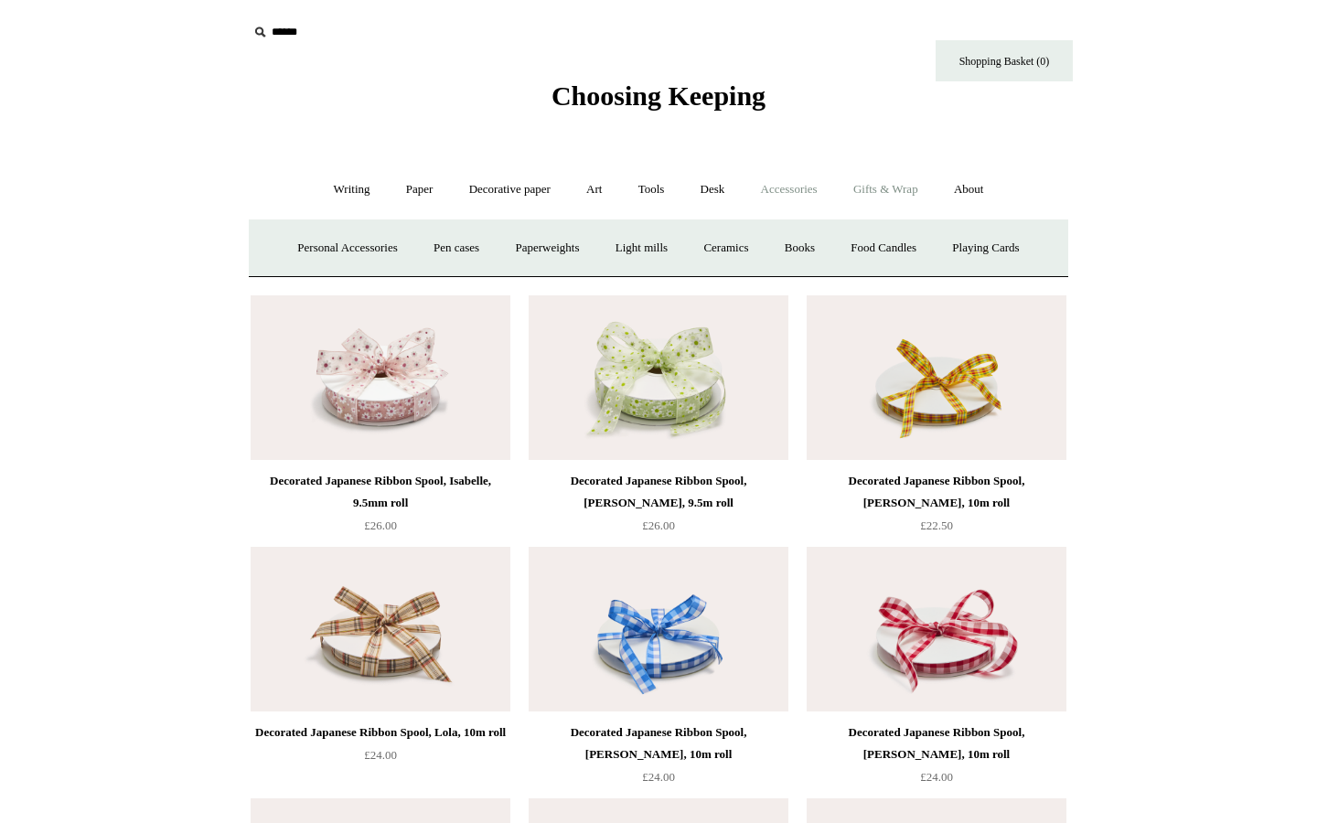
click at [868, 197] on link "Gifts & Wrap +" at bounding box center [886, 189] width 98 height 48
click at [644, 189] on link "Tools +" at bounding box center [651, 189] width 59 height 48
click at [546, 187] on link "Decorative paper +" at bounding box center [510, 189] width 114 height 48
click at [457, 244] on link "Wrapping & decoupage" at bounding box center [481, 248] width 146 height 48
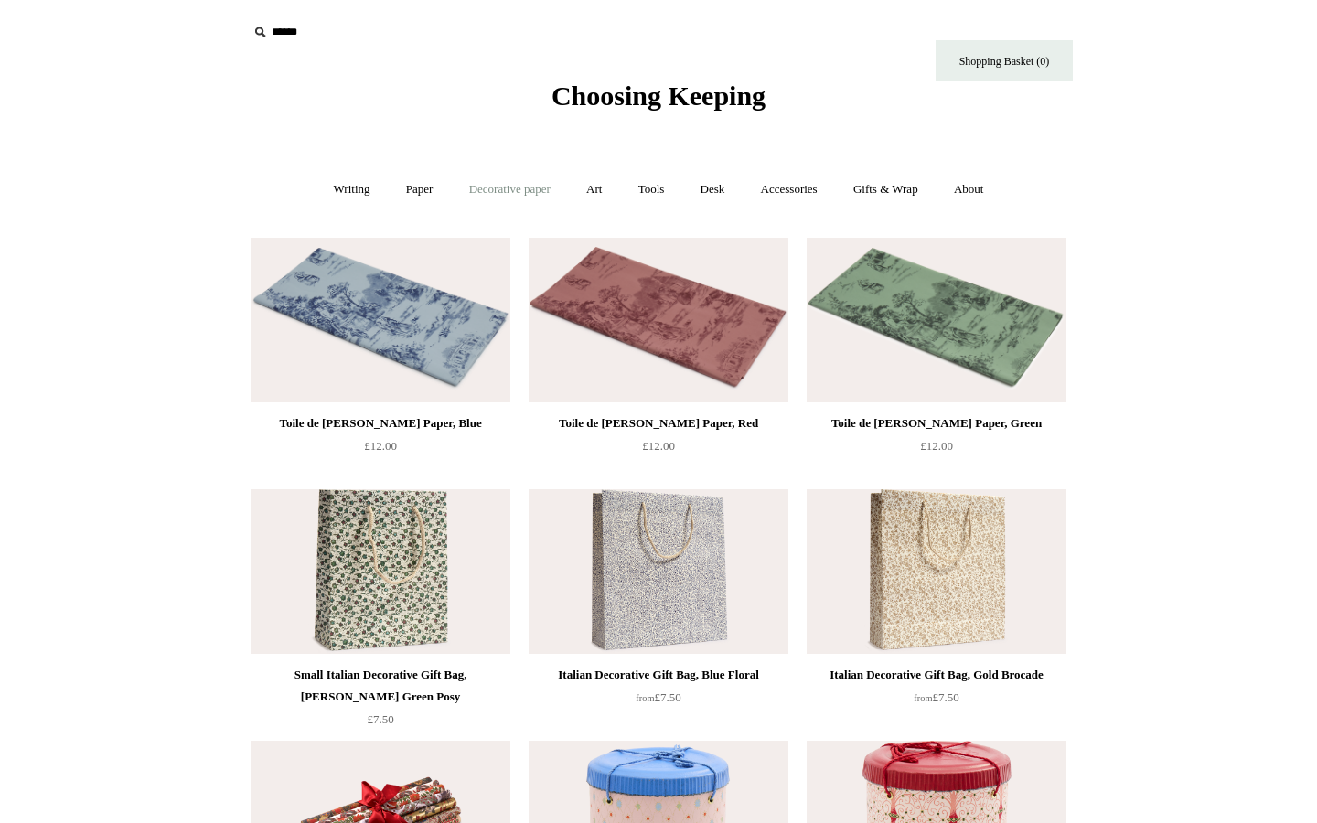
click at [476, 187] on link "Decorative paper +" at bounding box center [510, 189] width 114 height 48
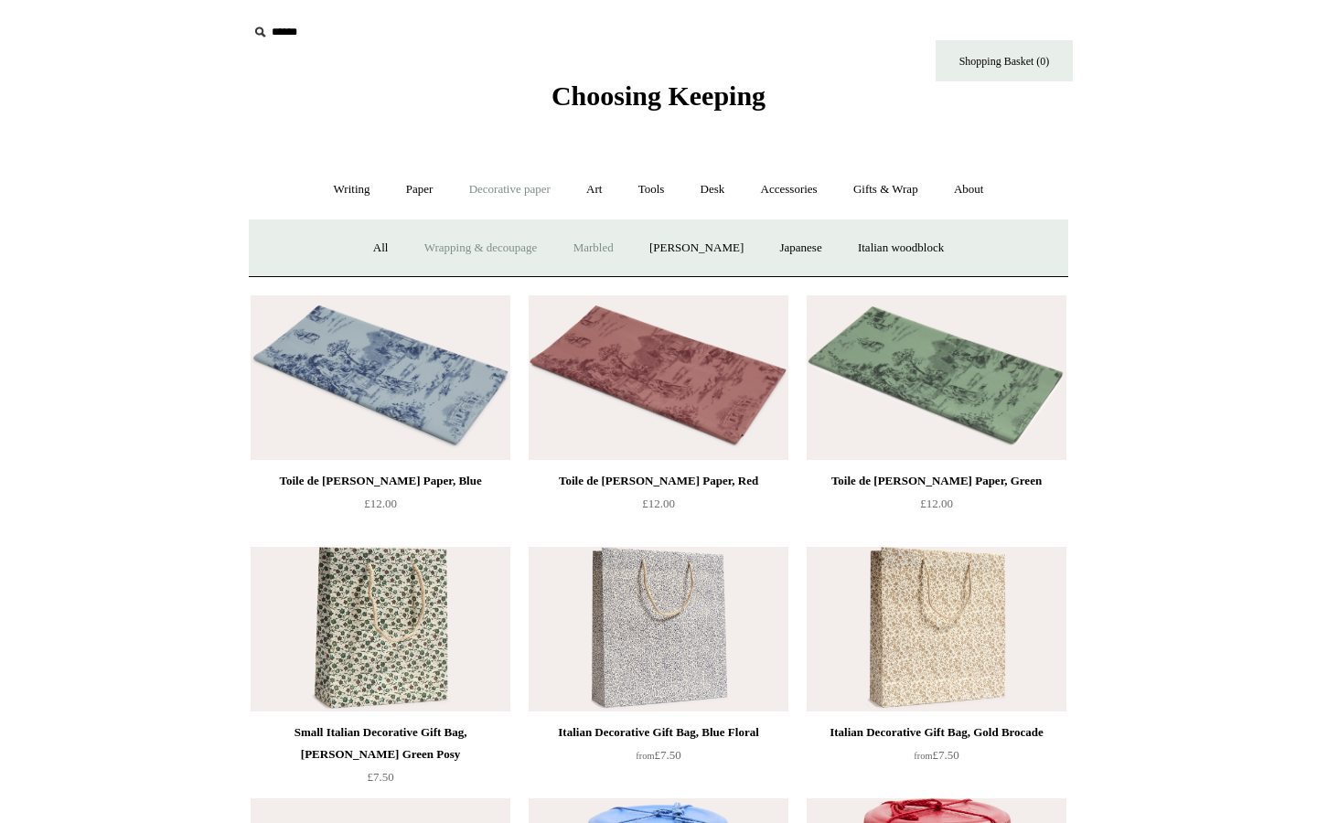
click at [586, 244] on link "Marbled" at bounding box center [593, 248] width 73 height 48
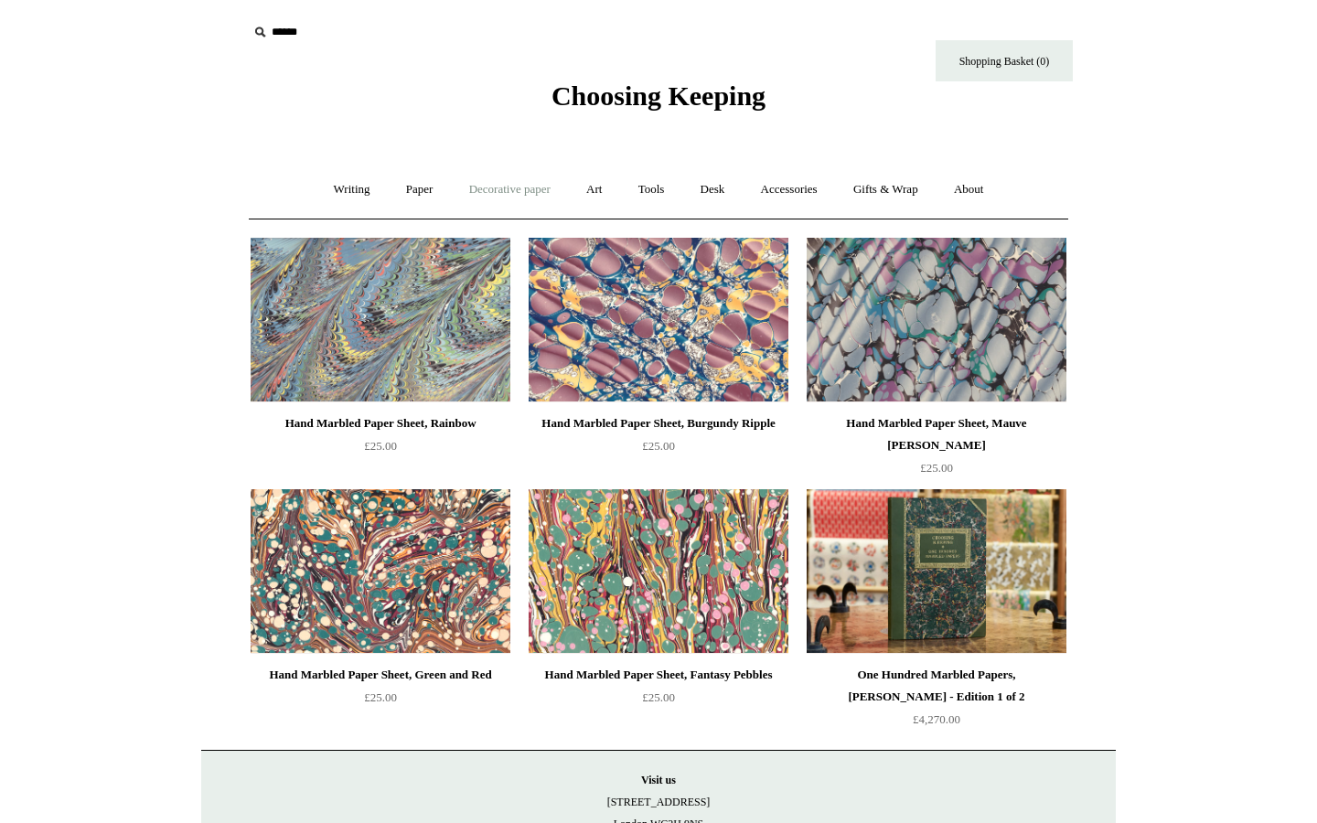
click at [477, 185] on link "Decorative paper +" at bounding box center [510, 189] width 114 height 48
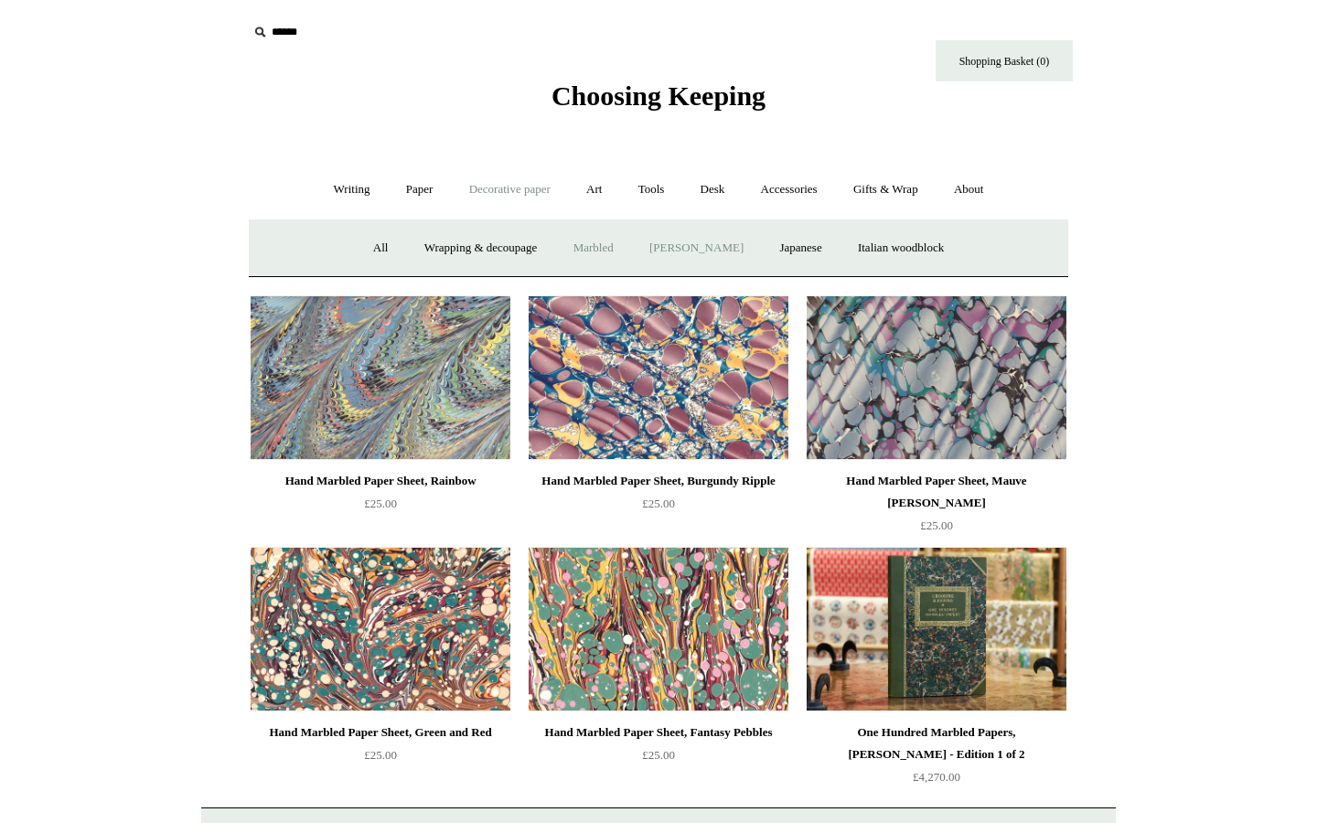
click at [690, 244] on link "[PERSON_NAME]" at bounding box center [696, 248] width 127 height 48
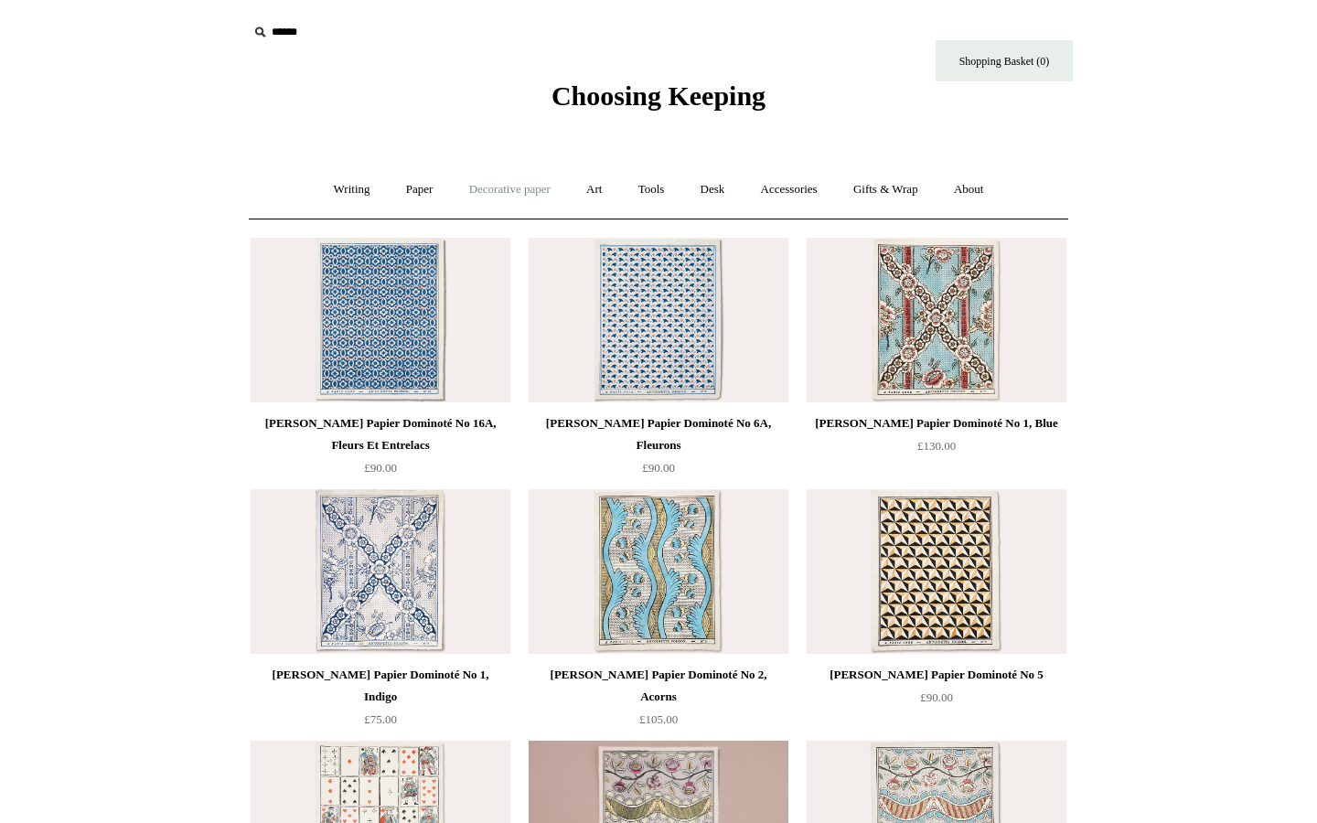
click at [509, 186] on link "Decorative paper +" at bounding box center [510, 189] width 114 height 48
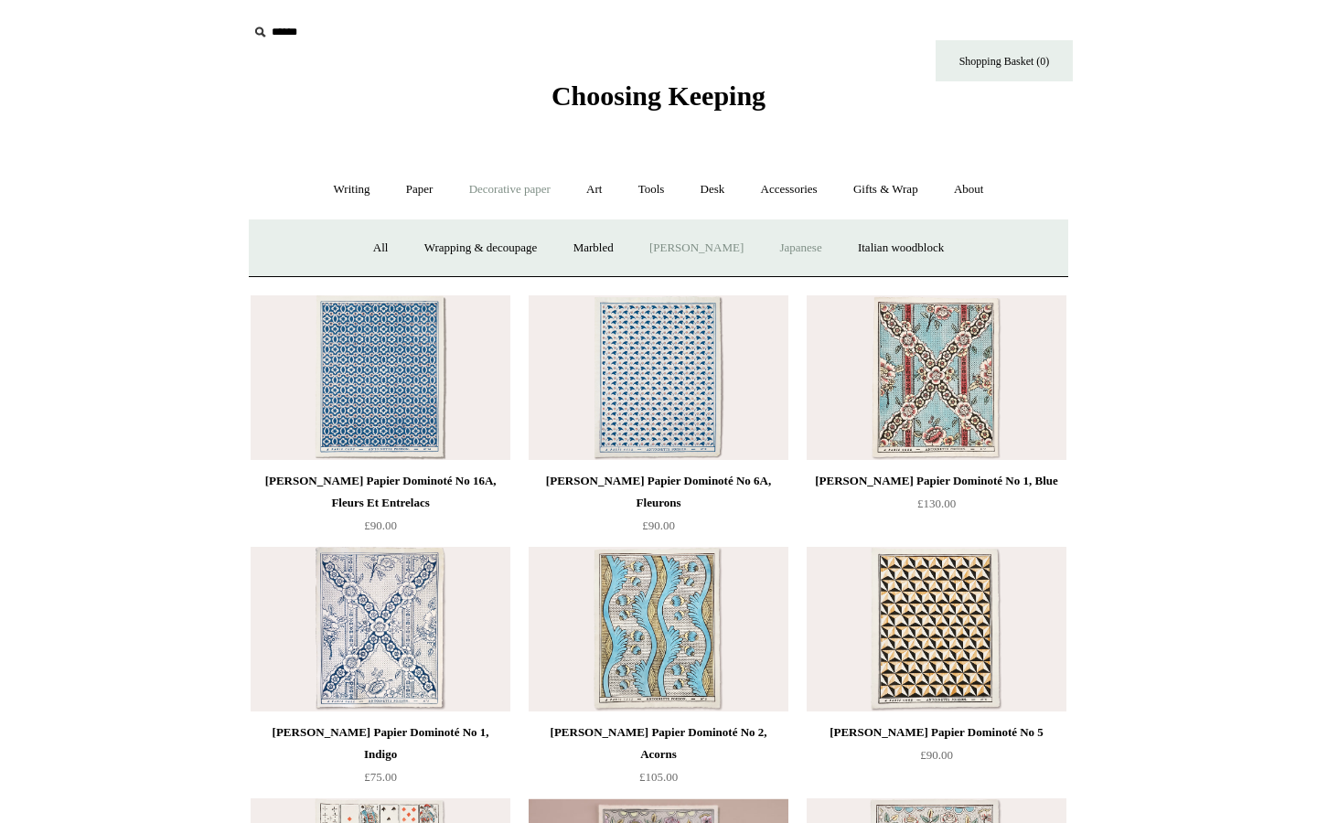
click at [794, 239] on link "Japanese" at bounding box center [800, 248] width 75 height 48
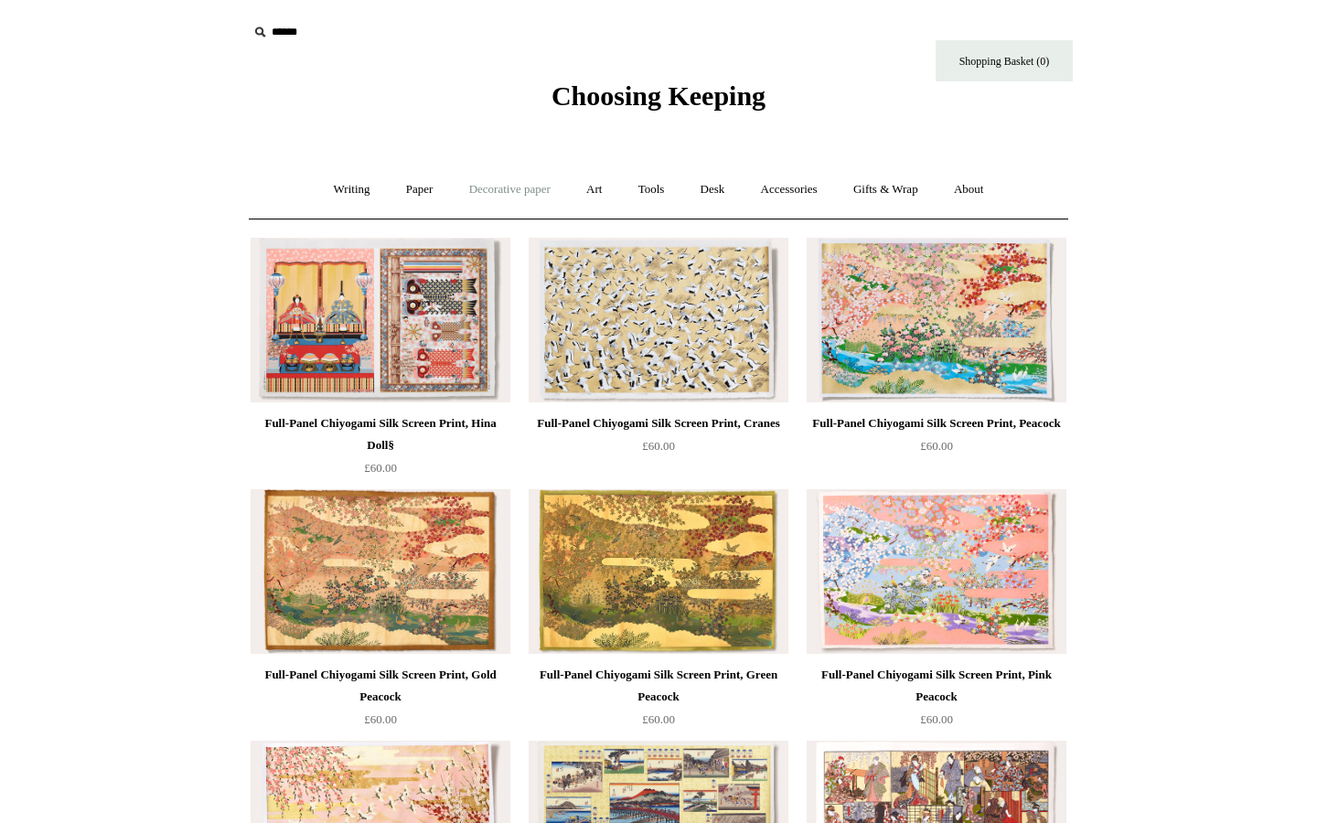
click at [523, 197] on link "Decorative paper +" at bounding box center [510, 189] width 114 height 48
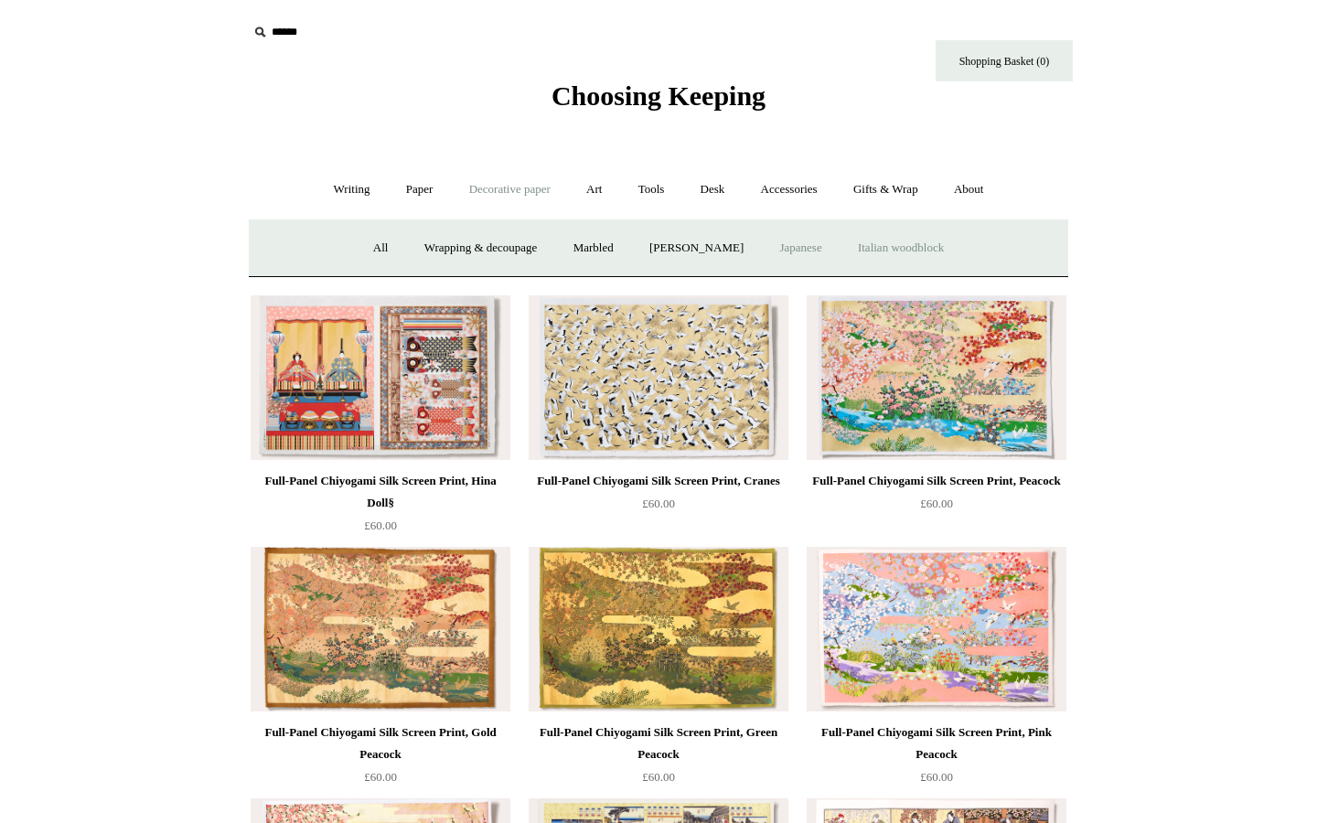
click at [922, 240] on link "Italian woodblock" at bounding box center [900, 248] width 119 height 48
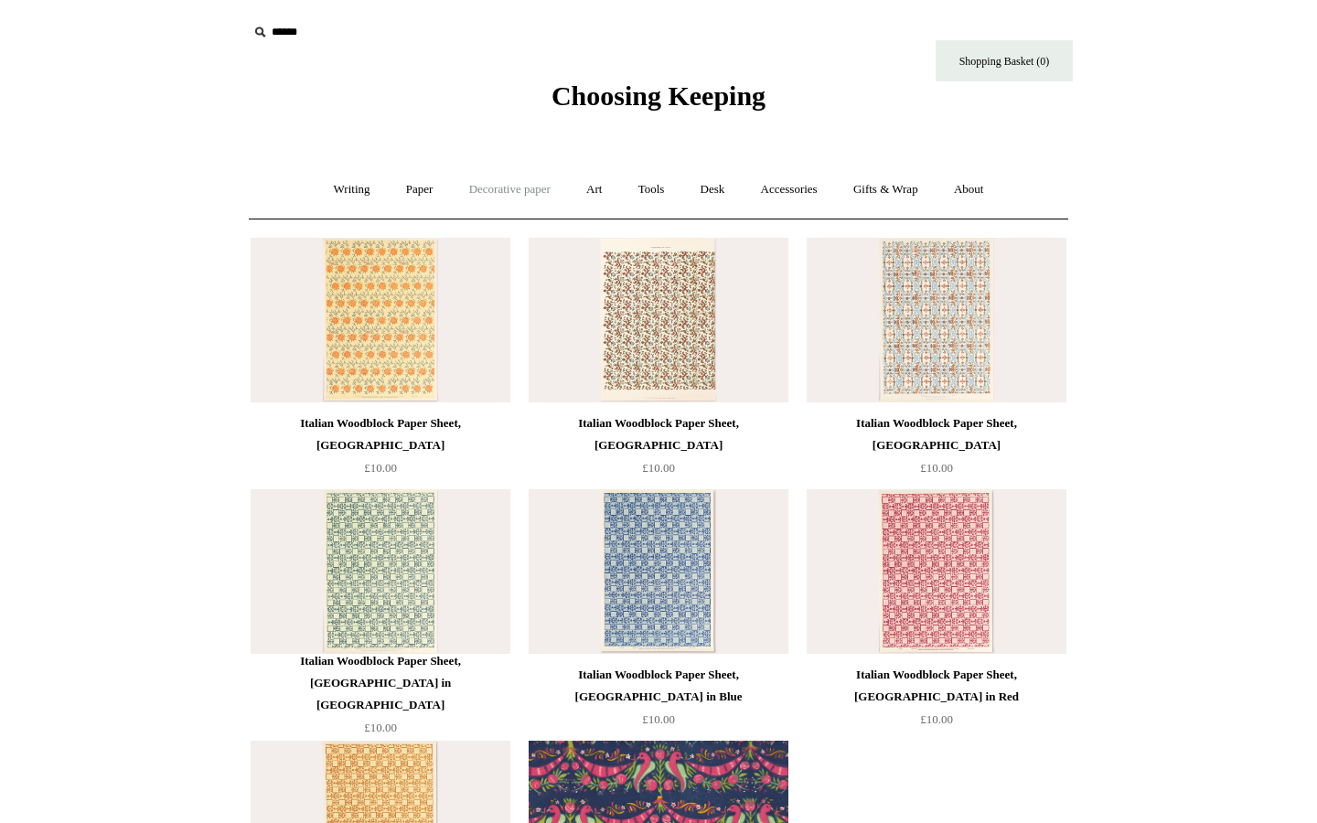
click at [453, 190] on link "Decorative paper +" at bounding box center [510, 189] width 114 height 48
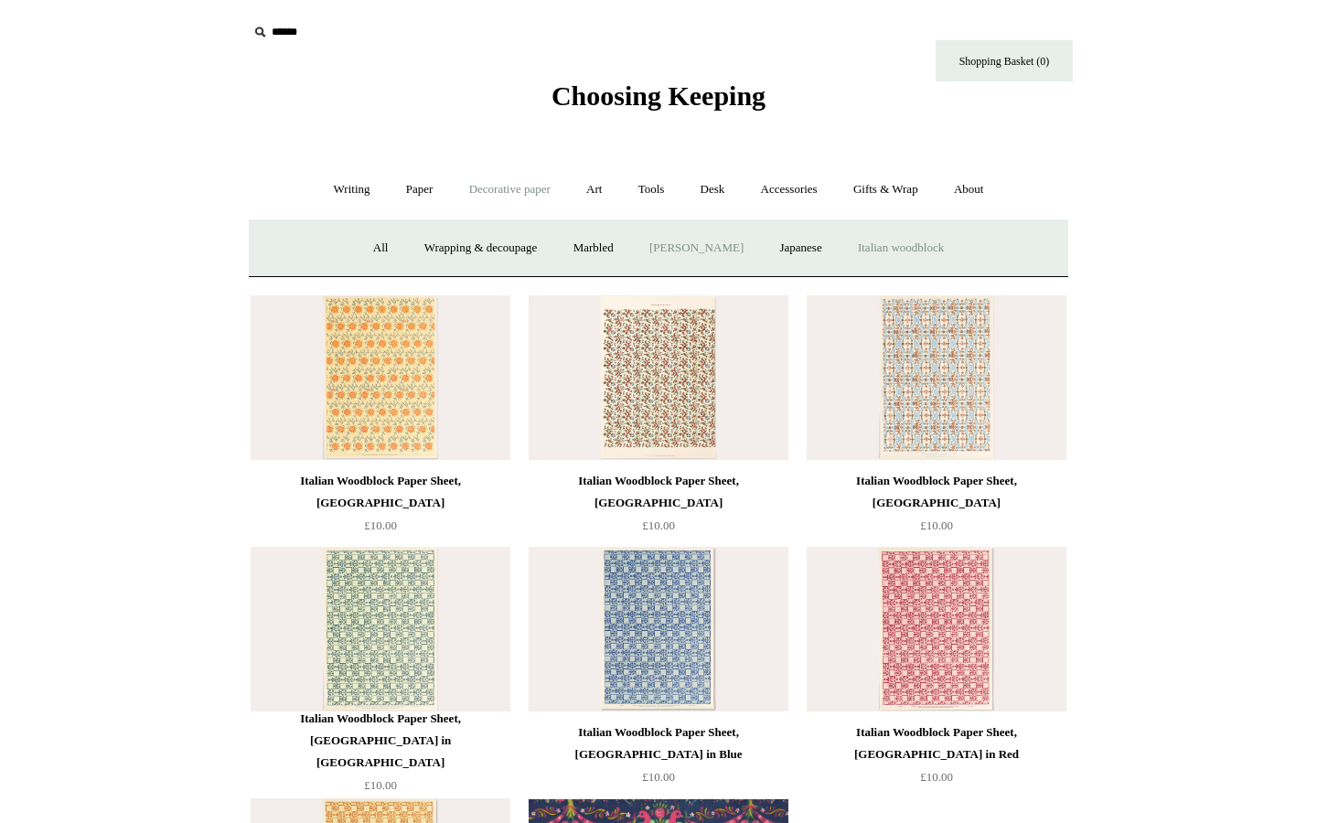
click at [727, 256] on link "[PERSON_NAME]" at bounding box center [696, 248] width 127 height 48
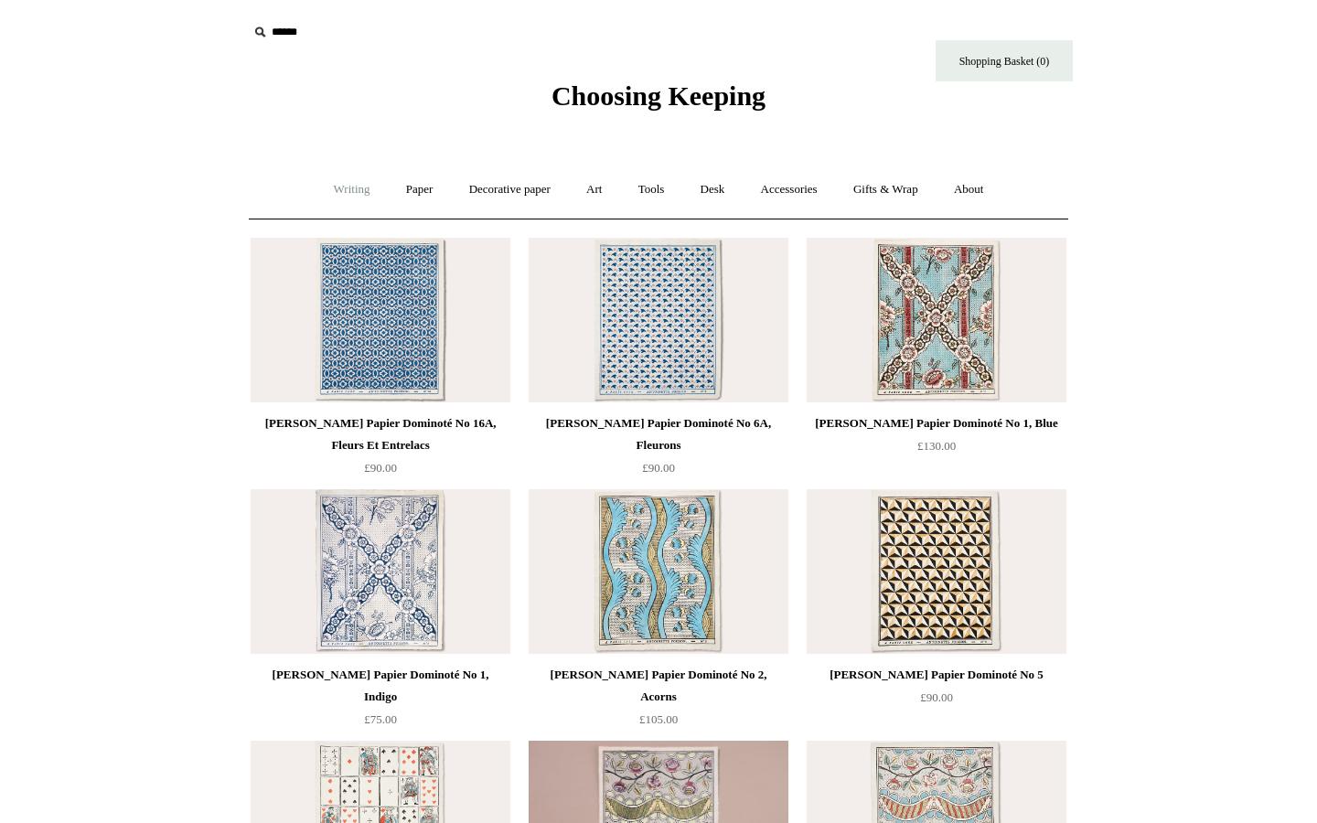
click at [341, 194] on link "Writing +" at bounding box center [351, 189] width 69 height 48
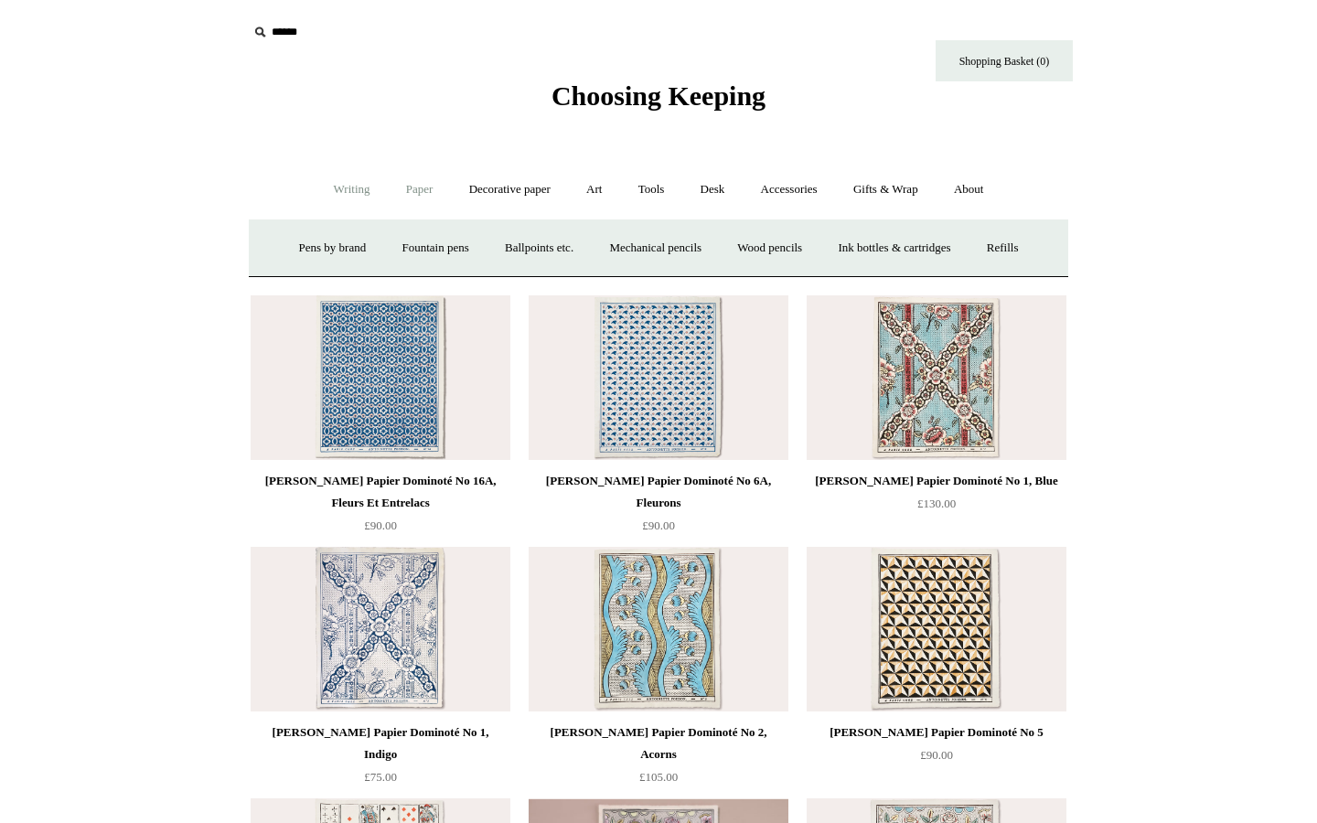
click at [411, 192] on link "Paper +" at bounding box center [419, 189] width 60 height 48
click at [382, 247] on link "Notebooks +" at bounding box center [402, 248] width 84 height 48
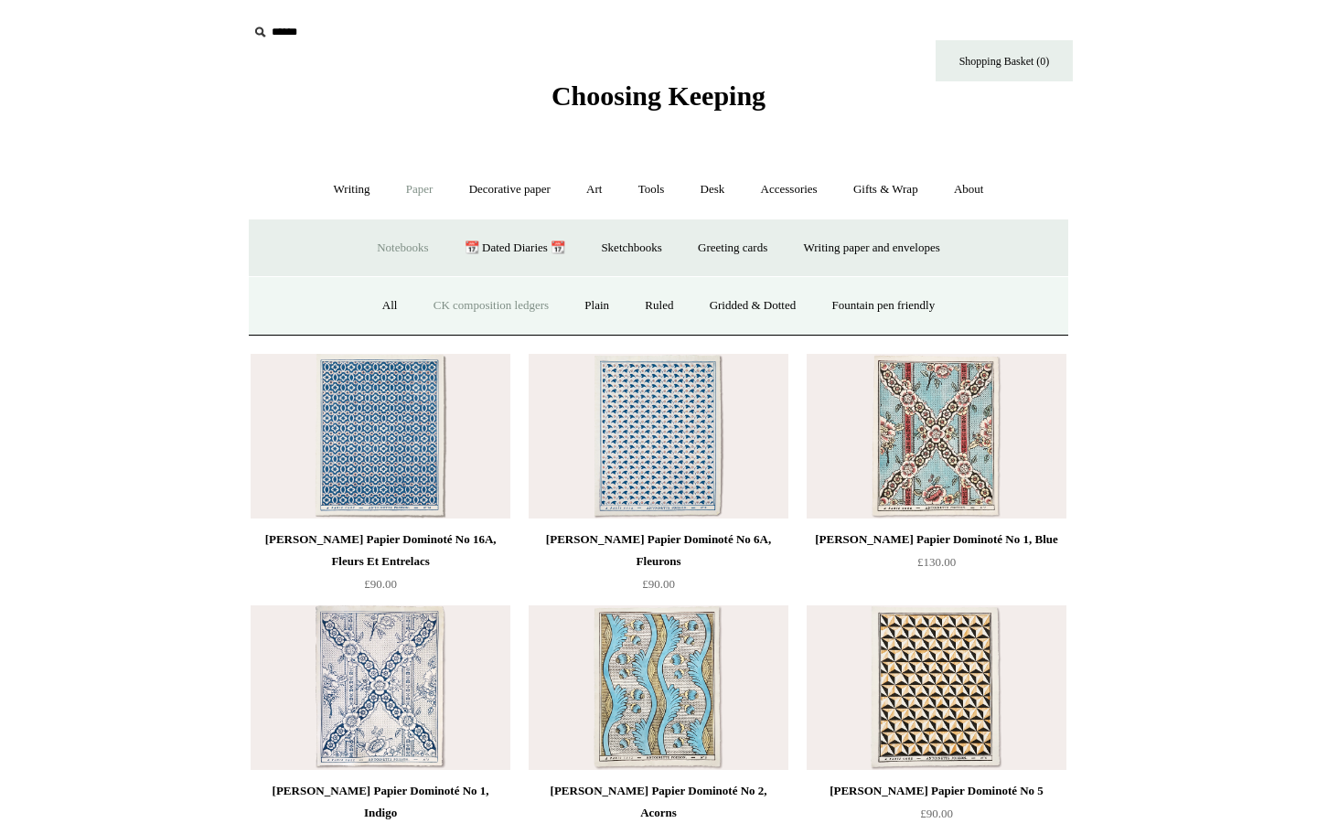
click at [495, 309] on link "CK composition ledgers" at bounding box center [491, 306] width 148 height 48
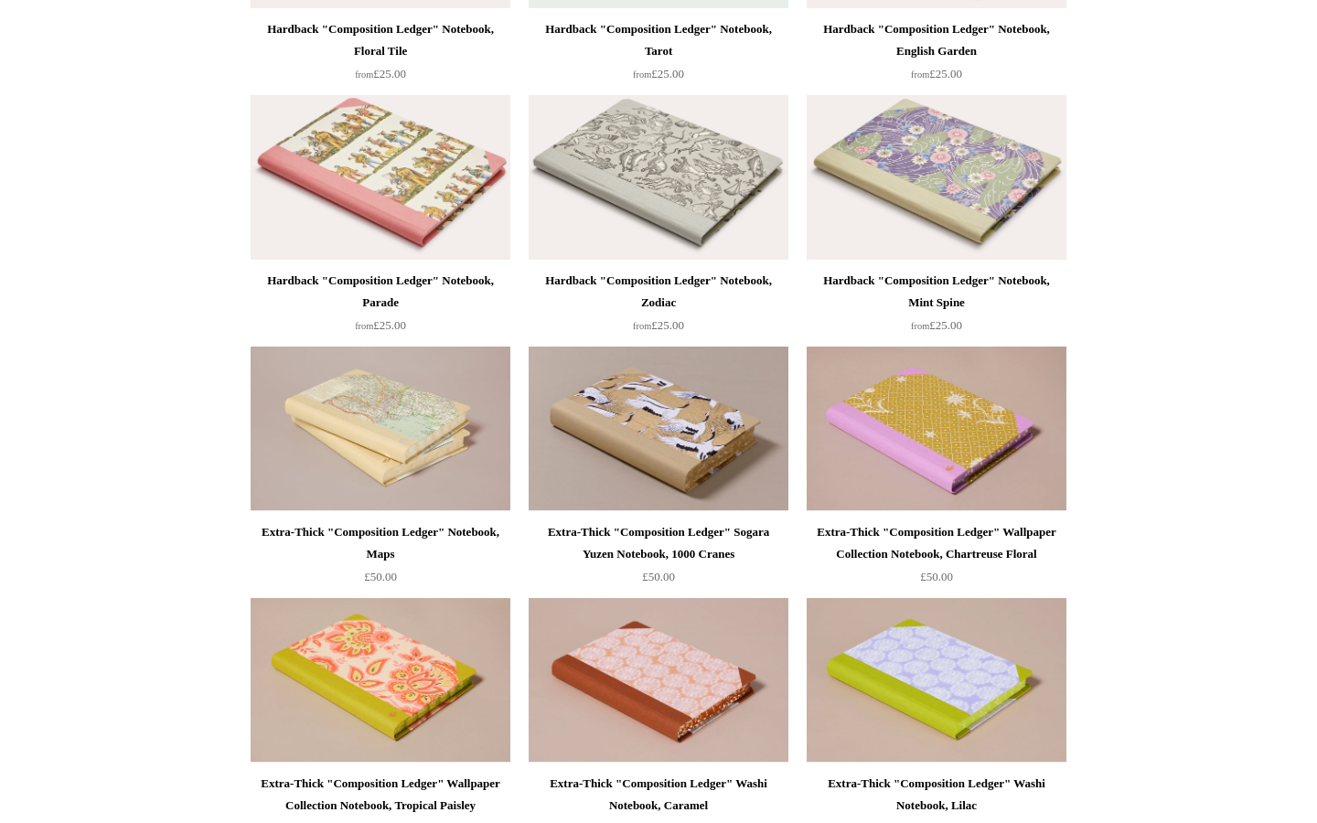
scroll to position [636, 0]
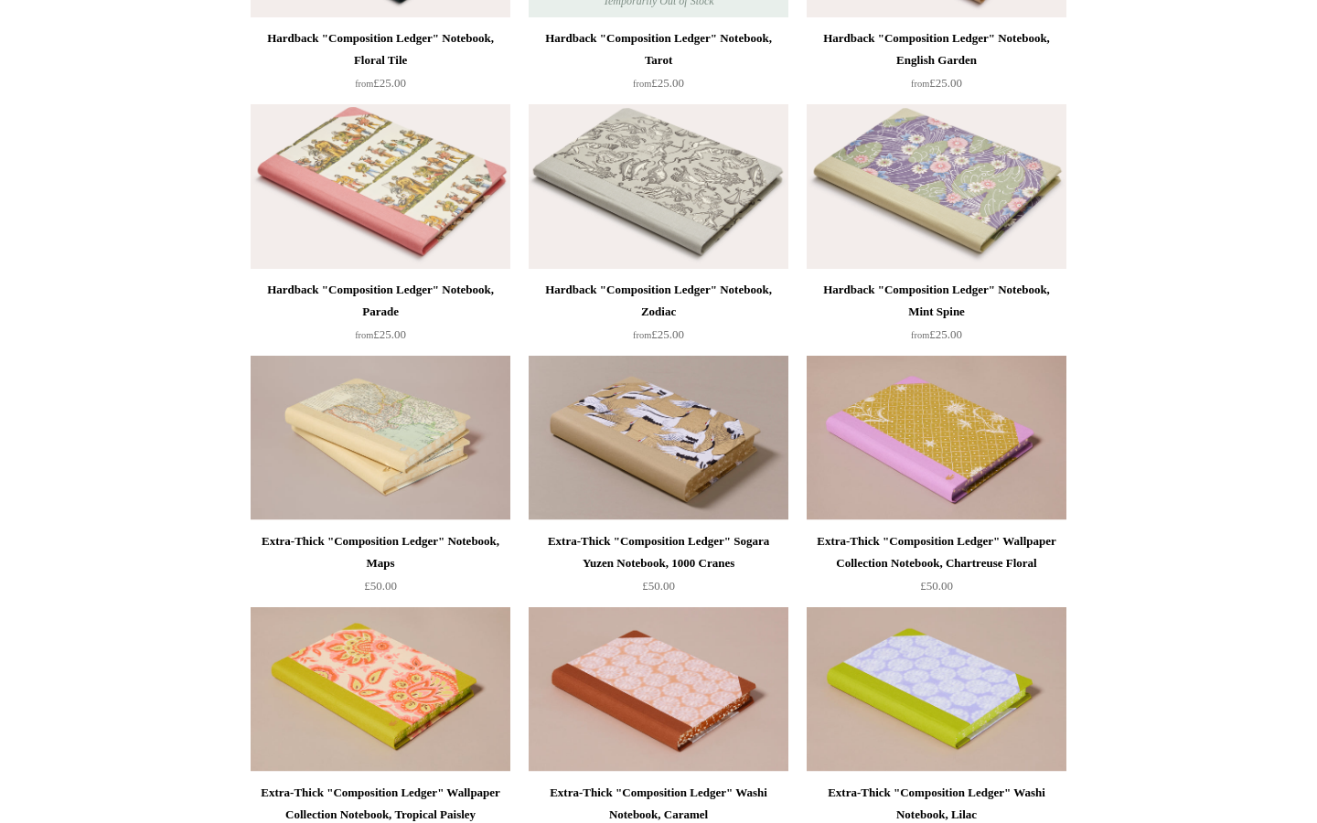
click at [666, 219] on img at bounding box center [658, 186] width 260 height 165
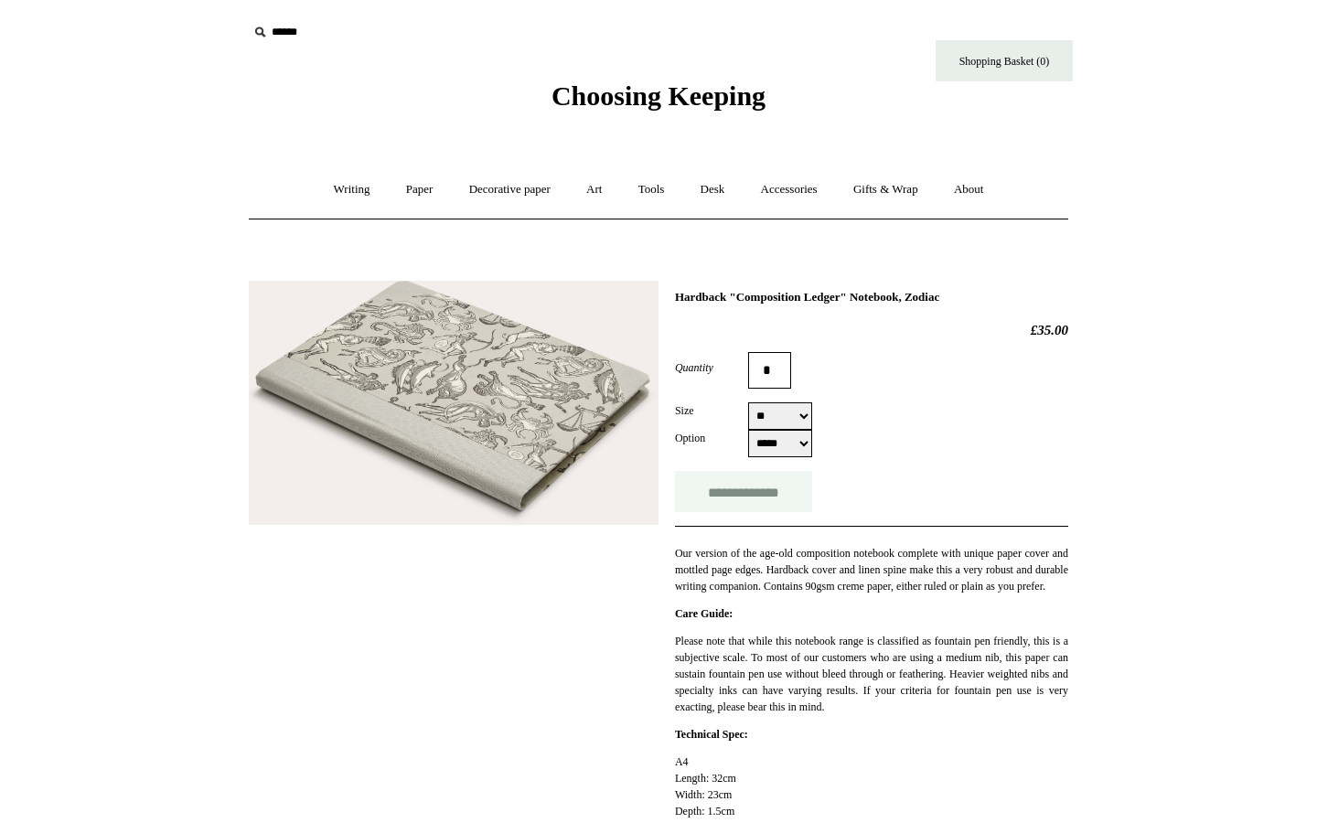
scroll to position [52, 0]
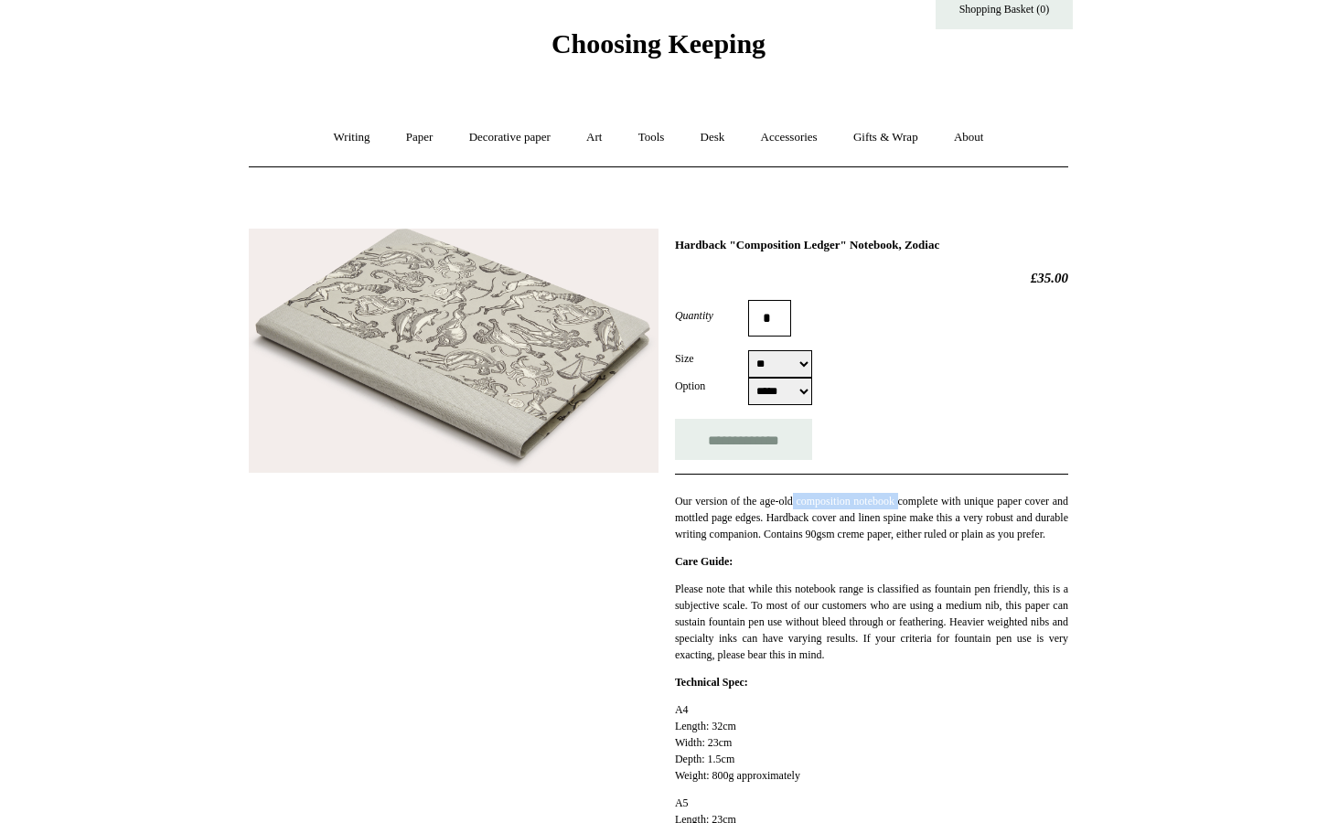
drag, startPoint x: 926, startPoint y: 501, endPoint x: 808, endPoint y: 498, distance: 118.0
click at [808, 499] on p "Our version of the age-old composition notebook complete with unique paper cove…" at bounding box center [871, 517] width 393 height 49
copy p "composition notebook"
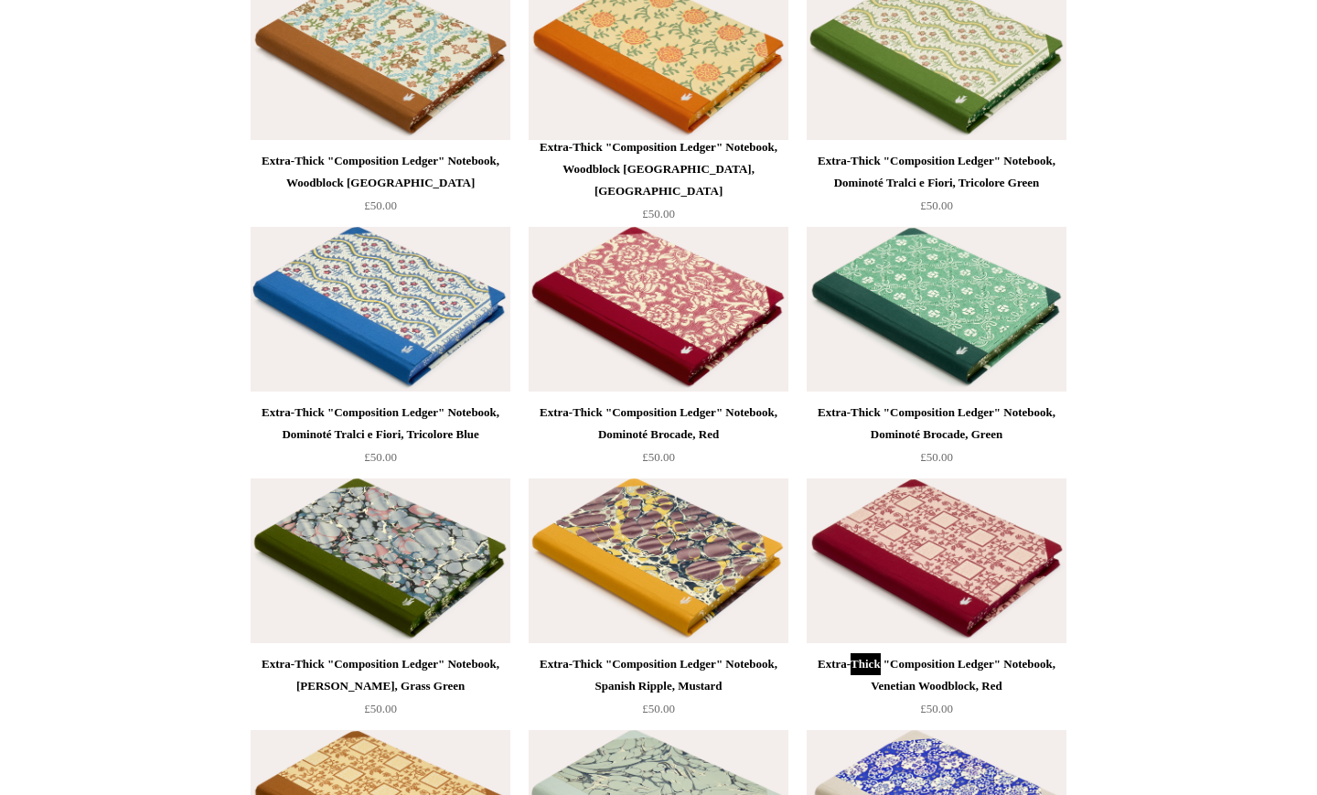
scroll to position [4299, 0]
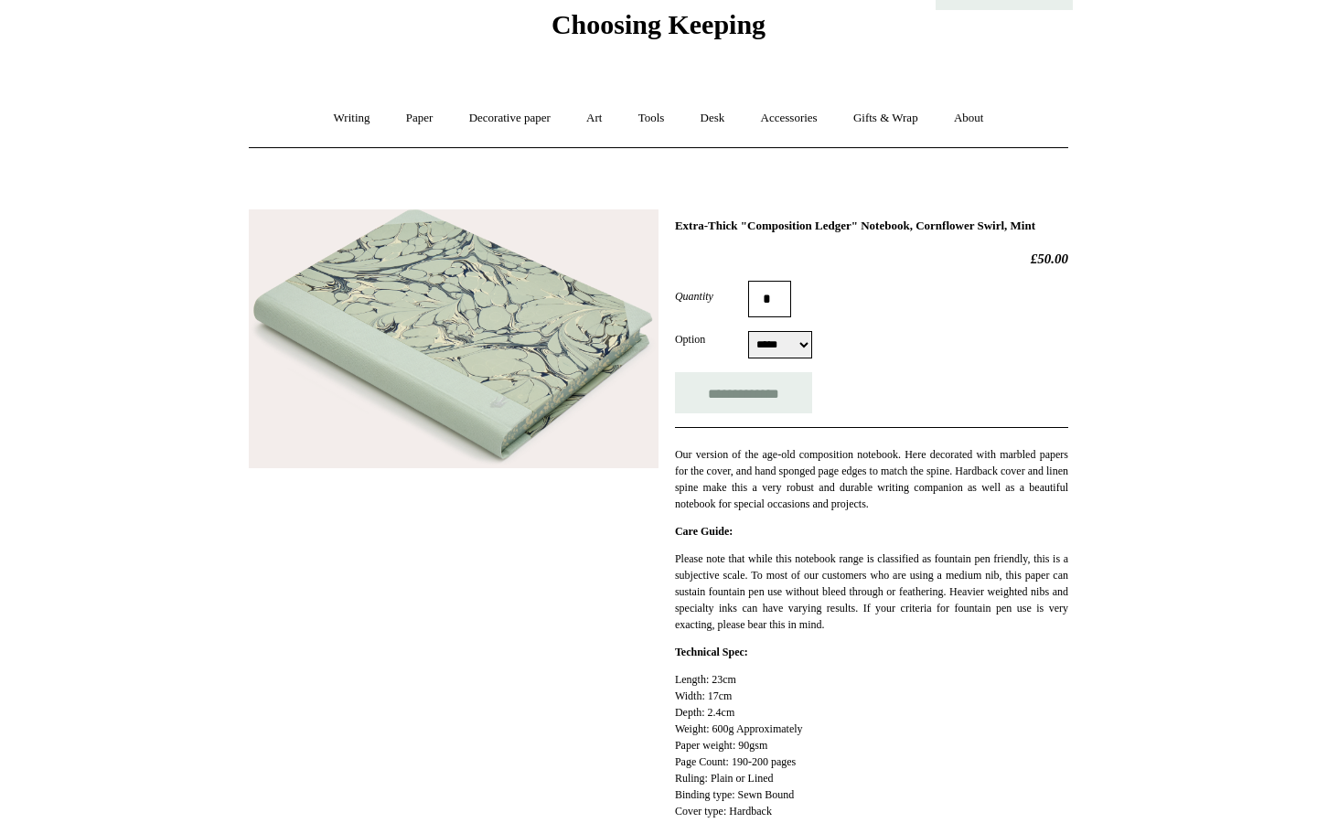
scroll to position [76, 0]
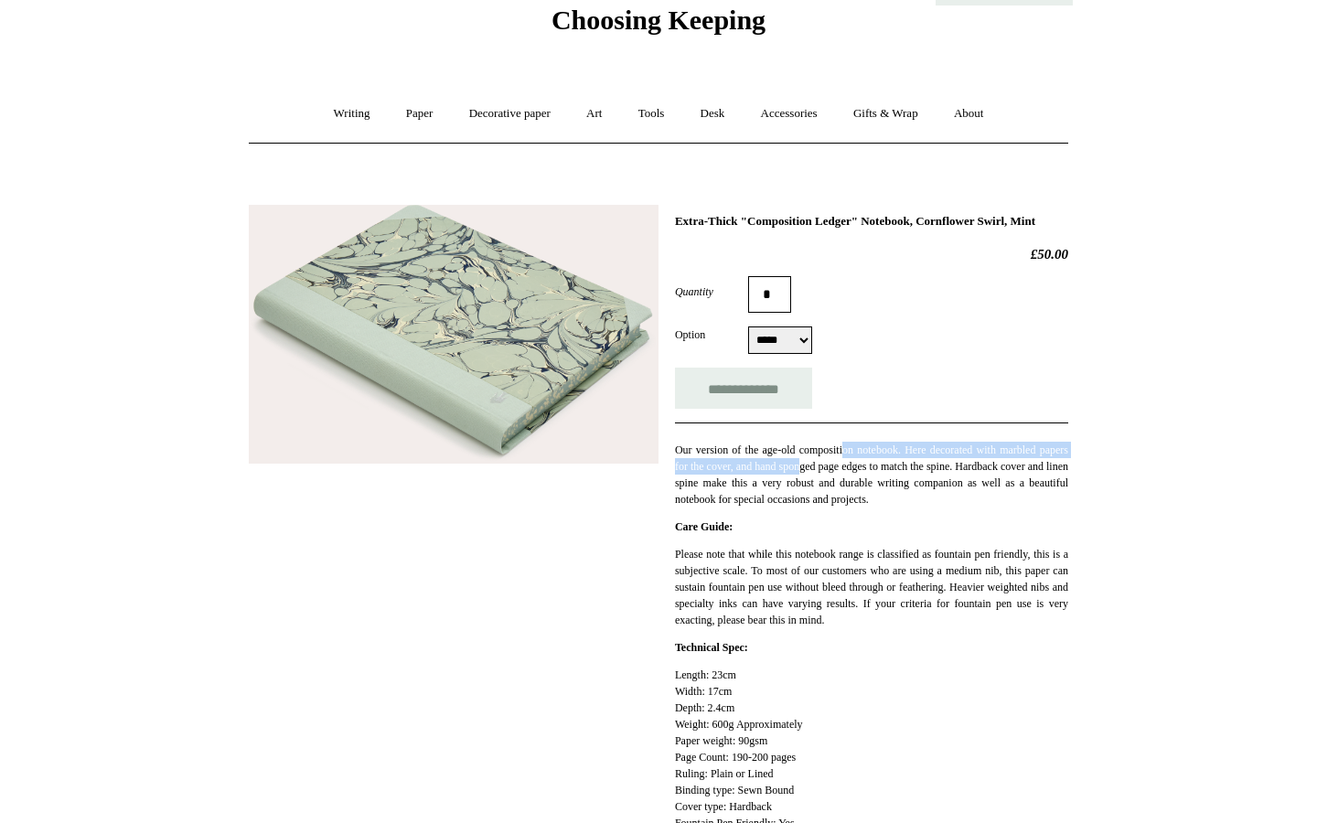
drag, startPoint x: 856, startPoint y: 464, endPoint x: 850, endPoint y: 477, distance: 14.8
click at [850, 477] on p "Our version of the age-old composition notebook. Here decorated with marbled pa…" at bounding box center [871, 475] width 393 height 66
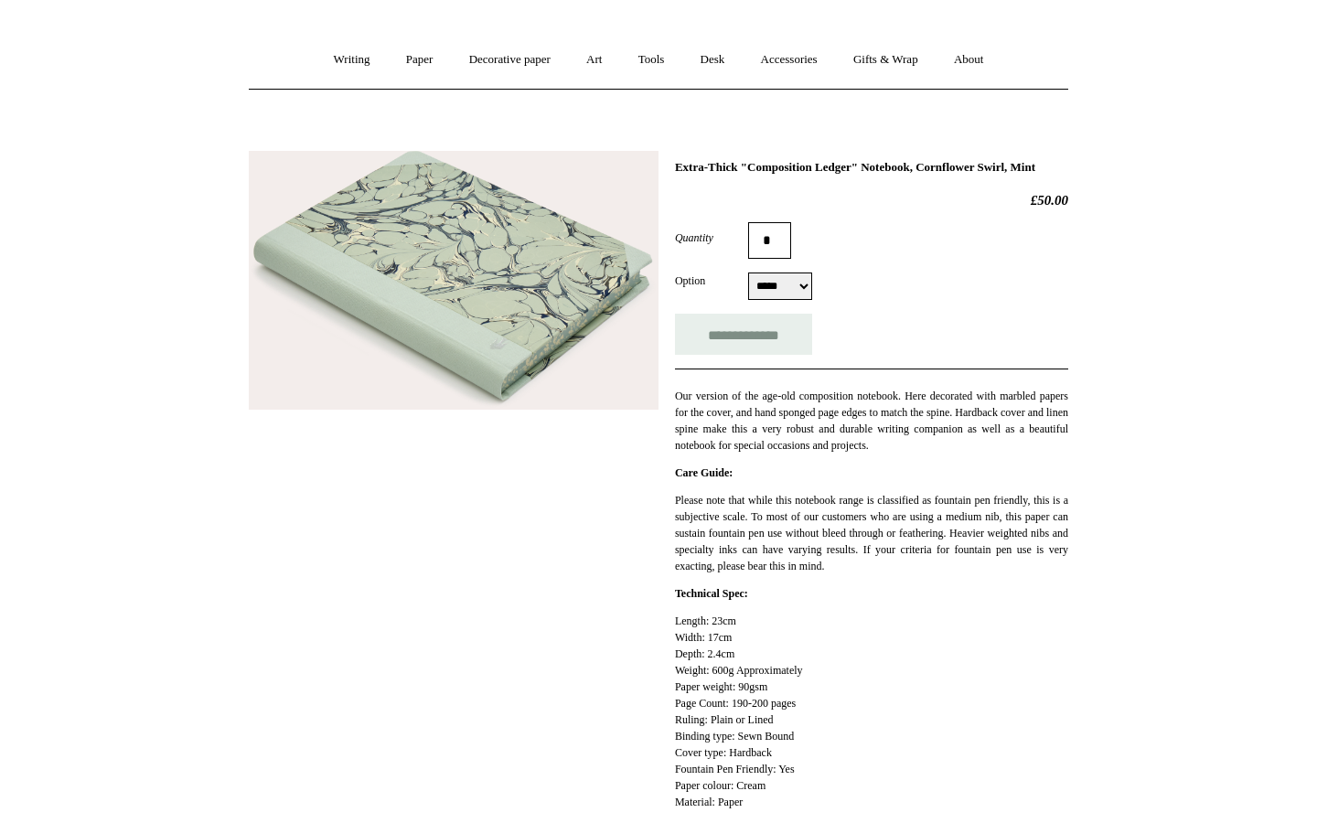
scroll to position [131, 0]
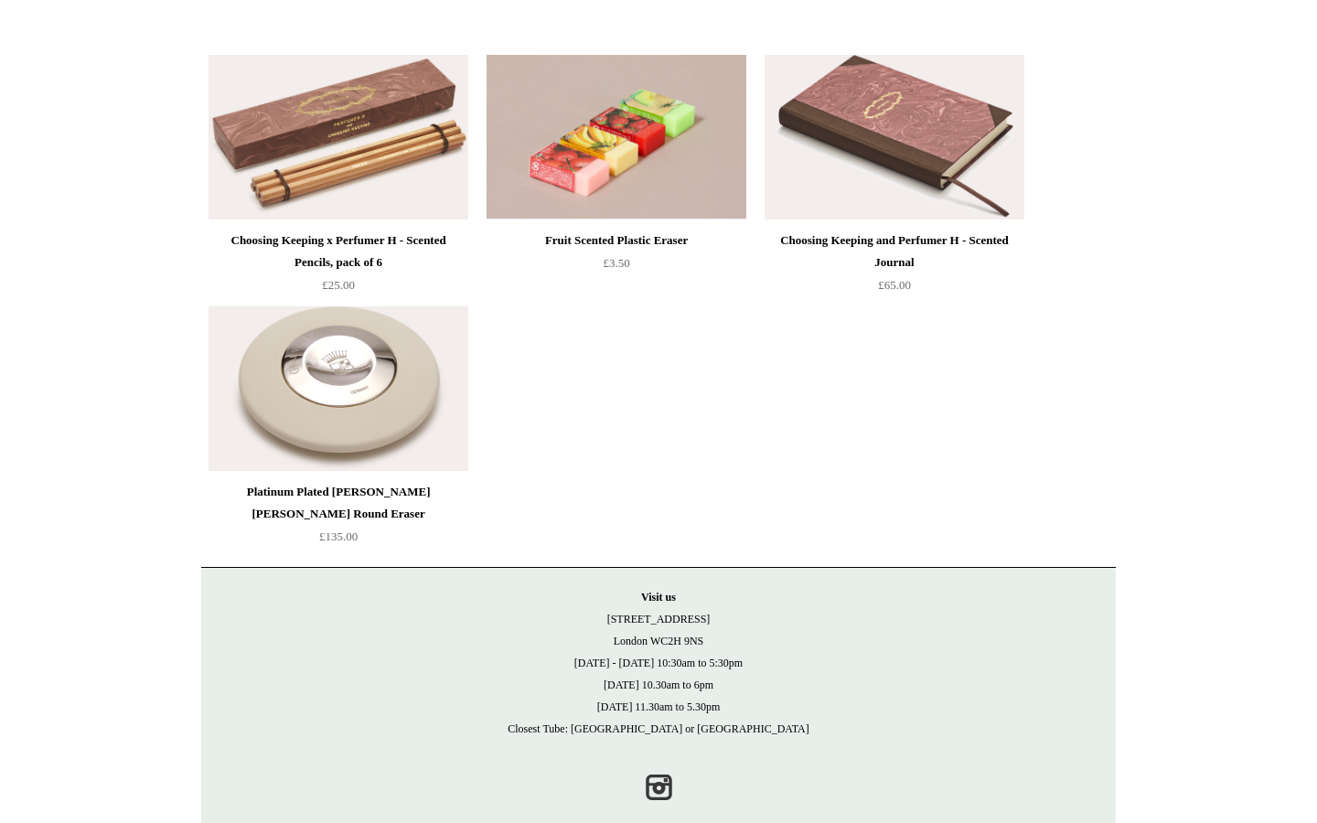
scroll to position [329, 0]
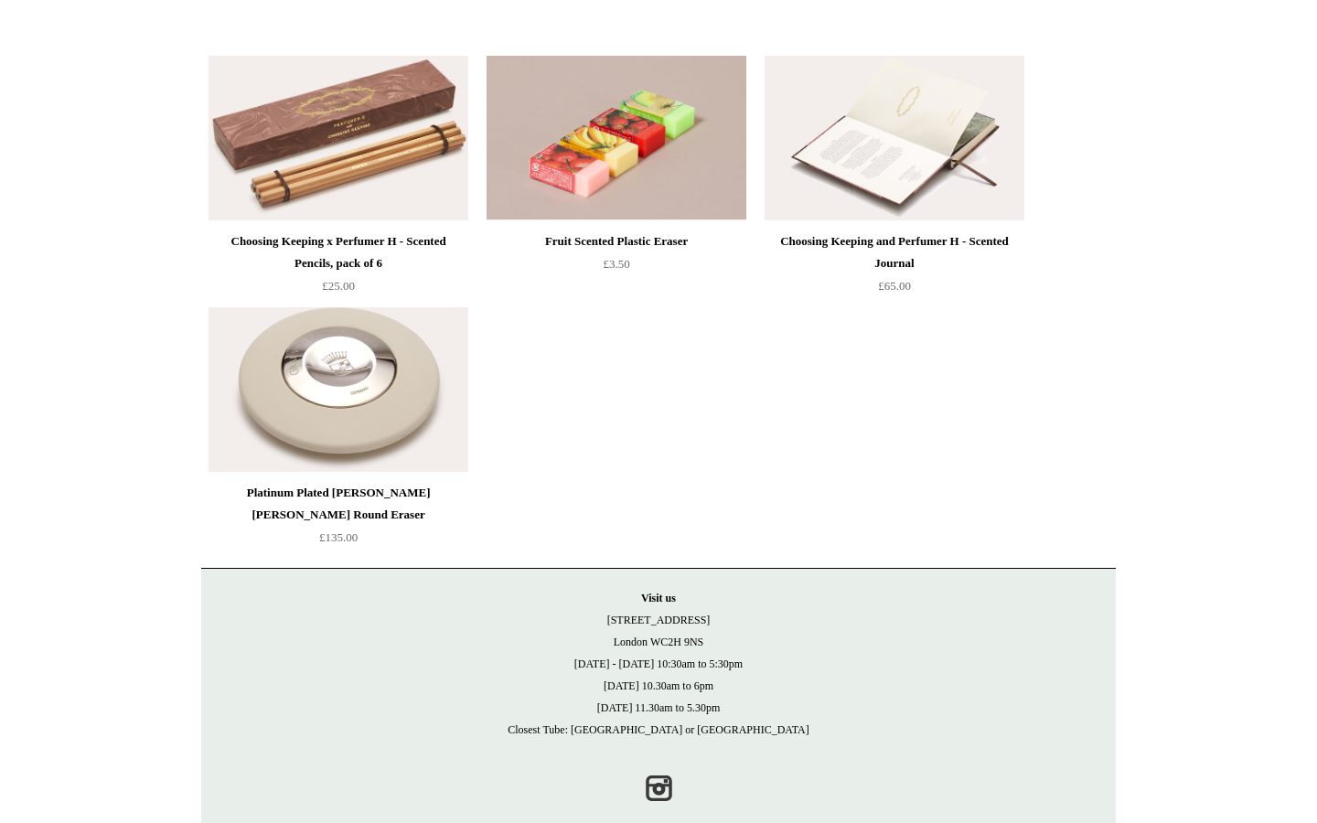
click at [914, 120] on img at bounding box center [894, 138] width 260 height 165
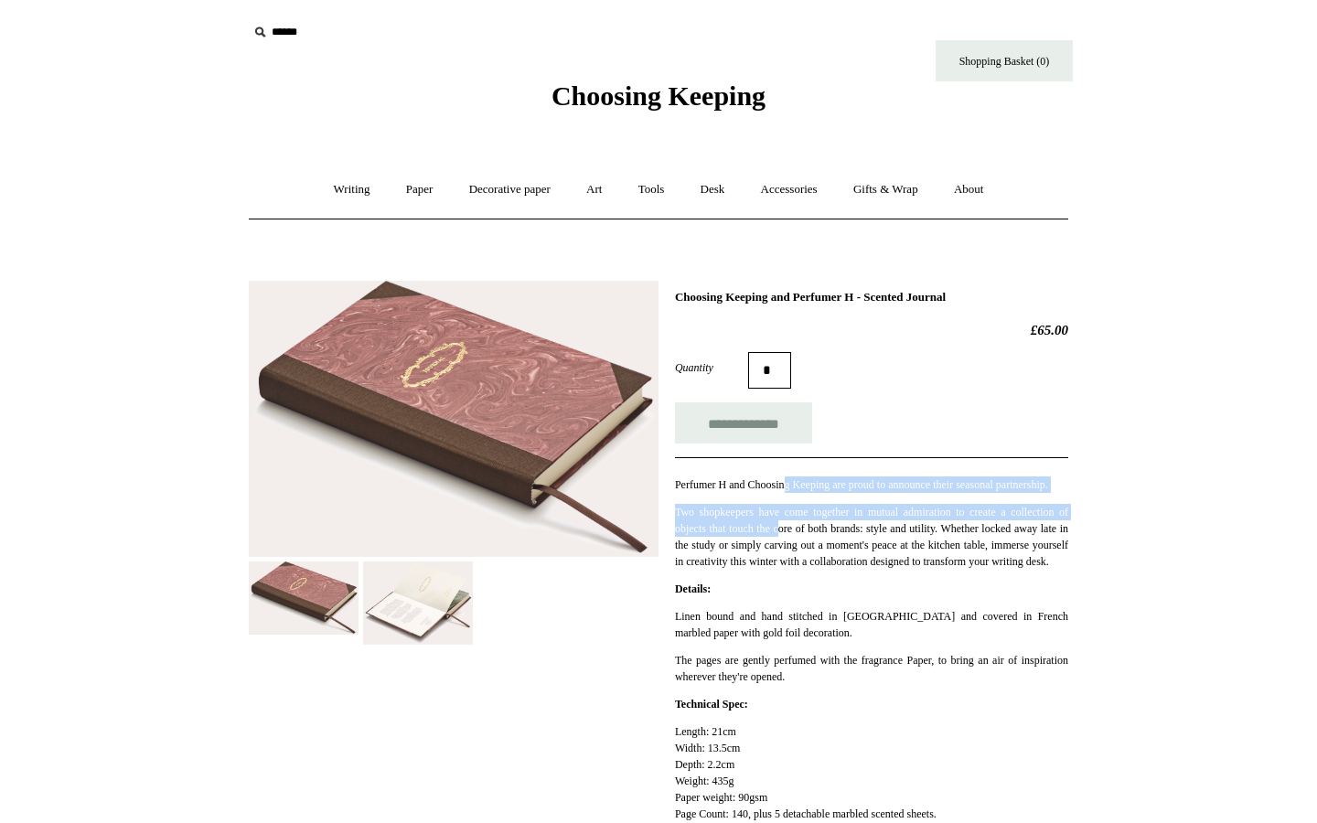
drag, startPoint x: 808, startPoint y: 478, endPoint x: 804, endPoint y: 547, distance: 68.7
click at [804, 547] on div "Perfumer H and Choosing Keeping are proud to announce their seasonal partnershi…" at bounding box center [871, 513] width 393 height 112
click at [804, 547] on p "Two shopkeepers have come together in mutual admiration to create a collection …" at bounding box center [871, 537] width 393 height 66
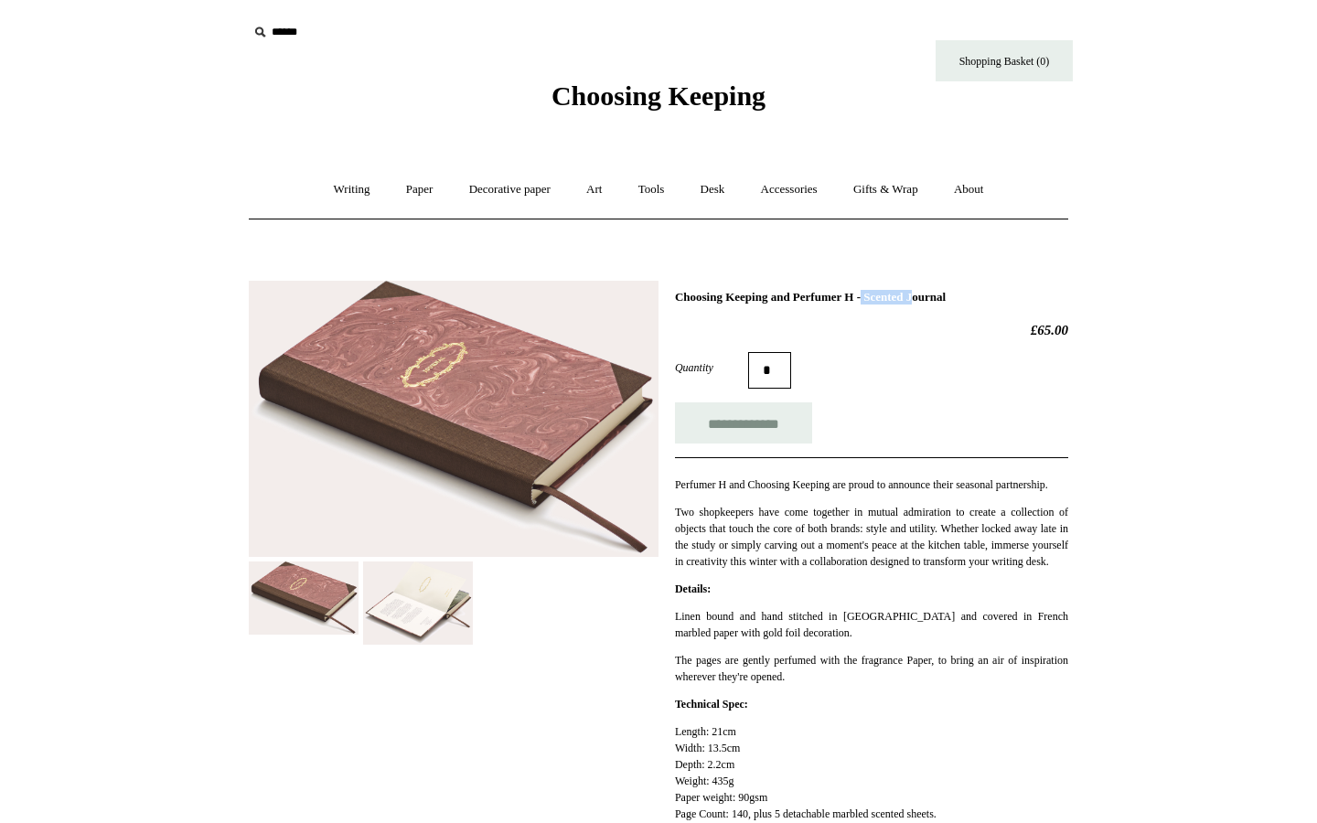
drag, startPoint x: 889, startPoint y: 294, endPoint x: 815, endPoint y: 293, distance: 74.1
click at [815, 293] on h1 "Choosing Keeping and Perfumer H - Scented Journal" at bounding box center [871, 297] width 393 height 15
copy h1 "Perfumer H"
click at [423, 616] on img at bounding box center [418, 603] width 110 height 84
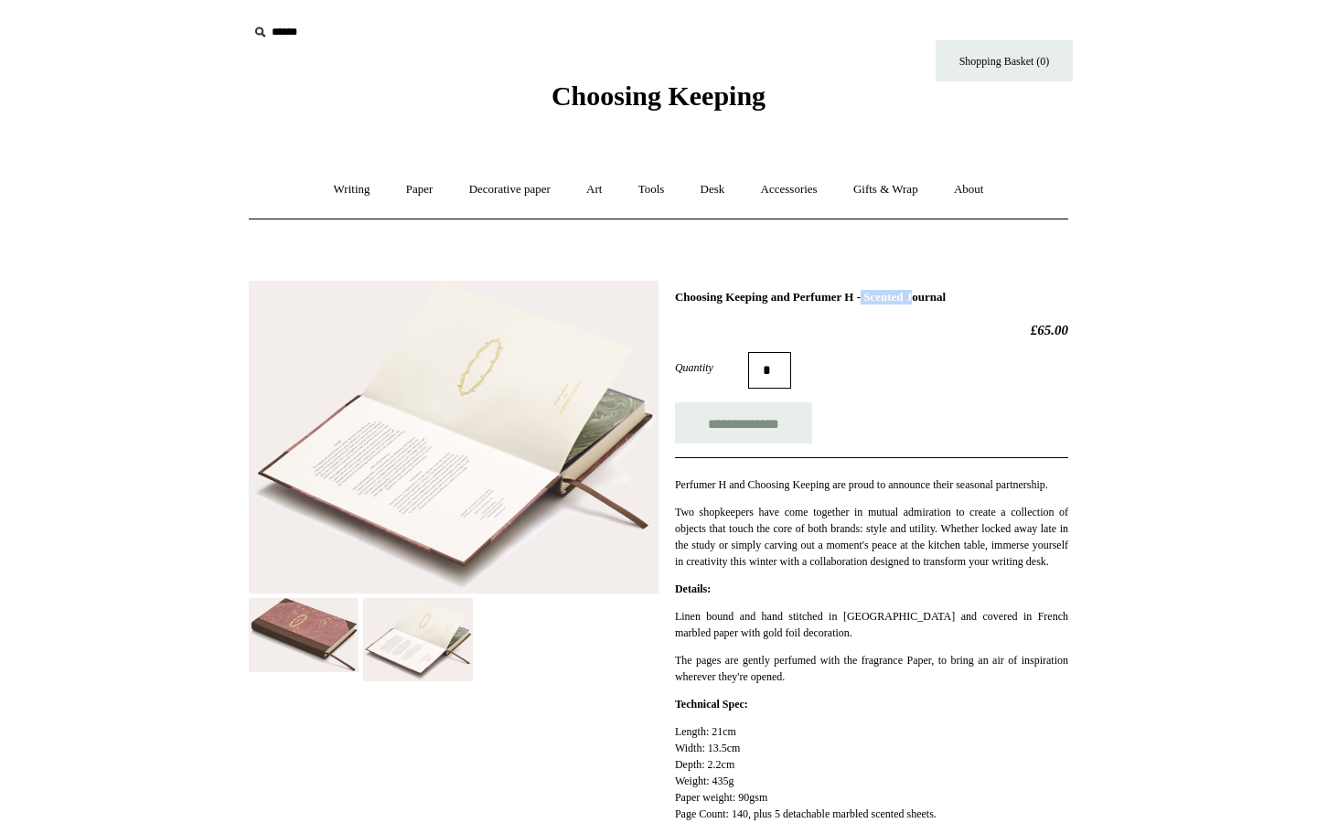
click at [283, 632] on img at bounding box center [304, 635] width 110 height 74
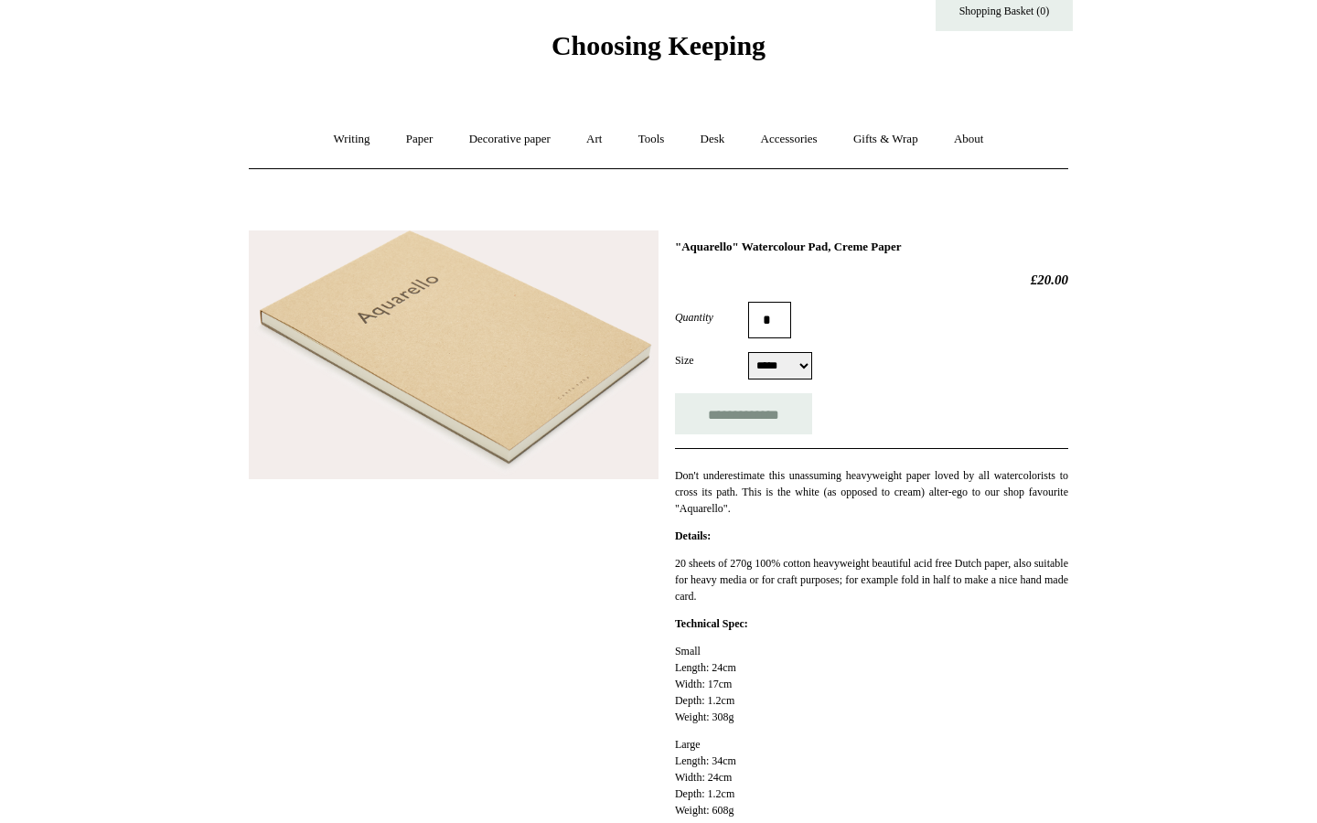
scroll to position [50, 0]
